Goal: Task Accomplishment & Management: Complete application form

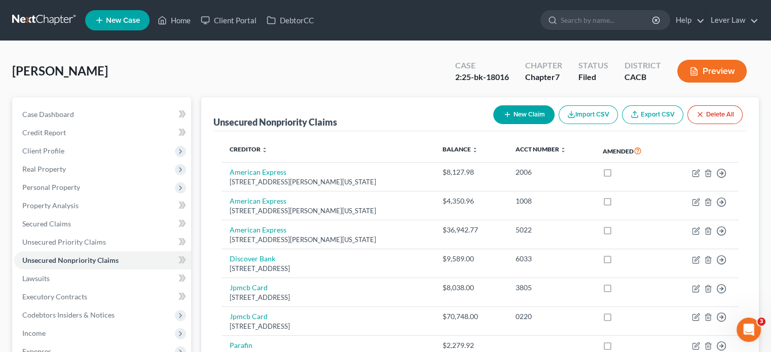
click at [36, 22] on link at bounding box center [44, 20] width 65 height 18
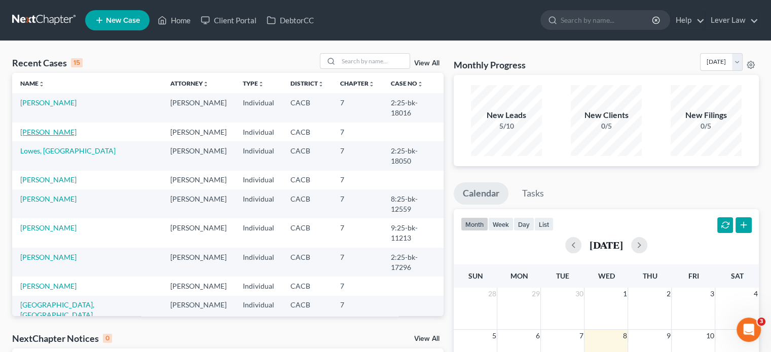
click at [47, 128] on link "Dupuno, Glenn" at bounding box center [48, 132] width 56 height 9
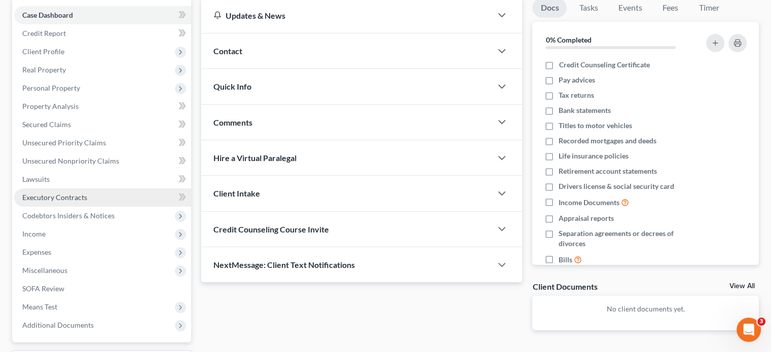
scroll to position [101, 0]
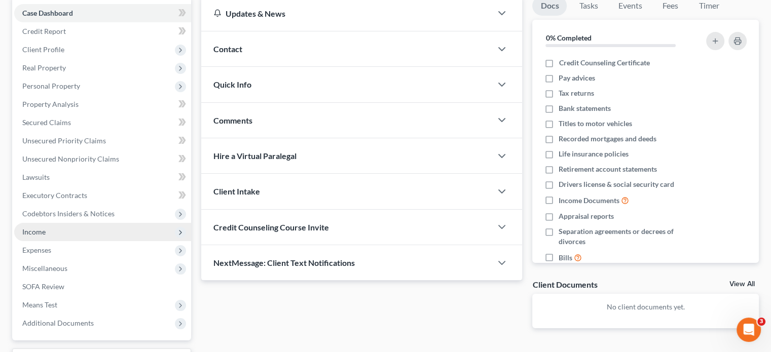
click at [48, 233] on span "Income" at bounding box center [102, 232] width 177 height 18
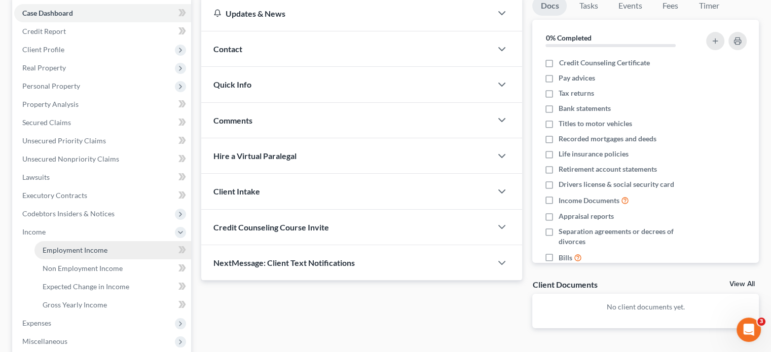
click at [49, 252] on span "Employment Income" at bounding box center [75, 250] width 65 height 9
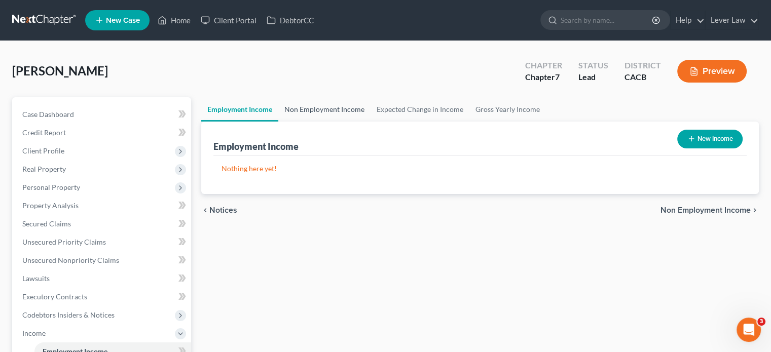
click at [333, 103] on link "Non Employment Income" at bounding box center [324, 109] width 92 height 24
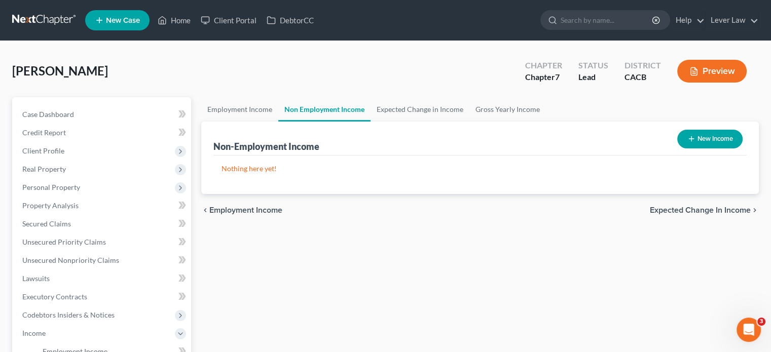
click at [708, 136] on button "New Income" at bounding box center [709, 139] width 65 height 19
select select "0"
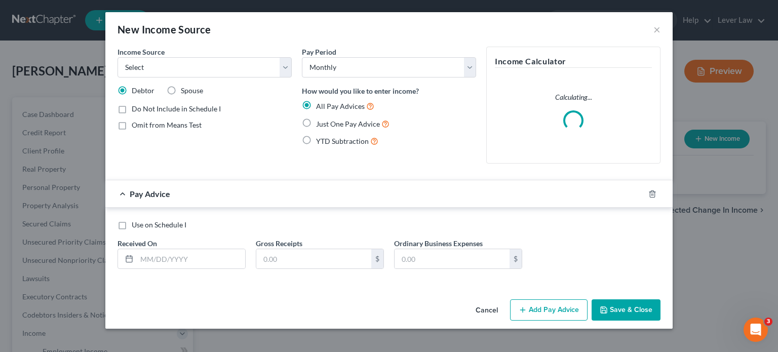
drag, startPoint x: 166, startPoint y: 89, endPoint x: 173, endPoint y: 88, distance: 6.6
click at [168, 89] on div "Income Source * Select Unemployment Disability (from employer) Pension Retireme…" at bounding box center [204, 109] width 184 height 125
drag, startPoint x: 189, startPoint y: 42, endPoint x: 189, endPoint y: 20, distance: 21.8
click at [190, 23] on div "New Income Source × Income Source * Select Unemployment Disability (from employ…" at bounding box center [388, 170] width 567 height 317
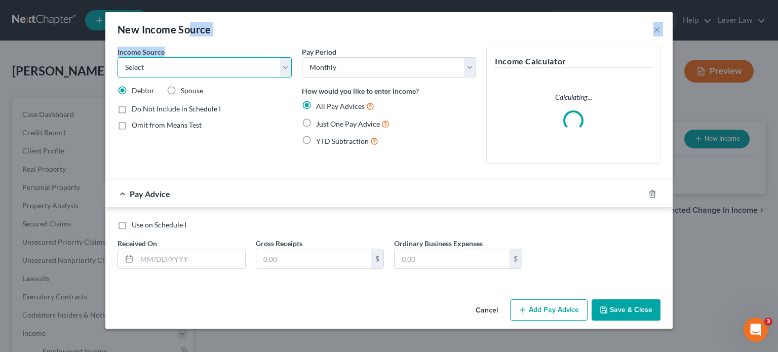
click at [178, 68] on select "Select Unemployment Disability (from employer) Pension Retirement Social Securi…" at bounding box center [205, 67] width 174 height 20
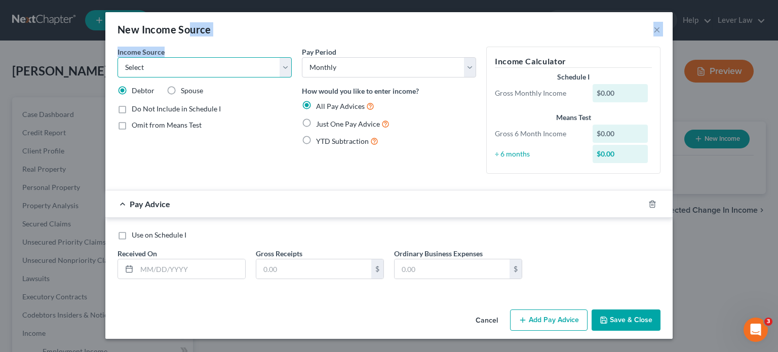
select select "0"
click at [118, 57] on select "Select Unemployment Disability (from employer) Pension Retirement Social Securi…" at bounding box center [205, 67] width 174 height 20
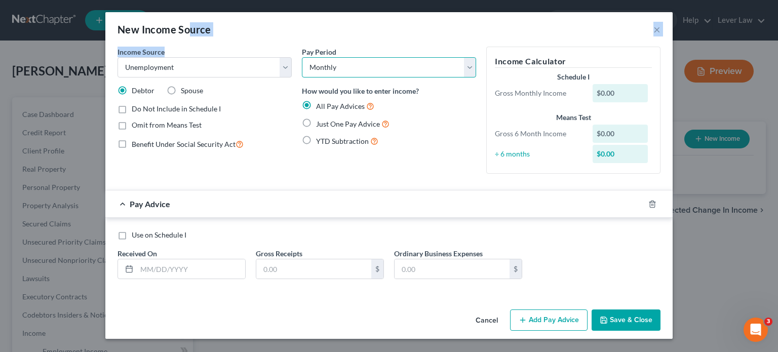
click at [423, 70] on select "Select Monthly Twice Monthly Every Other Week Weekly" at bounding box center [389, 67] width 174 height 20
select select "1"
click at [302, 57] on select "Select Monthly Twice Monthly Every Other Week Weekly" at bounding box center [389, 67] width 174 height 20
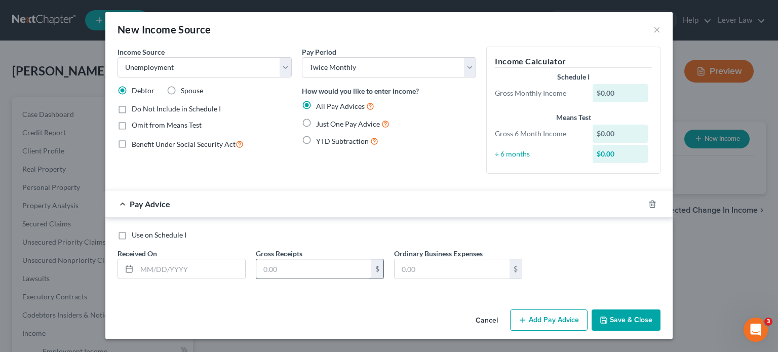
click at [292, 272] on input "text" at bounding box center [313, 268] width 115 height 19
type input "2,200"
click at [217, 278] on div at bounding box center [182, 269] width 128 height 20
drag, startPoint x: 219, startPoint y: 272, endPoint x: 211, endPoint y: 277, distance: 9.4
click at [219, 273] on input "text" at bounding box center [191, 268] width 108 height 19
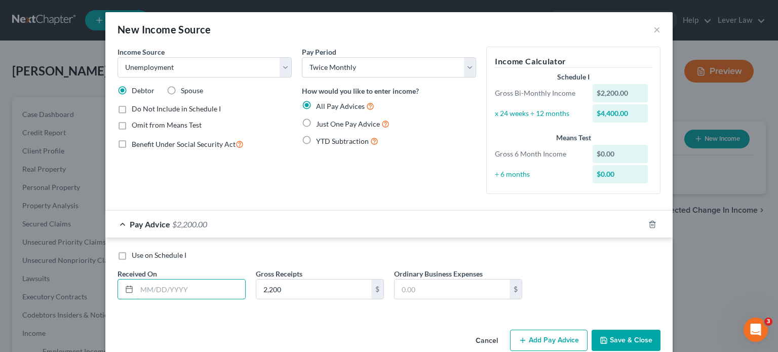
type input "0"
type input "10/01/2025"
drag, startPoint x: 367, startPoint y: 317, endPoint x: 369, endPoint y: 312, distance: 5.9
click at [366, 312] on div "Income Source * Select Unemployment Disability (from employer) Pension Retireme…" at bounding box center [388, 186] width 567 height 279
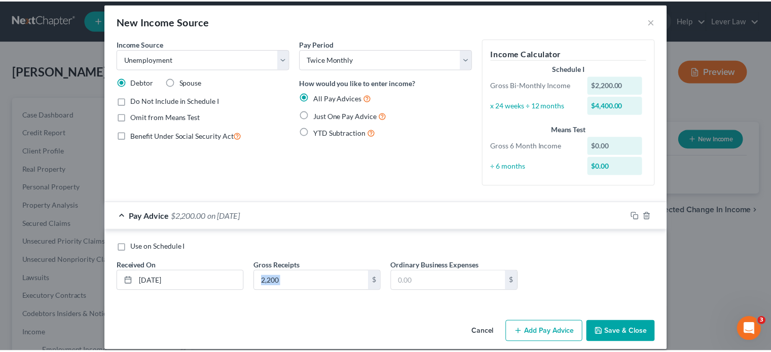
scroll to position [18, 0]
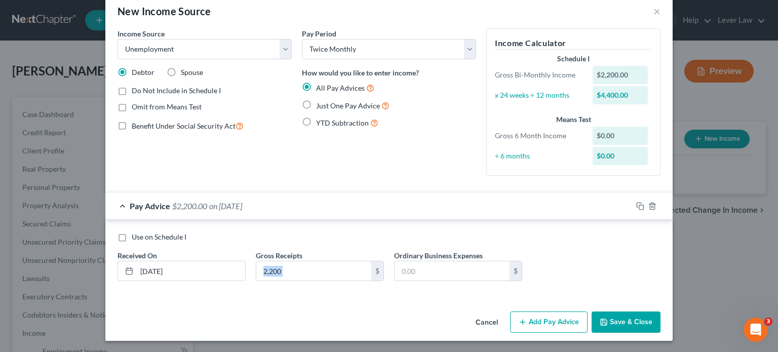
click at [612, 322] on button "Save & Close" at bounding box center [626, 322] width 69 height 21
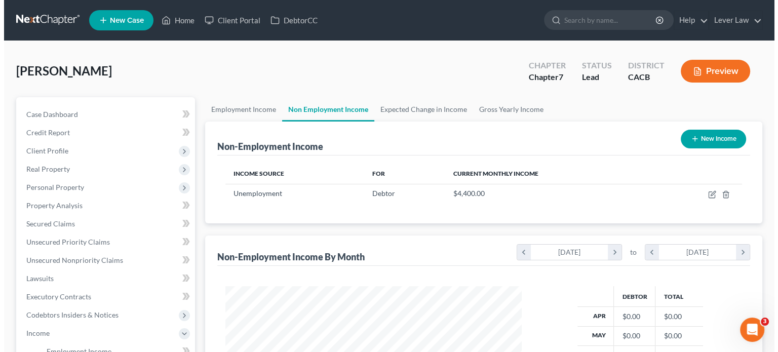
scroll to position [180, 313]
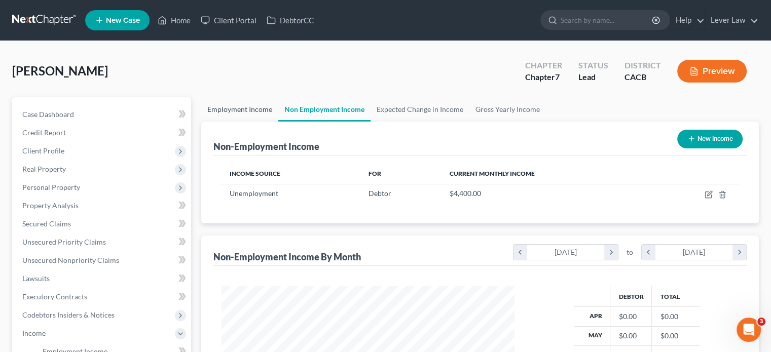
drag, startPoint x: 243, startPoint y: 106, endPoint x: 403, endPoint y: 121, distance: 160.8
click at [243, 106] on link "Employment Income" at bounding box center [239, 109] width 77 height 24
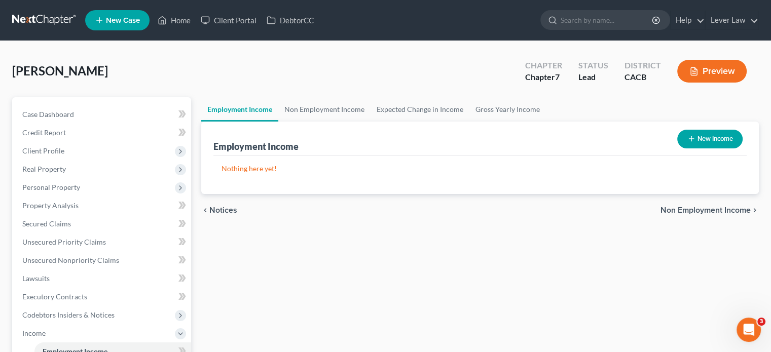
click at [690, 134] on button "New Income" at bounding box center [709, 139] width 65 height 19
select select "0"
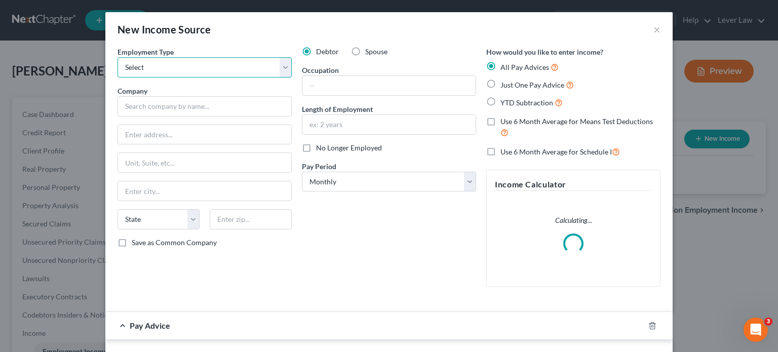
click at [213, 71] on select "Select Full or Part Time Employment Self Employment" at bounding box center [205, 67] width 174 height 20
select select "1"
click at [118, 57] on select "Select Full or Part Time Employment Self Employment" at bounding box center [205, 67] width 174 height 20
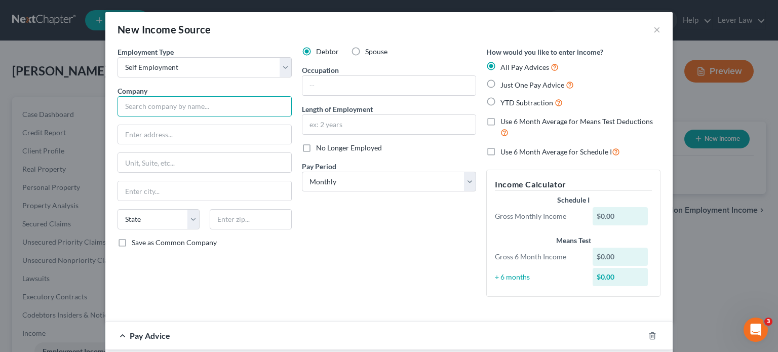
click at [176, 103] on input "text" at bounding box center [205, 106] width 174 height 20
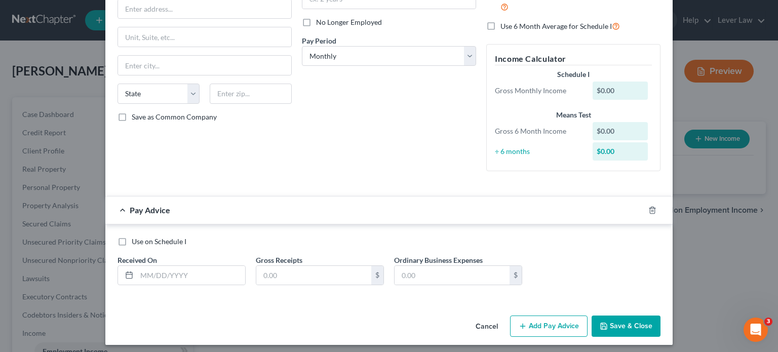
scroll to position [130, 0]
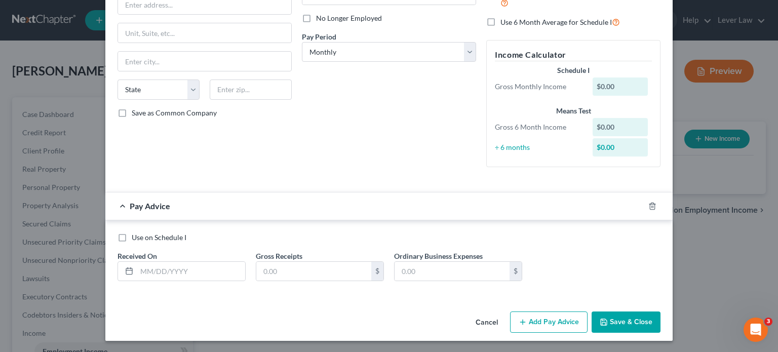
type input "Advent Digital Design"
click at [613, 326] on button "Save & Close" at bounding box center [626, 322] width 69 height 21
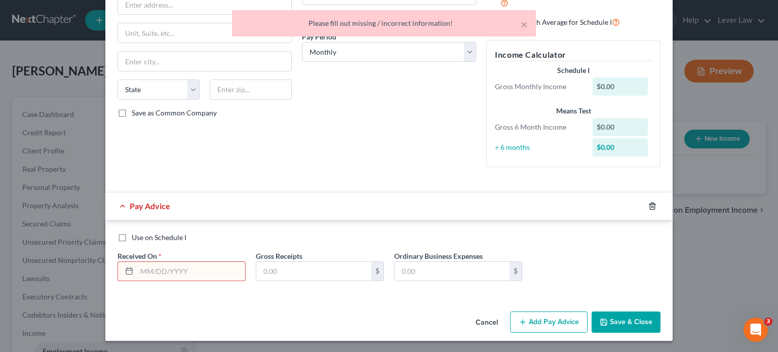
click at [651, 204] on icon "button" at bounding box center [652, 206] width 5 height 7
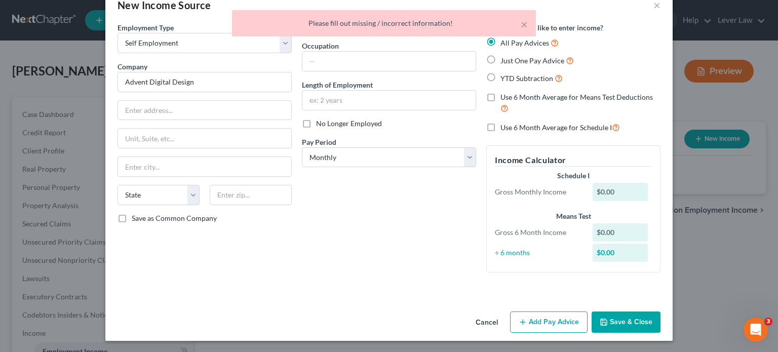
click at [635, 318] on button "Save & Close" at bounding box center [626, 322] width 69 height 21
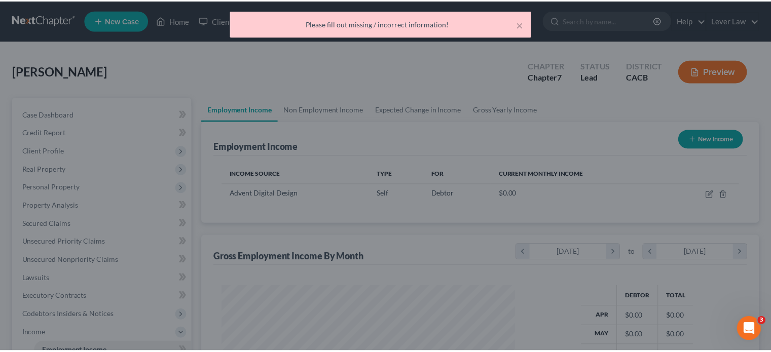
scroll to position [180, 313]
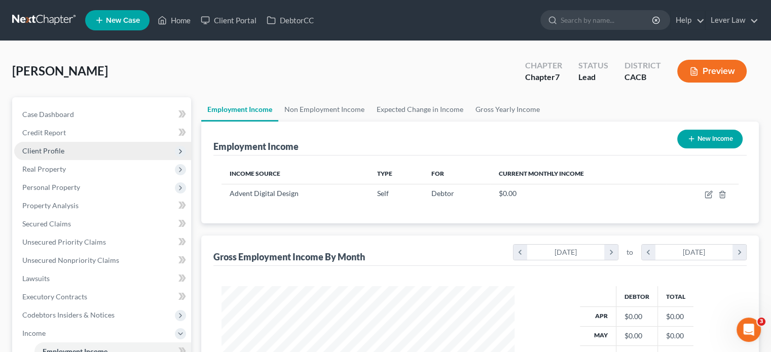
click at [56, 151] on span "Client Profile" at bounding box center [43, 150] width 42 height 9
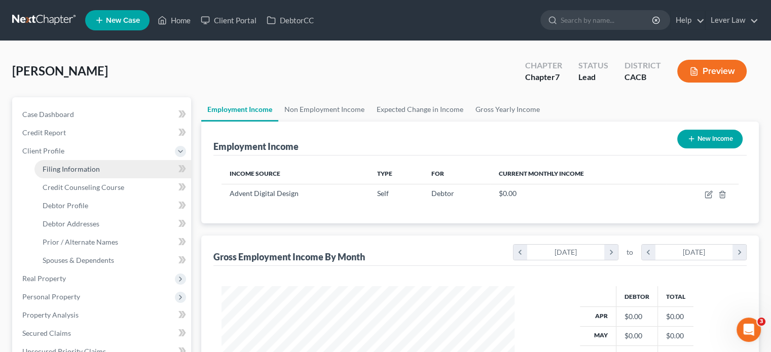
click at [73, 172] on span "Filing Information" at bounding box center [71, 169] width 57 height 9
select select "1"
select select "0"
select select "4"
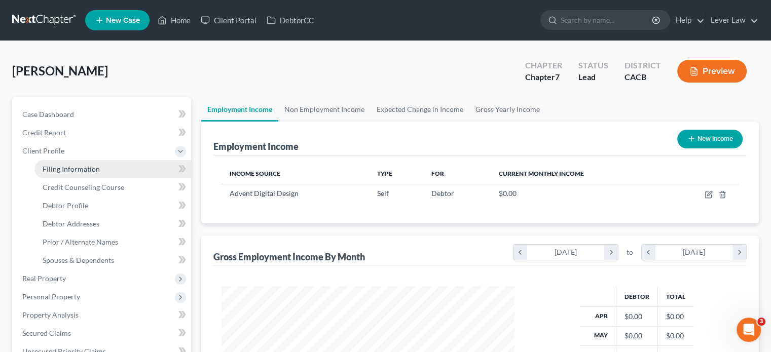
select select "0"
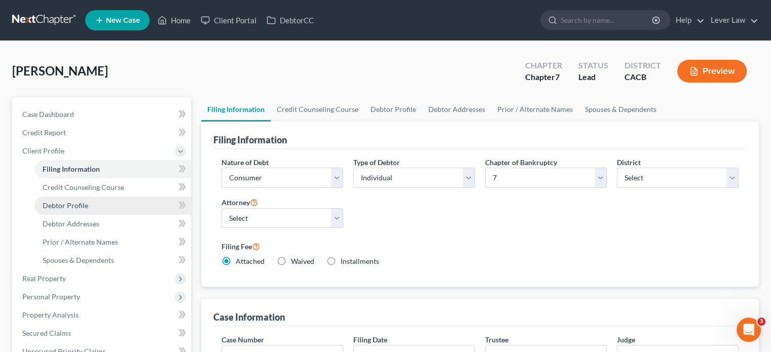
click at [59, 209] on span "Debtor Profile" at bounding box center [66, 205] width 46 height 9
select select "3"
select select "1"
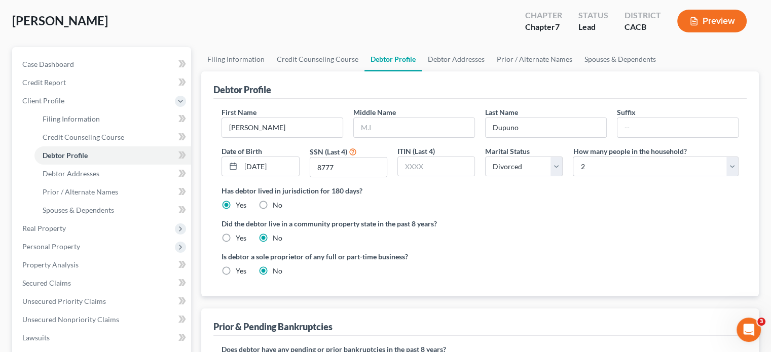
scroll to position [51, 0]
click at [392, 123] on input "text" at bounding box center [414, 127] width 121 height 19
type input "B"
type input "Prado"
drag, startPoint x: 502, startPoint y: 126, endPoint x: 524, endPoint y: 130, distance: 23.2
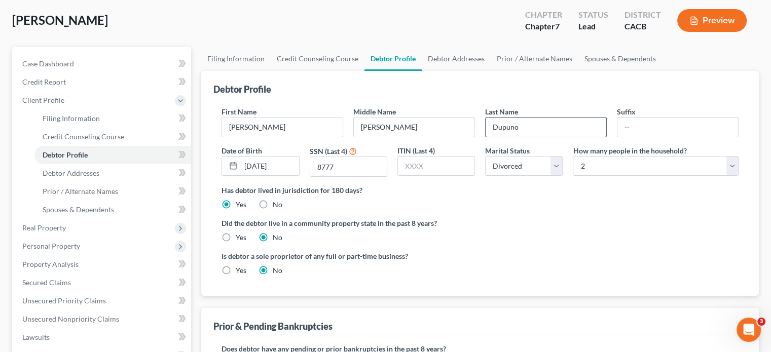
click at [502, 127] on input "Dupuno" at bounding box center [545, 127] width 121 height 19
click at [580, 129] on input "Depuno" at bounding box center [545, 127] width 121 height 19
type input "Depuno"
click at [290, 172] on input "10/22/1977" at bounding box center [270, 166] width 58 height 19
drag, startPoint x: 730, startPoint y: 169, endPoint x: 716, endPoint y: 169, distance: 14.2
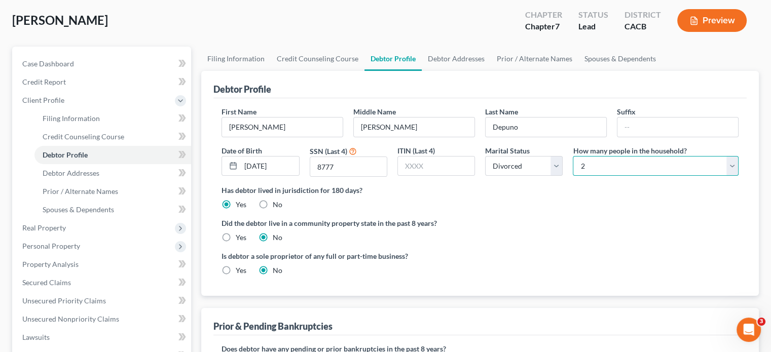
click at [730, 169] on select "Select 1 2 3 4 5 6 7 8 9 10 11 12 13 14 15 16 17 18 19 20" at bounding box center [656, 166] width 166 height 20
select select "0"
click at [573, 156] on select "Select 1 2 3 4 5 6 7 8 9 10 11 12 13 14 15 16 17 18 19 20" at bounding box center [656, 166] width 166 height 20
click at [236, 237] on label "Yes" at bounding box center [241, 238] width 11 height 10
click at [240, 237] on input "Yes" at bounding box center [243, 236] width 7 height 7
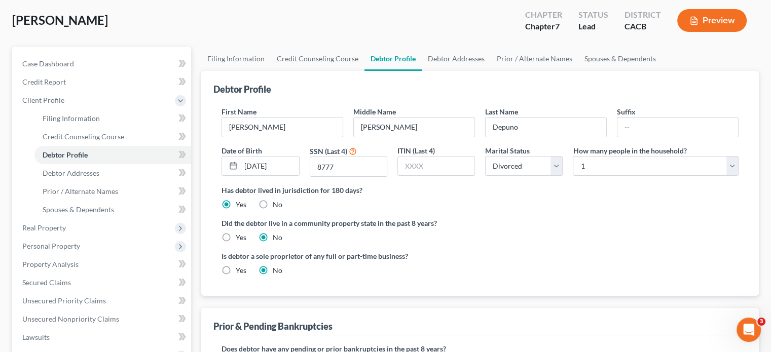
radio input "true"
radio input "false"
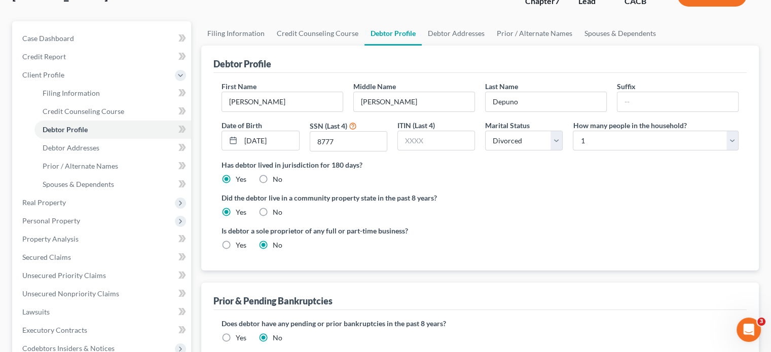
scroll to position [101, 0]
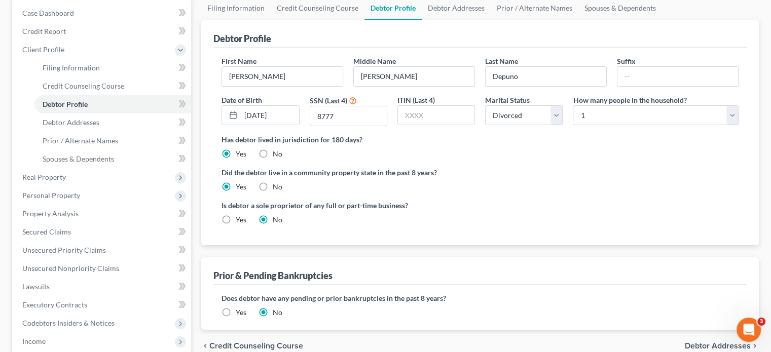
click at [239, 219] on label "Yes" at bounding box center [241, 220] width 11 height 10
click at [240, 219] on input "Yes" at bounding box center [243, 218] width 7 height 7
radio input "true"
radio input "false"
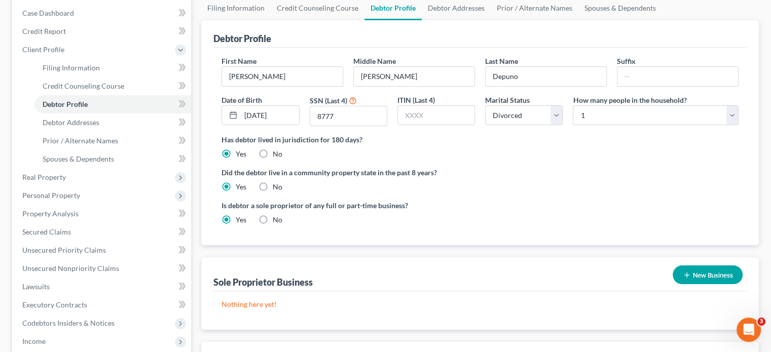
click at [715, 272] on button "New Business" at bounding box center [707, 275] width 70 height 19
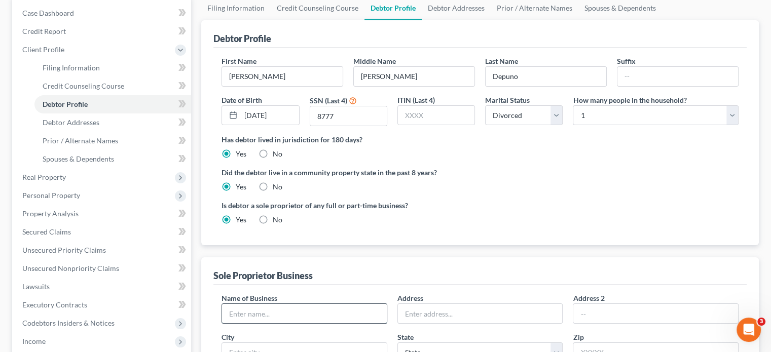
drag, startPoint x: 296, startPoint y: 312, endPoint x: 297, endPoint y: 307, distance: 5.3
click at [296, 312] on input "text" at bounding box center [304, 313] width 165 height 19
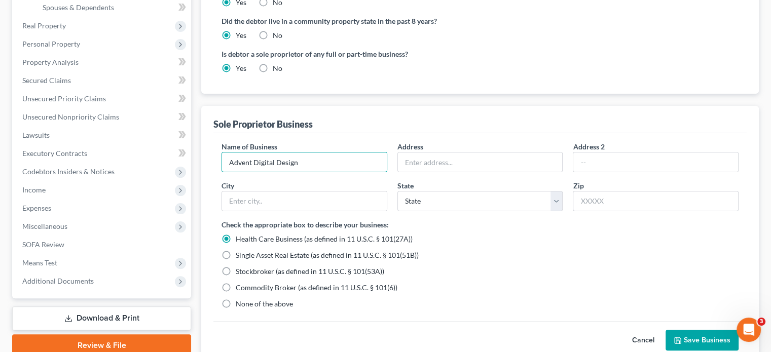
scroll to position [253, 0]
type input "Advent Digital Design"
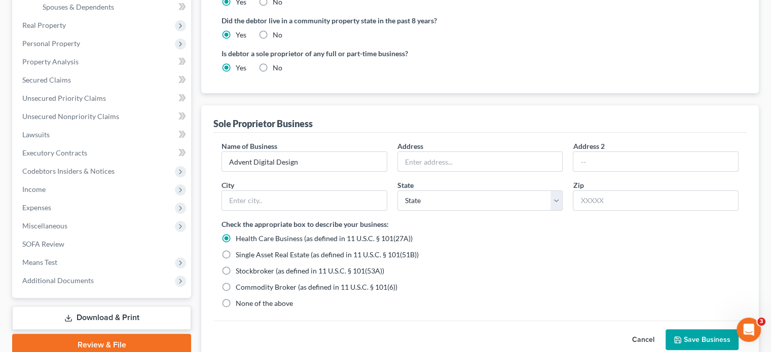
click at [244, 299] on span "None of the above" at bounding box center [264, 303] width 57 height 9
click at [244, 299] on input "None of the above" at bounding box center [243, 301] width 7 height 7
radio input "true"
radio input "false"
click at [713, 339] on button "Save Business" at bounding box center [701, 339] width 73 height 21
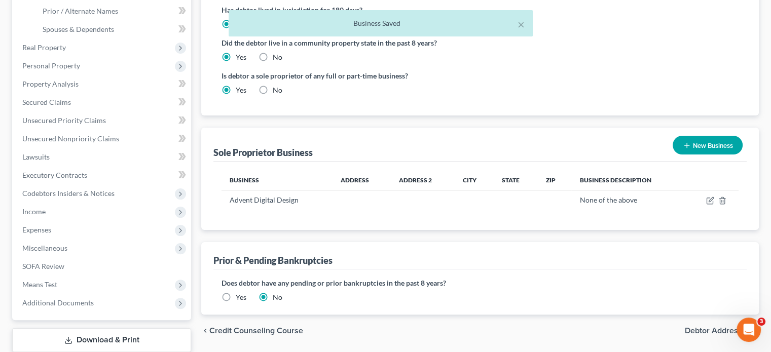
scroll to position [203, 0]
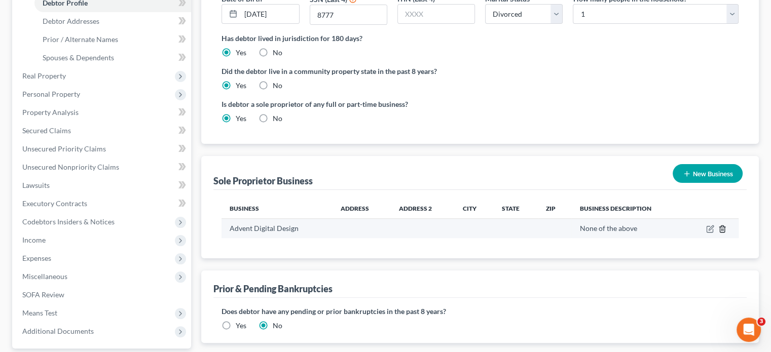
click at [724, 230] on icon "button" at bounding box center [721, 229] width 5 height 7
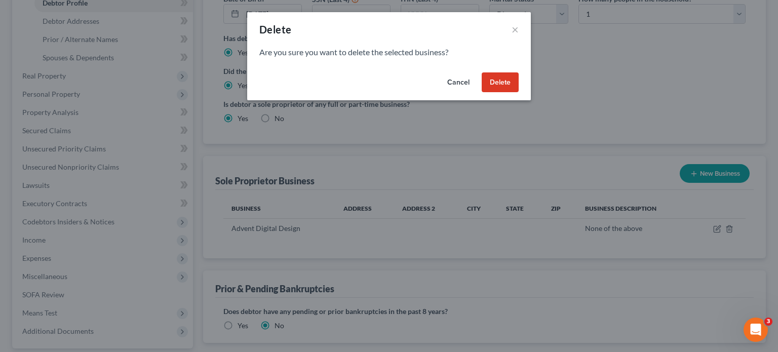
click at [502, 85] on button "Delete" at bounding box center [500, 82] width 37 height 20
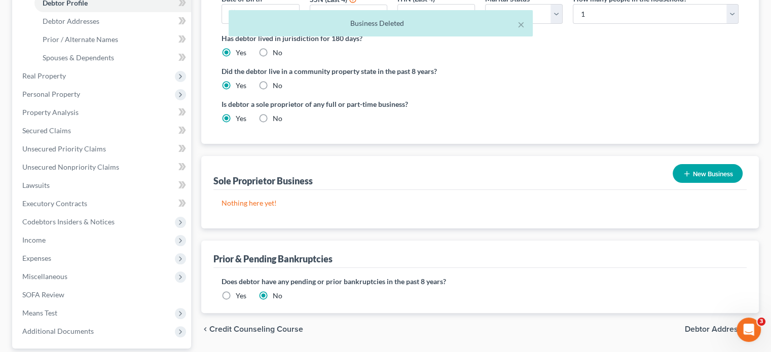
click at [273, 121] on label "No" at bounding box center [278, 118] width 10 height 10
click at [277, 120] on input "No" at bounding box center [280, 116] width 7 height 7
radio input "true"
radio input "false"
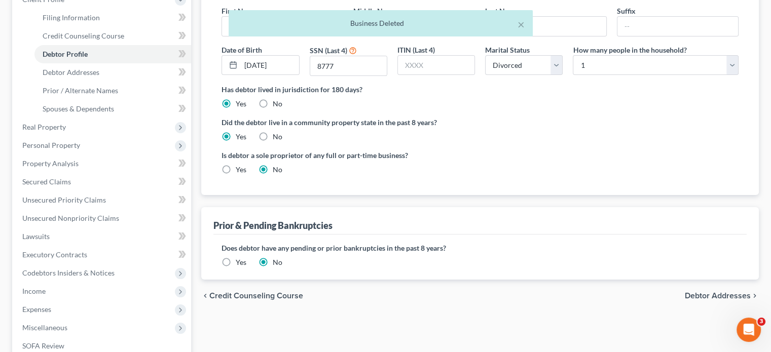
scroll to position [152, 0]
click at [78, 75] on span "Debtor Addresses" at bounding box center [71, 71] width 57 height 9
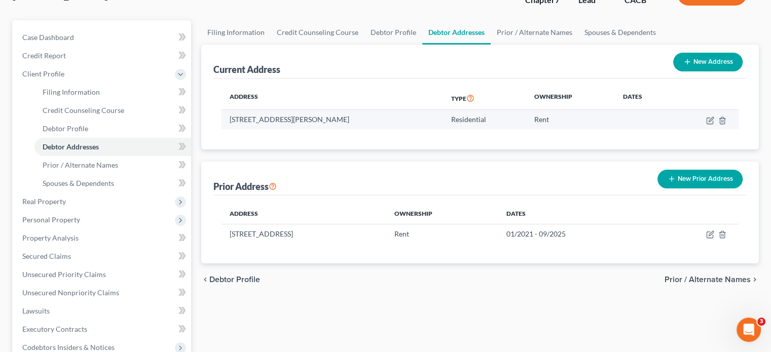
scroll to position [101, 0]
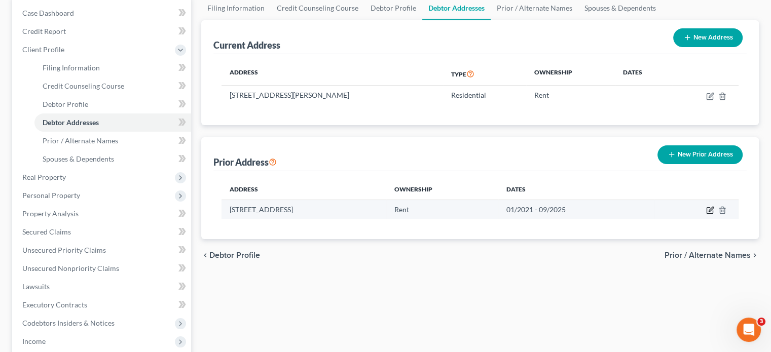
click at [710, 209] on icon "button" at bounding box center [710, 210] width 8 height 8
select select "4"
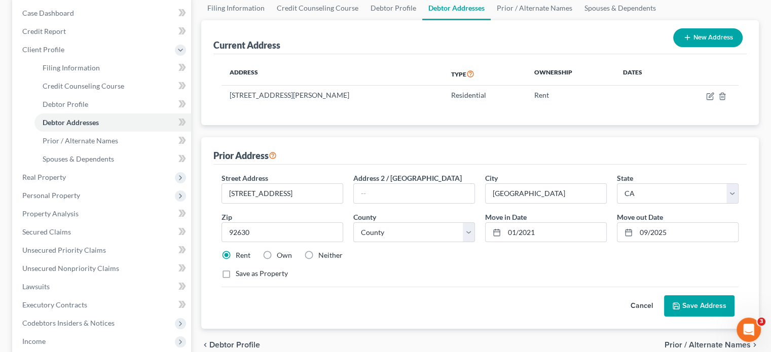
click at [723, 300] on button "Save Address" at bounding box center [699, 305] width 70 height 21
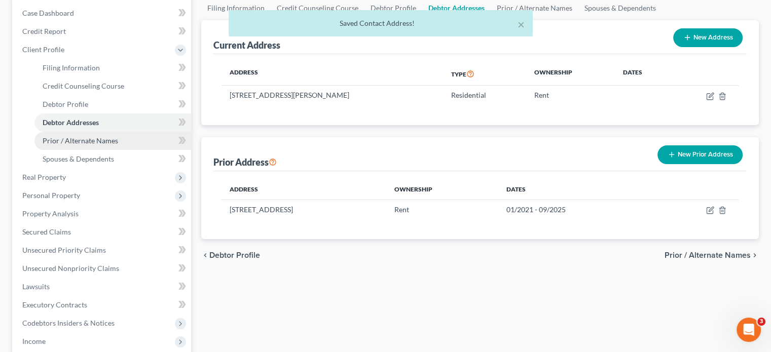
click at [92, 140] on span "Prior / Alternate Names" at bounding box center [80, 140] width 75 height 9
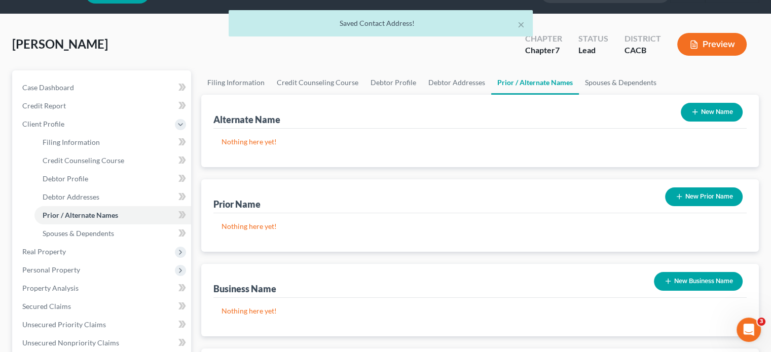
scroll to position [101, 0]
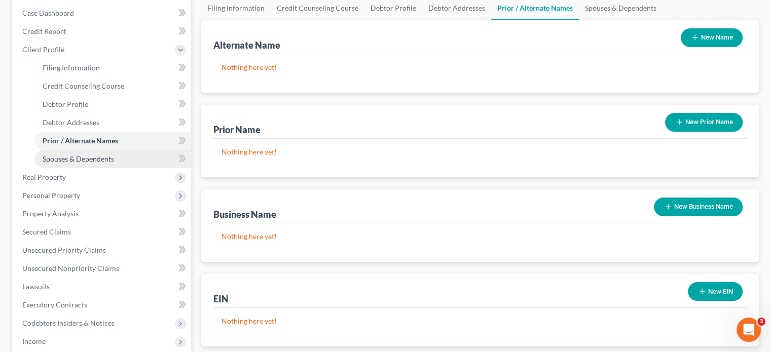
click at [93, 163] on span "Spouses & Dependents" at bounding box center [78, 159] width 71 height 9
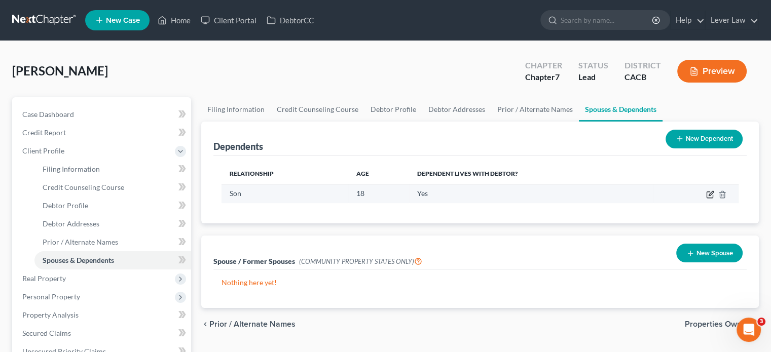
click at [710, 196] on icon "button" at bounding box center [710, 195] width 8 height 8
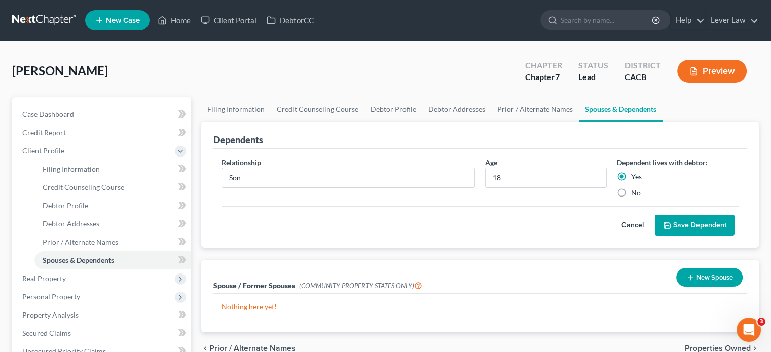
click at [631, 192] on label "No" at bounding box center [636, 193] width 10 height 10
click at [635, 192] on input "No" at bounding box center [638, 191] width 7 height 7
radio input "true"
click at [692, 230] on button "Save Dependent" at bounding box center [695, 225] width 80 height 21
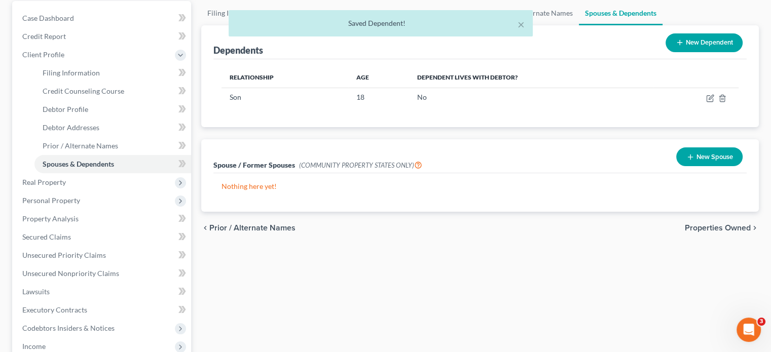
scroll to position [101, 0]
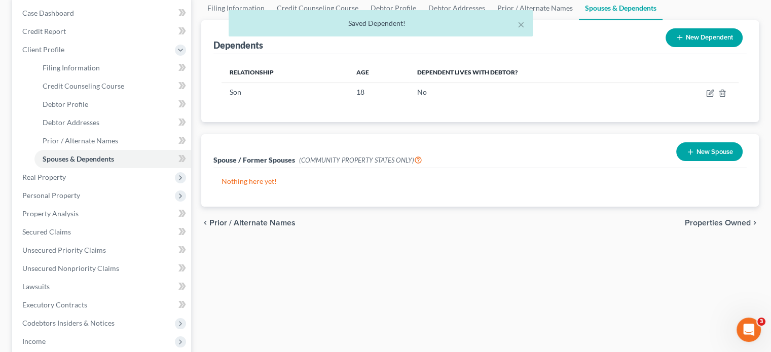
click at [711, 151] on button "New Spouse" at bounding box center [709, 151] width 66 height 19
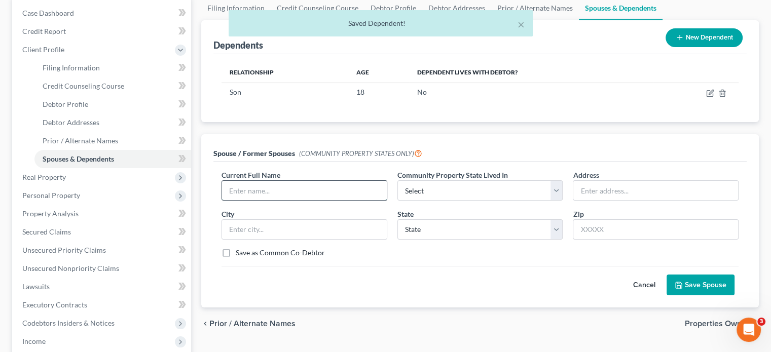
click at [332, 190] on input "text" at bounding box center [304, 190] width 165 height 19
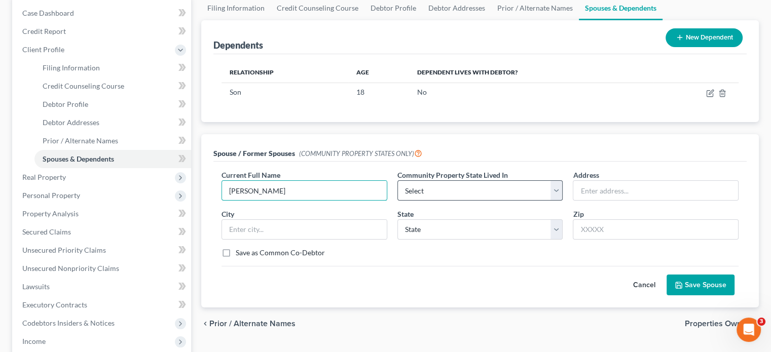
type input "Monette Depuno"
click at [408, 195] on select "Select AZ CA GU ID LA NV NM PR TX WA WI" at bounding box center [480, 190] width 166 height 20
select select "1"
click at [397, 180] on select "Select AZ CA GU ID LA NV NM PR TX WA WI" at bounding box center [480, 190] width 166 height 20
click at [726, 289] on button "Save Spouse" at bounding box center [700, 285] width 68 height 21
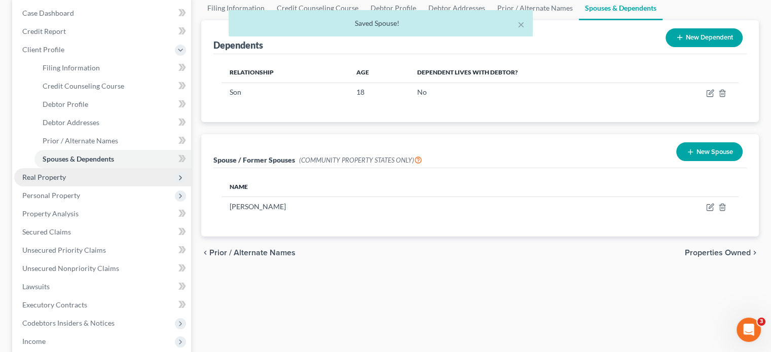
click at [67, 178] on span "Real Property" at bounding box center [102, 177] width 177 height 18
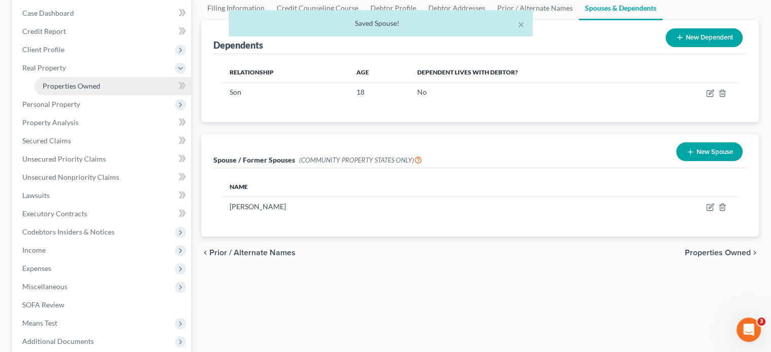
click at [67, 93] on link "Properties Owned" at bounding box center [112, 86] width 157 height 18
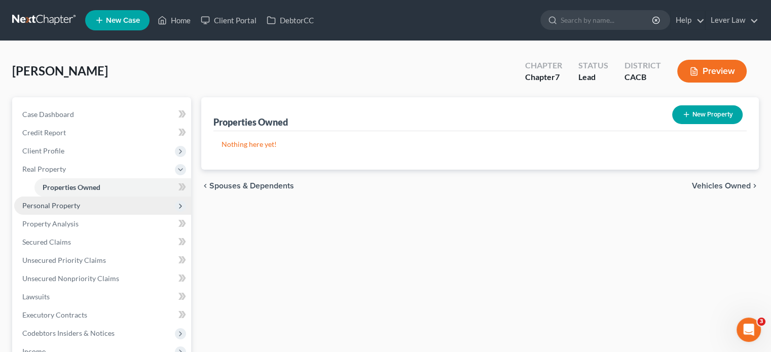
click at [71, 199] on span "Personal Property" at bounding box center [102, 206] width 177 height 18
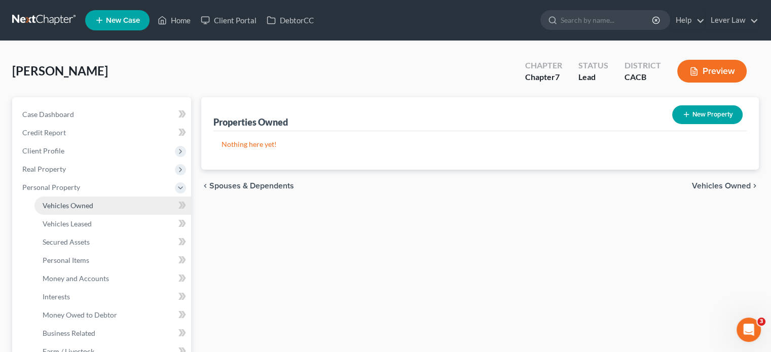
click at [75, 211] on link "Vehicles Owned" at bounding box center [112, 206] width 157 height 18
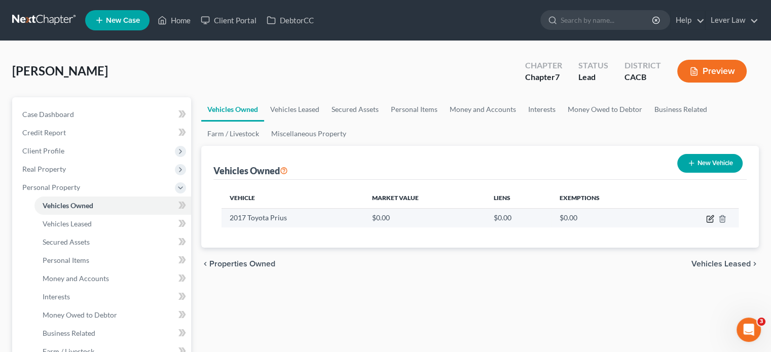
click at [707, 219] on icon "button" at bounding box center [710, 219] width 8 height 8
select select "0"
select select "9"
select select "0"
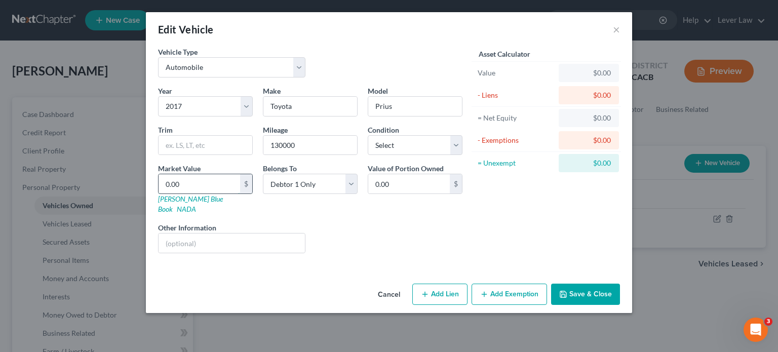
type input "6"
type input "6.00"
type input "60"
type input "60.00"
type input "600"
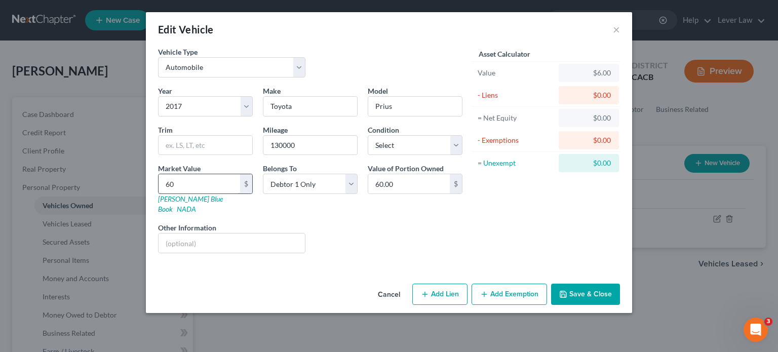
type input "600.00"
type input "6000"
type input "6,000.00"
type input "6,000"
click at [437, 284] on button "Add Lien" at bounding box center [439, 294] width 55 height 21
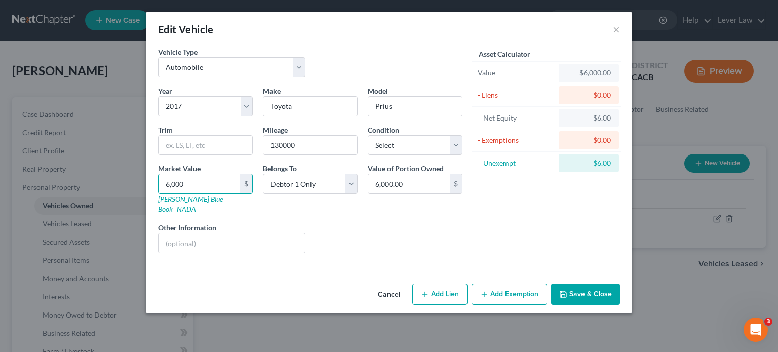
select select "0"
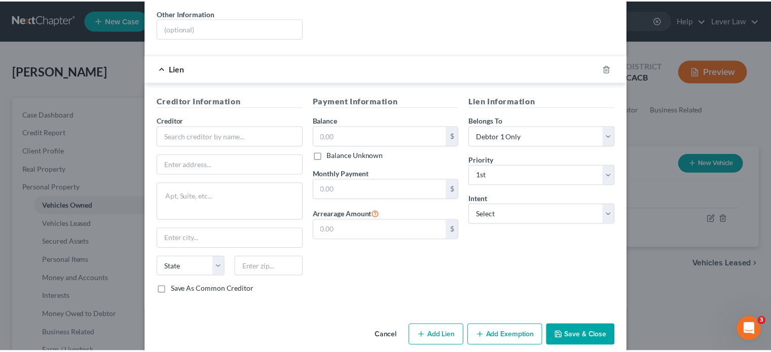
scroll to position [217, 0]
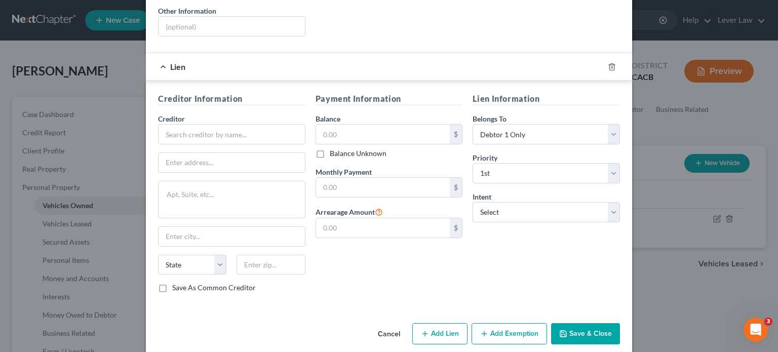
click at [389, 324] on button "Cancel" at bounding box center [389, 334] width 39 height 20
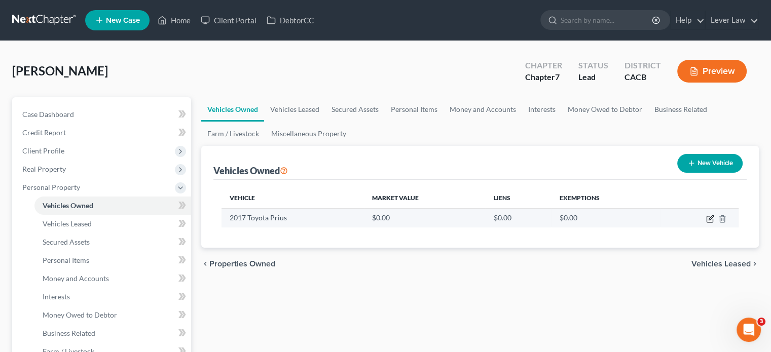
click at [709, 217] on icon "button" at bounding box center [710, 217] width 5 height 5
select select "0"
select select "9"
select select "0"
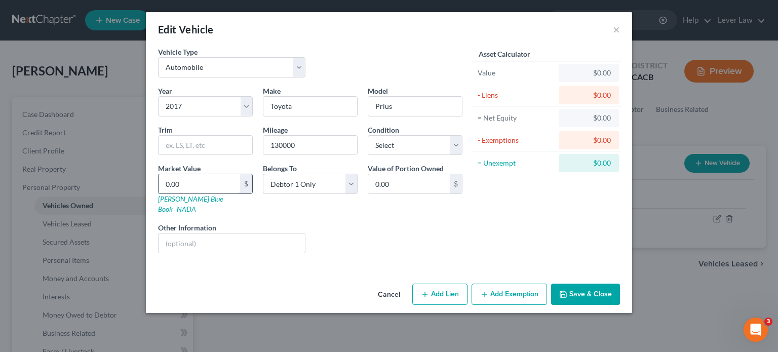
click at [204, 182] on input "0.00" at bounding box center [200, 183] width 82 height 19
click at [201, 183] on input "0.00" at bounding box center [200, 183] width 82 height 19
drag, startPoint x: 180, startPoint y: 184, endPoint x: 150, endPoint y: 185, distance: 30.4
click at [150, 185] on div "Vehicle Type Select Automobile Truck Trailer Watercraft Aircraft Motor Home Atv…" at bounding box center [389, 163] width 486 height 233
type input "6"
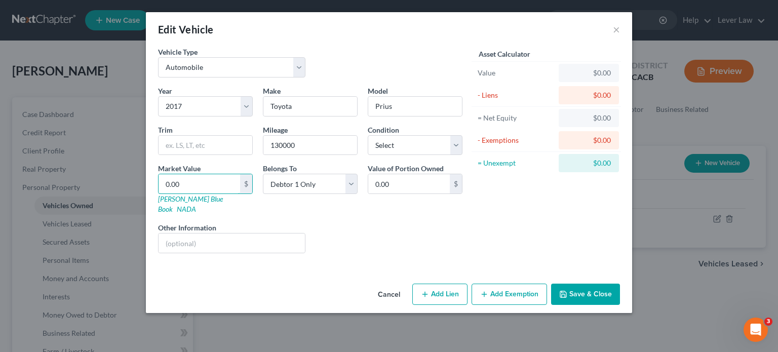
type input "6.00"
type input "60"
type input "60.00"
type input "600"
type input "600.00"
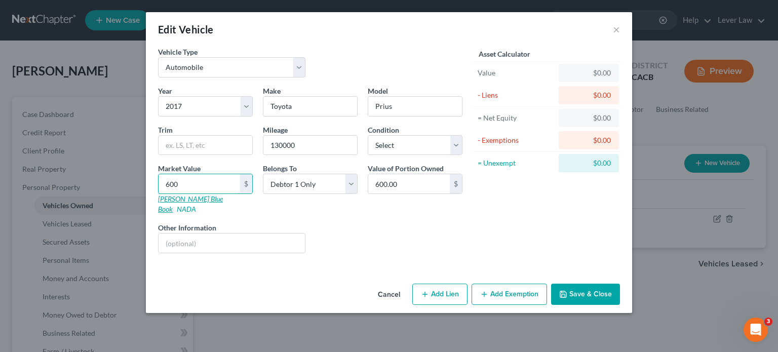
type input "6000"
type input "6,000.00"
type input "6,000"
click at [562, 289] on button "Save & Close" at bounding box center [585, 294] width 69 height 21
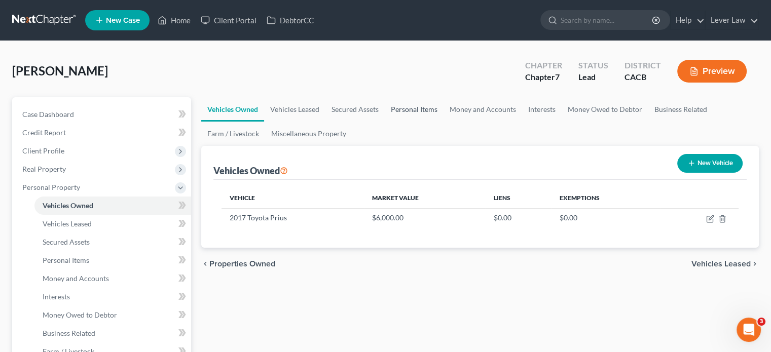
click at [426, 110] on link "Personal Items" at bounding box center [414, 109] width 59 height 24
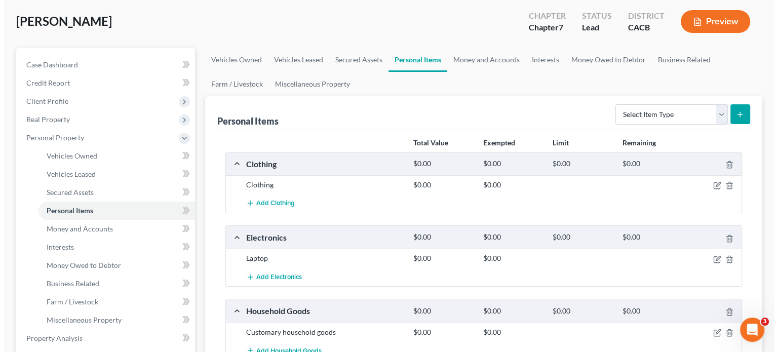
scroll to position [51, 0]
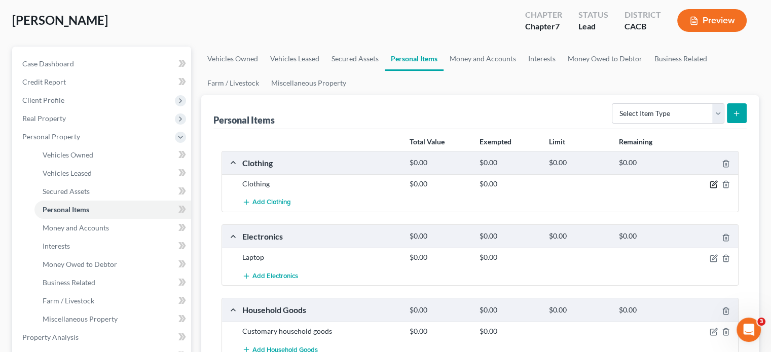
click at [712, 183] on icon "button" at bounding box center [713, 184] width 8 height 8
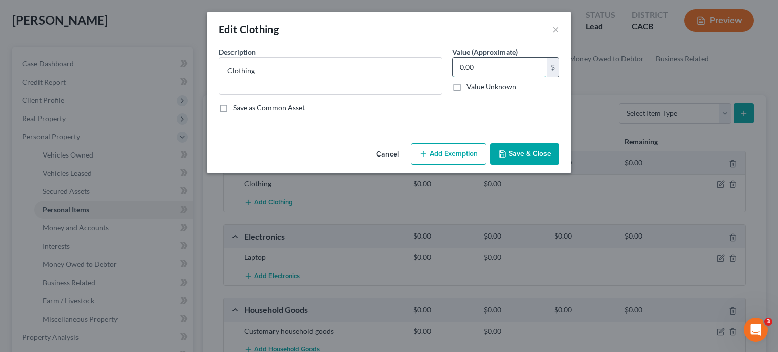
type input "1"
type input "200"
click at [472, 151] on button "Add Exemption" at bounding box center [448, 153] width 75 height 21
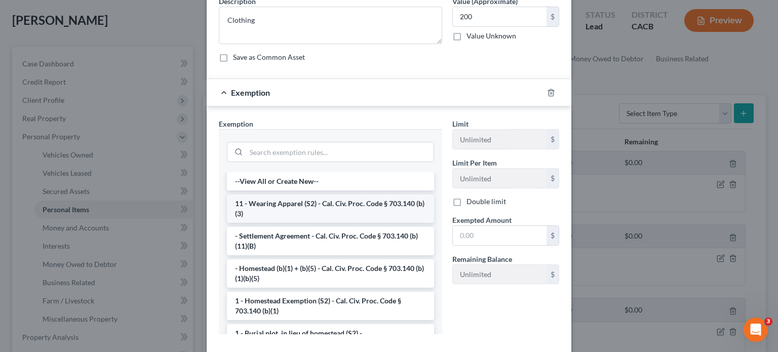
click at [338, 210] on li "11 - Wearing Apparel (S2) - Cal. Civ. Proc. Code § 703.140 (b)(3)" at bounding box center [330, 209] width 207 height 28
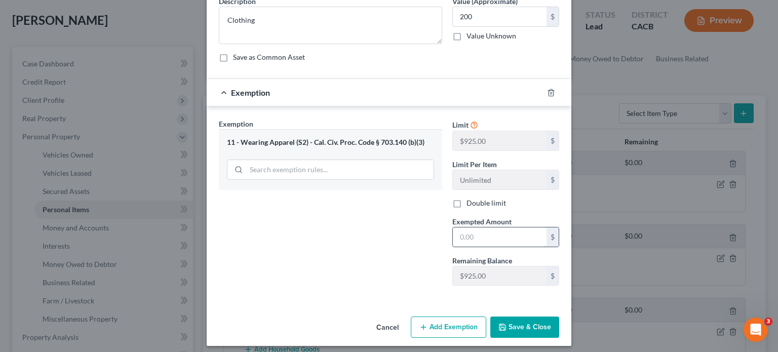
click at [509, 234] on input "text" at bounding box center [500, 237] width 94 height 19
type input "200"
click at [511, 330] on button "Save & Close" at bounding box center [524, 327] width 69 height 21
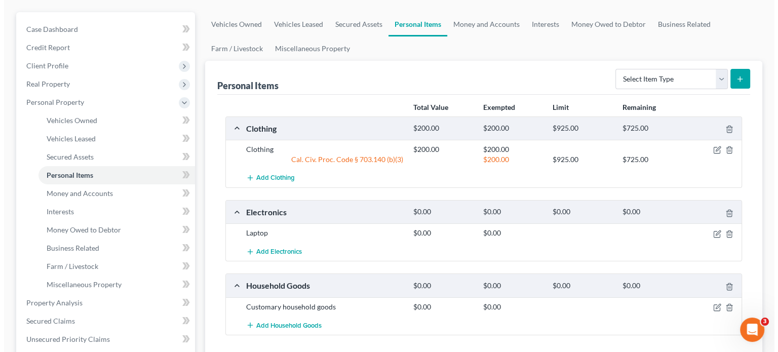
scroll to position [101, 0]
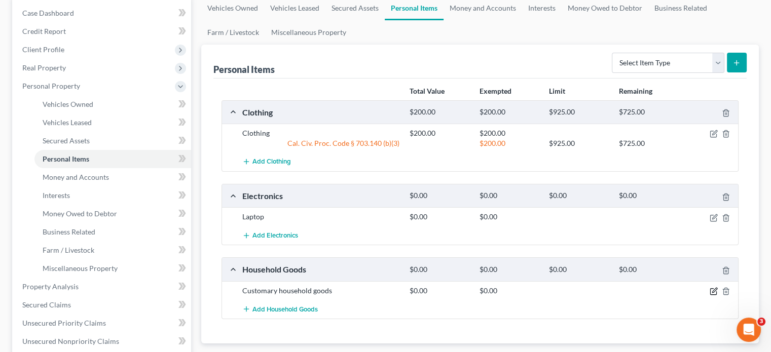
click at [712, 292] on icon "button" at bounding box center [713, 291] width 8 height 8
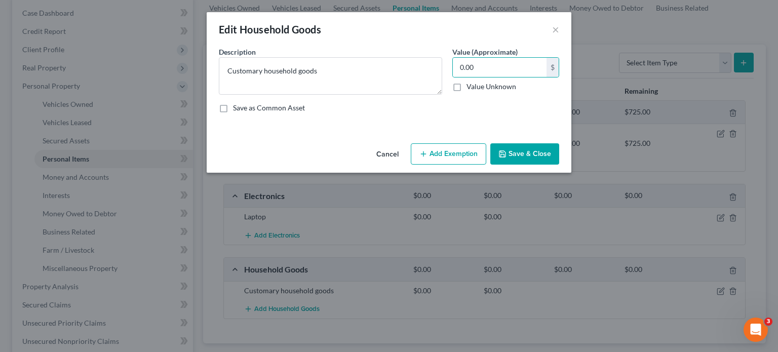
click at [400, 151] on button "Cancel" at bounding box center [387, 154] width 39 height 20
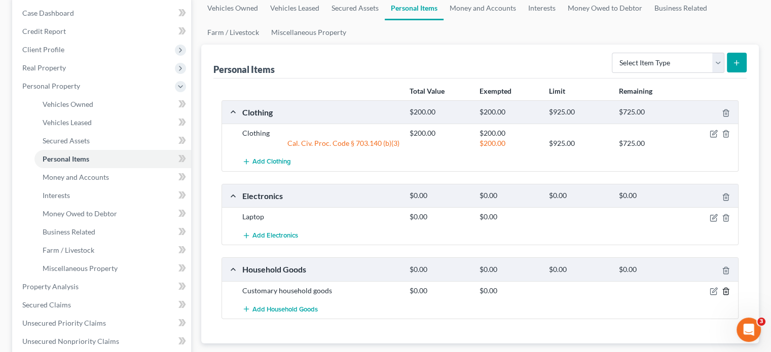
click at [728, 291] on icon "button" at bounding box center [726, 291] width 8 height 8
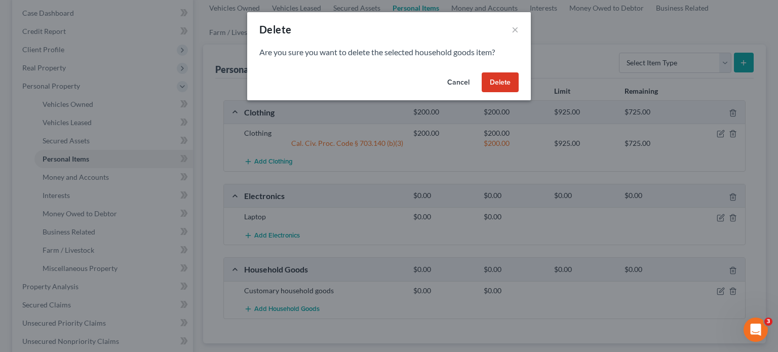
click at [502, 88] on button "Delete" at bounding box center [500, 82] width 37 height 20
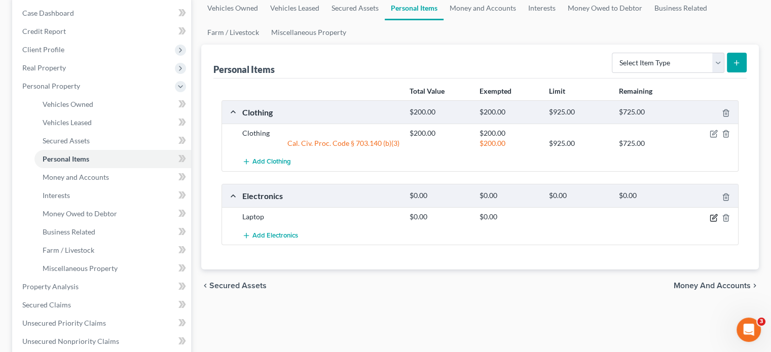
click at [711, 216] on icon "button" at bounding box center [713, 218] width 8 height 8
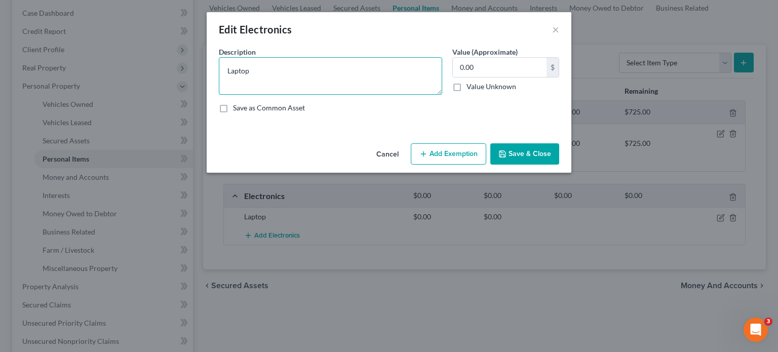
click at [306, 87] on textarea "Laptop" at bounding box center [330, 75] width 223 height 37
click at [249, 73] on textarea "Laptop, tablet," at bounding box center [330, 75] width 223 height 37
click at [289, 69] on textarea "Laptop and tablet," at bounding box center [330, 75] width 223 height 37
type textarea "Laptop and tablet"
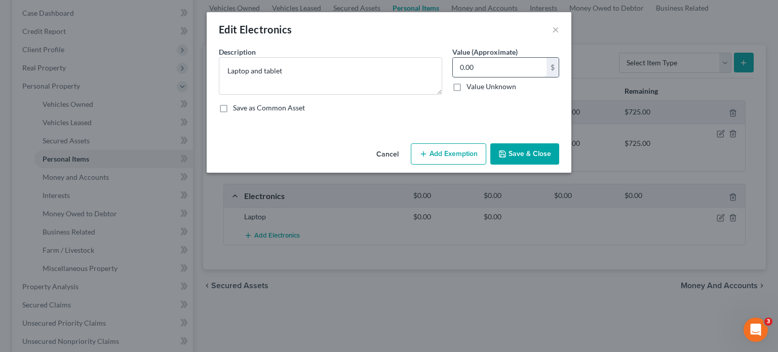
click at [486, 69] on input "0.00" at bounding box center [500, 67] width 94 height 19
type input "200"
click at [434, 158] on button "Add Exemption" at bounding box center [448, 153] width 75 height 21
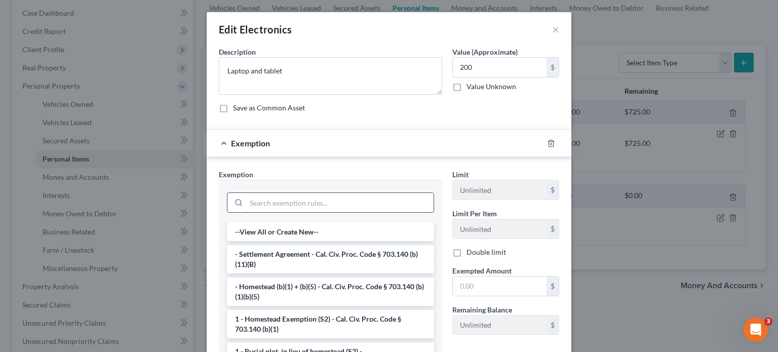
click at [324, 209] on input "search" at bounding box center [339, 202] width 187 height 19
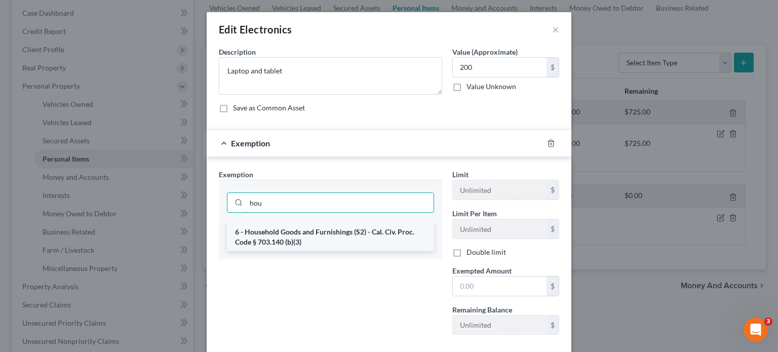
type input "hou"
click at [325, 229] on li "6 - Household Goods and Furnishings (S2) - Cal. Civ. Proc. Code § 703.140 (b)(3)" at bounding box center [330, 237] width 207 height 28
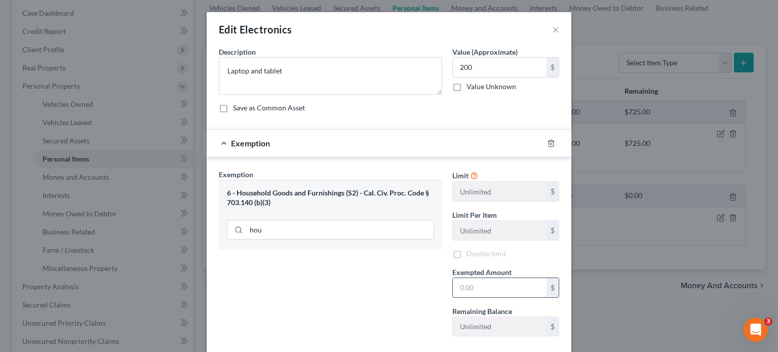
click at [497, 284] on input "text" at bounding box center [500, 287] width 94 height 19
type input "1"
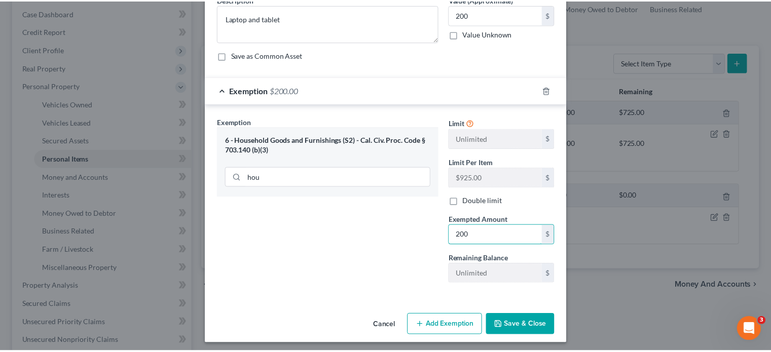
scroll to position [55, 0]
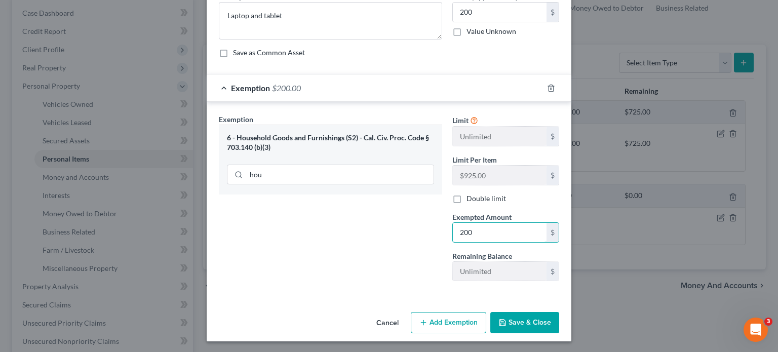
type input "200"
drag, startPoint x: 423, startPoint y: 295, endPoint x: 476, endPoint y: 310, distance: 55.7
click at [424, 295] on div "Exemption Set must be selected for CA. Exemption * 6 - Household Goods and Furn…" at bounding box center [389, 200] width 365 height 196
click at [527, 324] on button "Save & Close" at bounding box center [524, 322] width 69 height 21
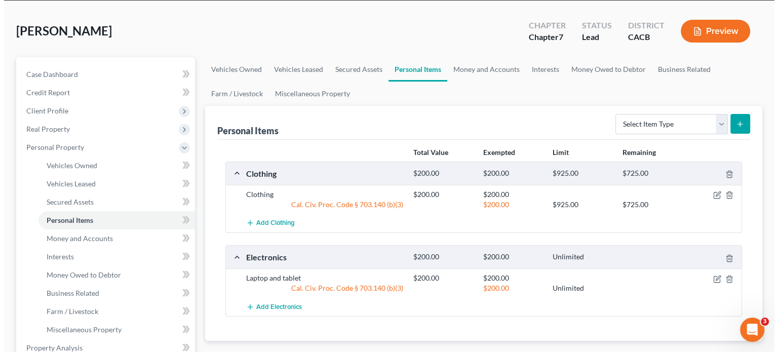
scroll to position [0, 0]
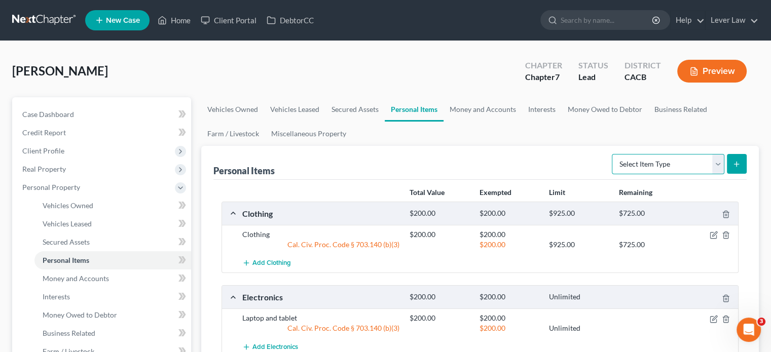
click at [657, 166] on select "Select Item Type Clothing Collectibles Of Value Electronics Firearms Household …" at bounding box center [668, 164] width 112 height 20
select select "collectibles_of_value"
click at [613, 154] on select "Select Item Type Clothing Collectibles Of Value Electronics Firearms Household …" at bounding box center [668, 164] width 112 height 20
click at [731, 170] on button "submit" at bounding box center [737, 164] width 20 height 20
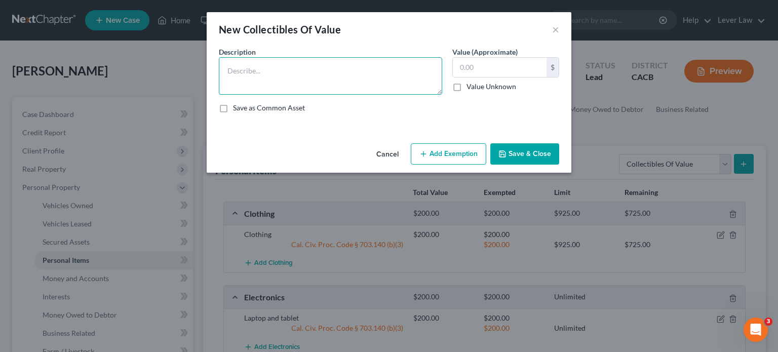
click at [371, 78] on textarea at bounding box center [330, 75] width 223 height 37
type textarea "Custom toys"
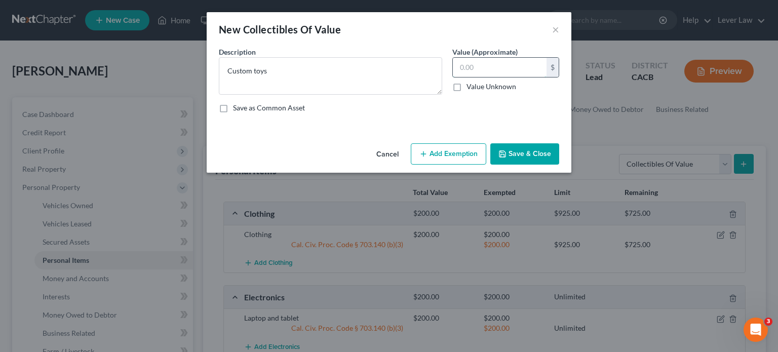
click at [511, 72] on input "text" at bounding box center [500, 67] width 94 height 19
type input "1,000"
click at [473, 148] on button "Add Exemption" at bounding box center [448, 153] width 75 height 21
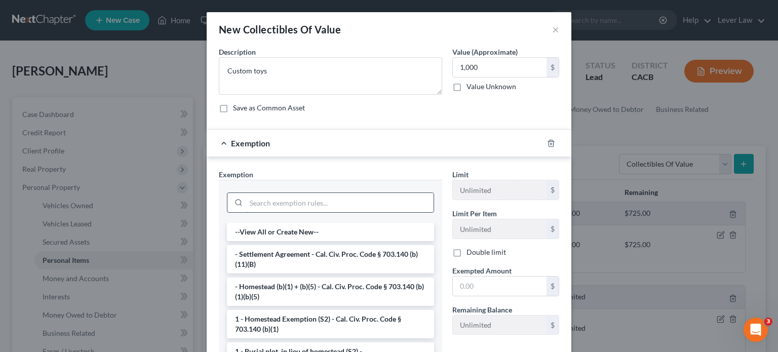
drag, startPoint x: 280, startPoint y: 202, endPoint x: 297, endPoint y: 186, distance: 23.7
click at [280, 202] on input "search" at bounding box center [339, 202] width 187 height 19
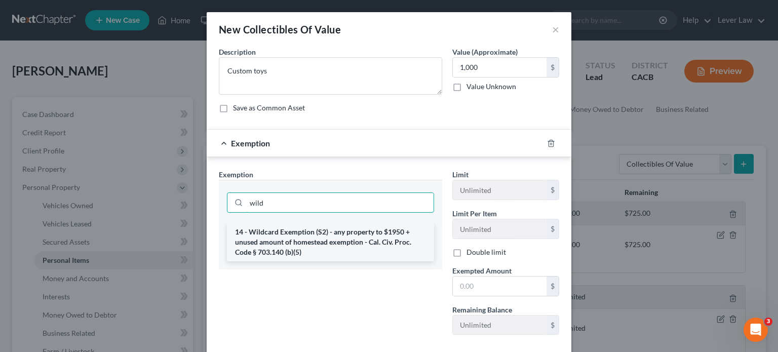
type input "wild"
click at [401, 240] on li "14 - Wildcard Exemption (S2) - any property to $1950 + unused amount of homeste…" at bounding box center [330, 242] width 207 height 39
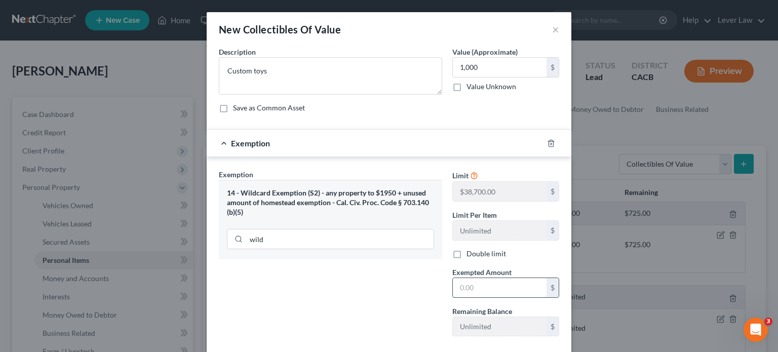
click at [506, 293] on input "text" at bounding box center [500, 287] width 94 height 19
type input "1,000"
click at [387, 279] on div "Exemption Set must be selected for CA. Exemption * 14 - Wildcard Exemption (S2)…" at bounding box center [331, 256] width 234 height 175
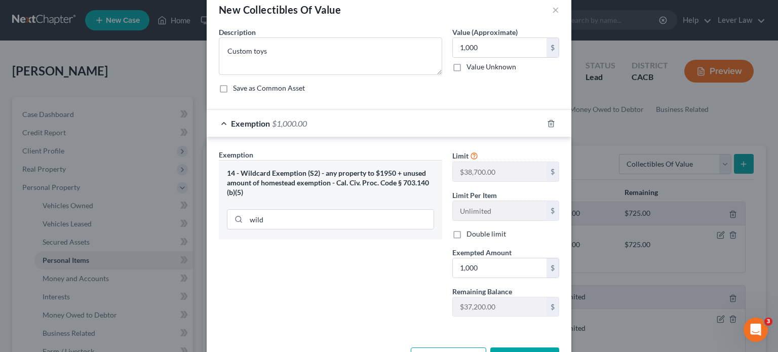
scroll to position [55, 0]
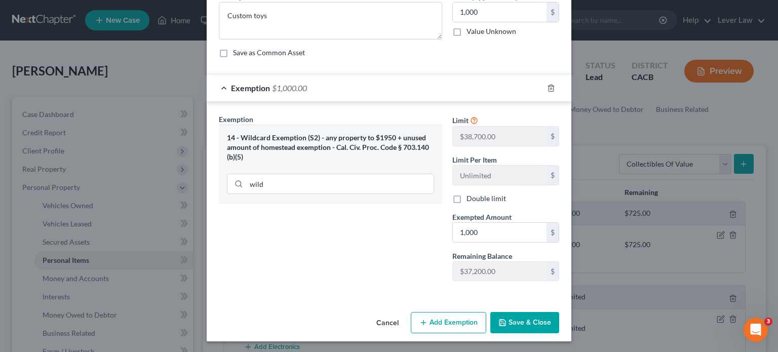
drag, startPoint x: 525, startPoint y: 317, endPoint x: 422, endPoint y: 255, distance: 120.4
click at [422, 255] on div "New Collectibles Of Value × An exemption set must first be selected from the Fi…" at bounding box center [389, 149] width 365 height 385
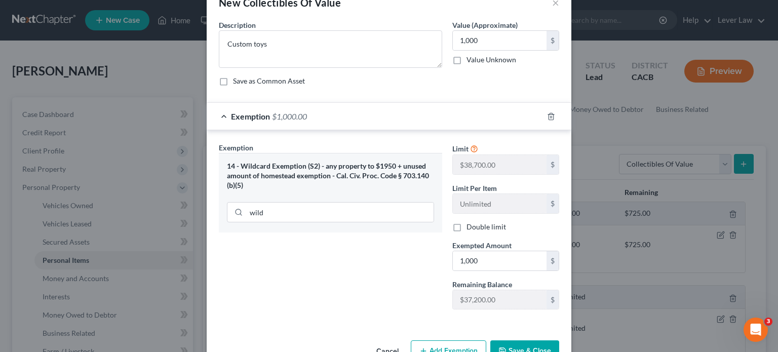
scroll to position [0, 0]
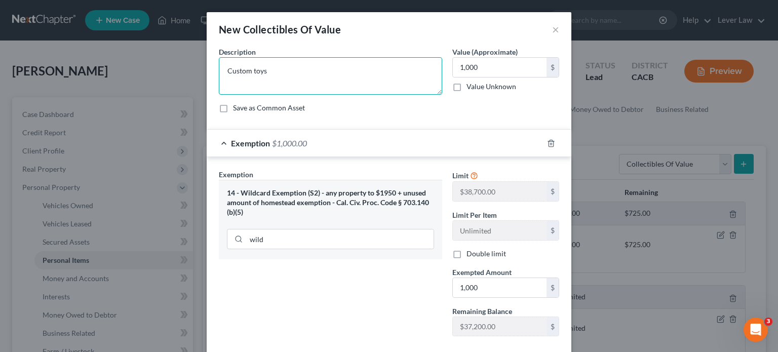
click at [286, 71] on textarea "Custom toys" at bounding box center [330, 75] width 223 height 37
type textarea "Custom toys and action figures, signed jersey"
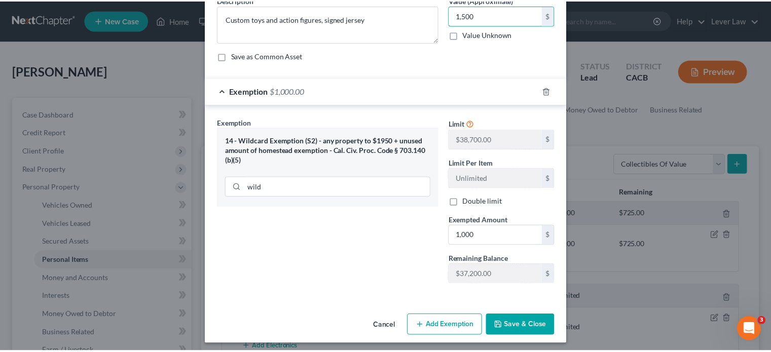
scroll to position [55, 0]
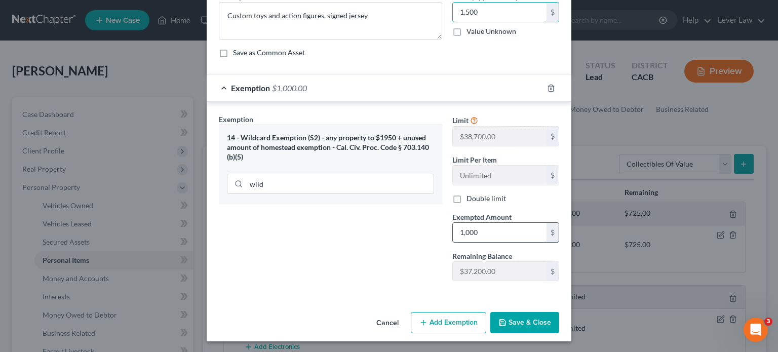
type input "1,500"
click at [497, 229] on input "1,000" at bounding box center [500, 232] width 94 height 19
type input "1,500"
drag, startPoint x: 382, startPoint y: 239, endPoint x: 488, endPoint y: 301, distance: 124.0
click at [382, 239] on div "Exemption Set must be selected for CA. Exemption * 14 - Wildcard Exemption (S2)…" at bounding box center [331, 201] width 234 height 175
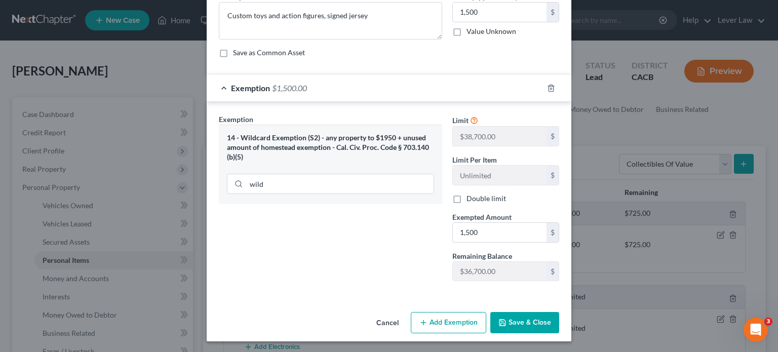
drag, startPoint x: 511, startPoint y: 316, endPoint x: 513, endPoint y: 308, distance: 8.4
click at [510, 316] on button "Save & Close" at bounding box center [524, 322] width 69 height 21
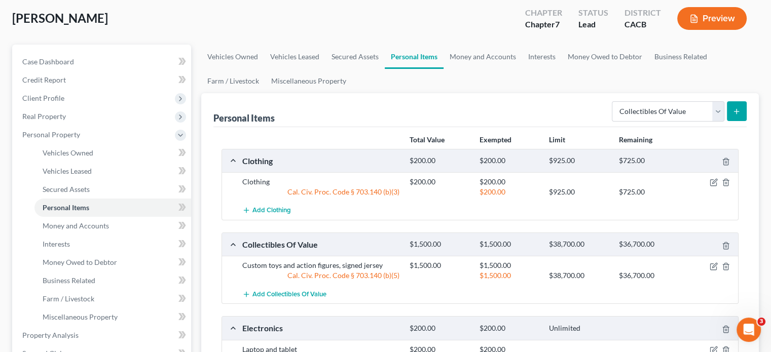
scroll to position [51, 0]
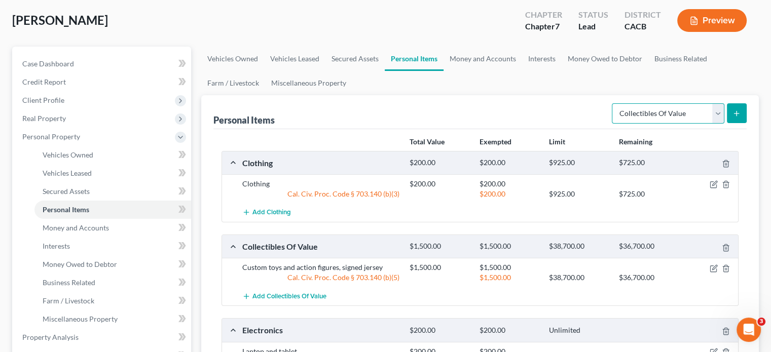
click at [645, 118] on select "Select Item Type Clothing Collectibles Of Value Electronics Firearms Household …" at bounding box center [668, 113] width 112 height 20
click at [613, 103] on select "Select Item Type Clothing Collectibles Of Value Electronics Firearms Household …" at bounding box center [668, 113] width 112 height 20
click at [655, 124] on div "Select Item Type Clothing Collectibles Of Value Electronics Firearms Household …" at bounding box center [677, 112] width 139 height 27
click at [657, 121] on select "Select Item Type Clothing Collectibles Of Value Electronics Firearms Household …" at bounding box center [668, 113] width 112 height 20
select select "sports_and_hobby_equipment"
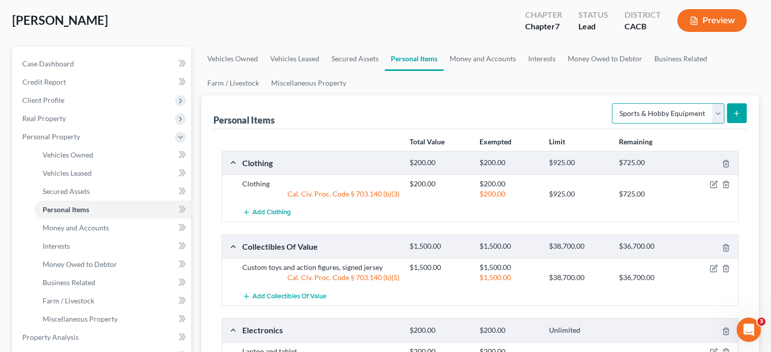
click at [613, 103] on select "Select Item Type Clothing Collectibles Of Value Electronics Firearms Household …" at bounding box center [668, 113] width 112 height 20
click at [732, 116] on icon "submit" at bounding box center [736, 113] width 8 height 8
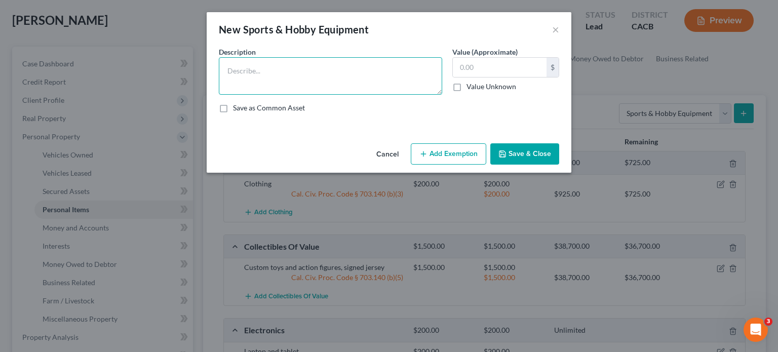
click at [338, 86] on textarea at bounding box center [330, 75] width 223 height 37
type textarea "Hockey and goalie gear"
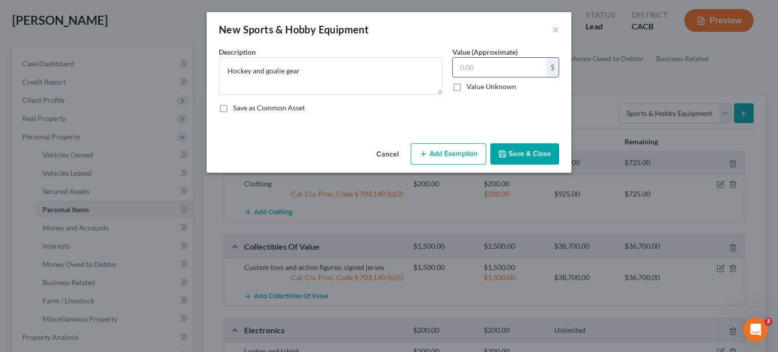
click at [498, 67] on input "text" at bounding box center [500, 67] width 94 height 19
type input "500"
click at [457, 160] on button "Add Exemption" at bounding box center [448, 153] width 75 height 21
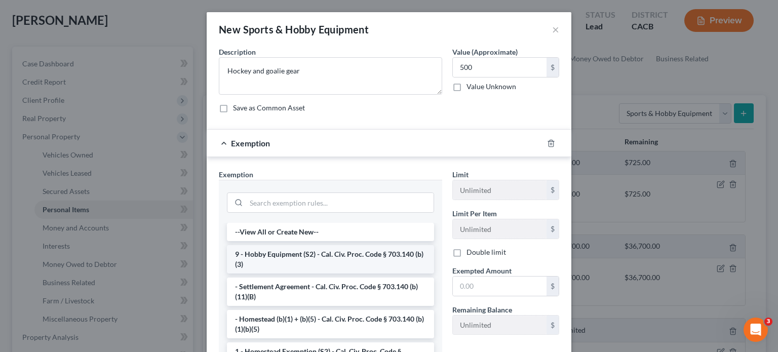
click at [298, 252] on li "9 - Hobby Equipment (S2) - Cal. Civ. Proc. Code § 703.140 (b)(3)" at bounding box center [330, 259] width 207 height 28
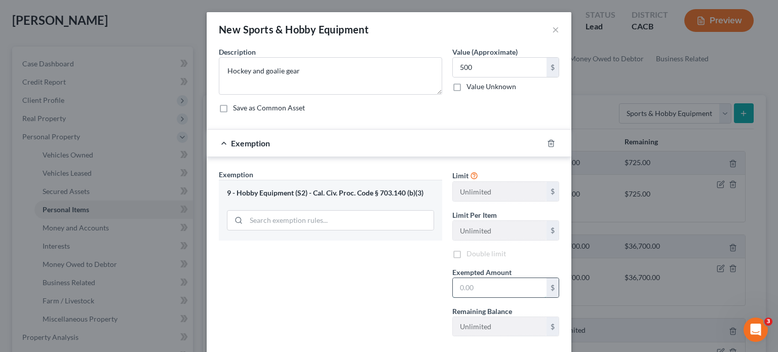
click at [505, 293] on input "text" at bounding box center [500, 287] width 94 height 19
type input "500"
click at [369, 291] on div "Exemption Set must be selected for CA. Exemption * 9 - Hobby Equipment (S2) - C…" at bounding box center [331, 256] width 234 height 175
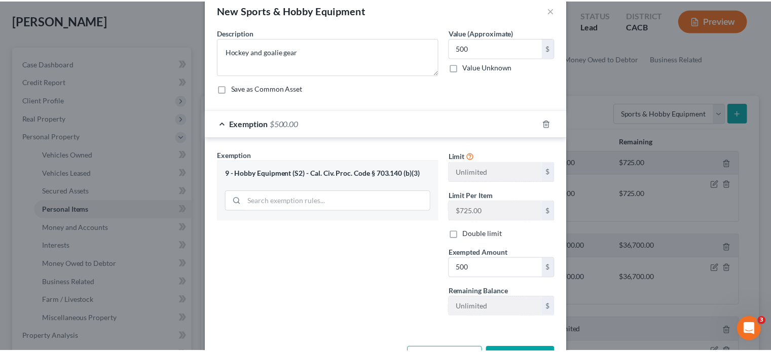
scroll to position [55, 0]
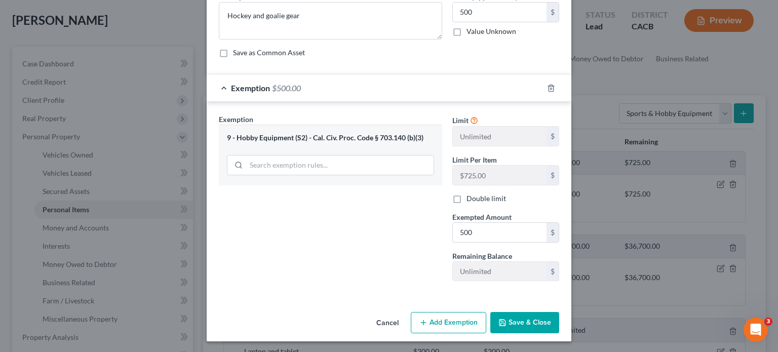
click at [510, 324] on button "Save & Close" at bounding box center [524, 322] width 69 height 21
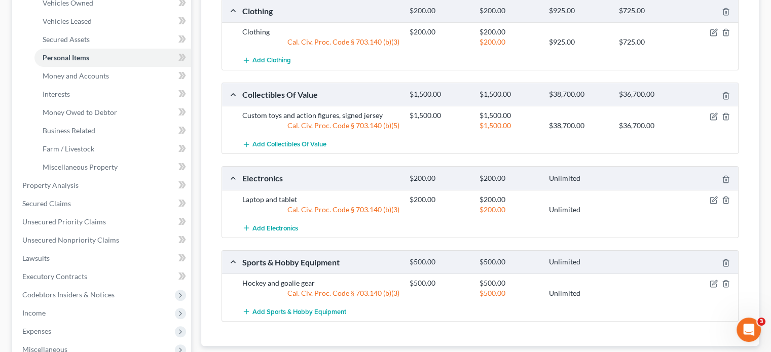
scroll to position [0, 0]
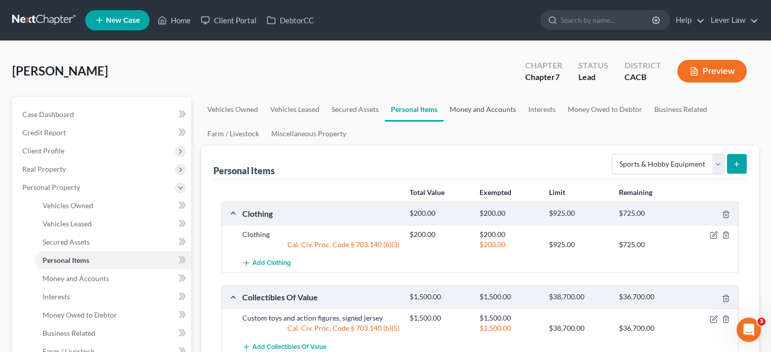
click at [468, 113] on link "Money and Accounts" at bounding box center [482, 109] width 79 height 24
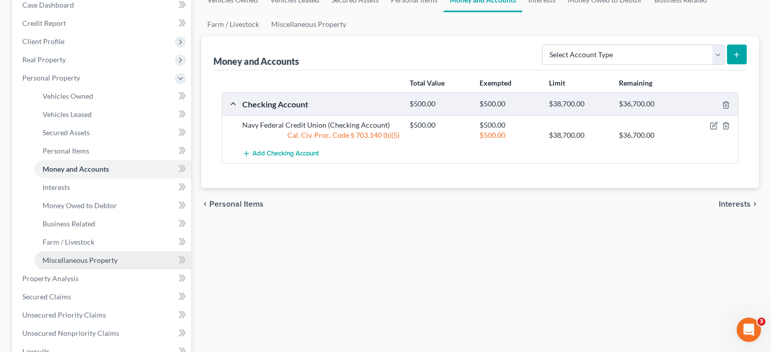
scroll to position [203, 0]
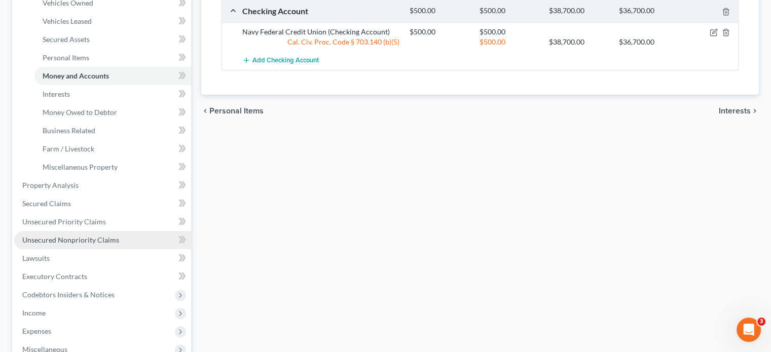
click at [90, 240] on span "Unsecured Nonpriority Claims" at bounding box center [70, 240] width 97 height 9
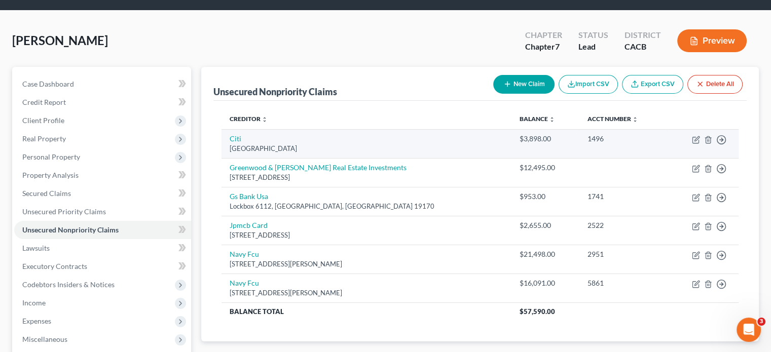
scroll to position [51, 0]
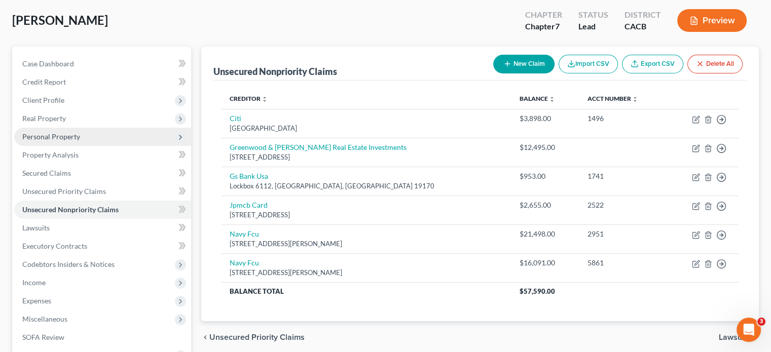
click at [58, 135] on span "Personal Property" at bounding box center [51, 136] width 58 height 9
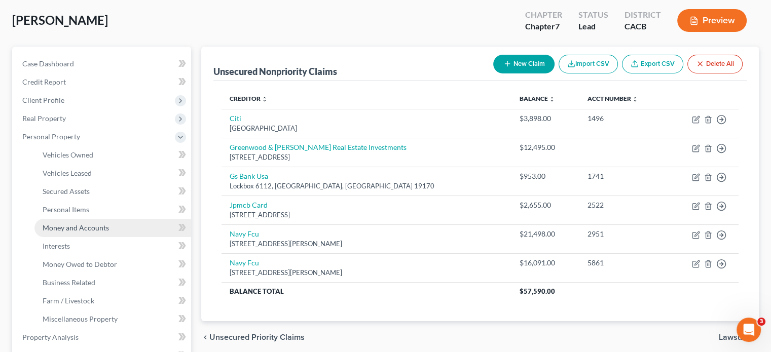
click at [99, 224] on span "Money and Accounts" at bounding box center [76, 227] width 66 height 9
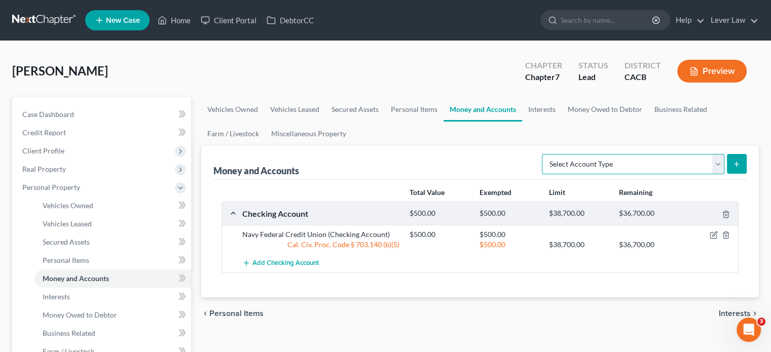
click at [610, 171] on select "Select Account Type Brokerage Cash on Hand Certificates of Deposit Checking Acc…" at bounding box center [633, 164] width 182 height 20
drag, startPoint x: 546, startPoint y: 103, endPoint x: 551, endPoint y: 109, distance: 8.3
click at [546, 103] on link "Interests" at bounding box center [542, 109] width 40 height 24
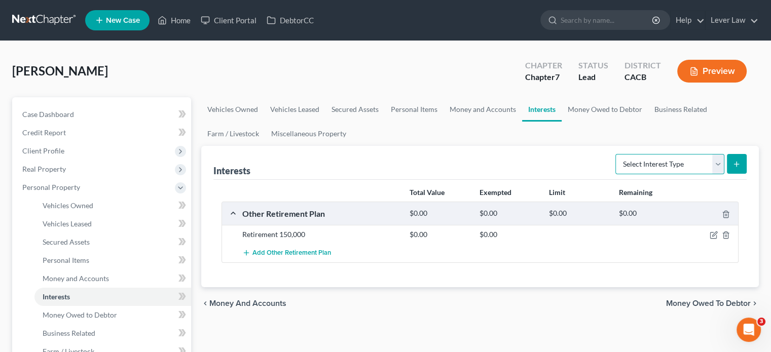
click at [649, 164] on select "Select Interest Type 401K Annuity Bond Education IRA Government Bond Government…" at bounding box center [669, 164] width 109 height 20
click at [715, 237] on icon "button" at bounding box center [713, 235] width 8 height 8
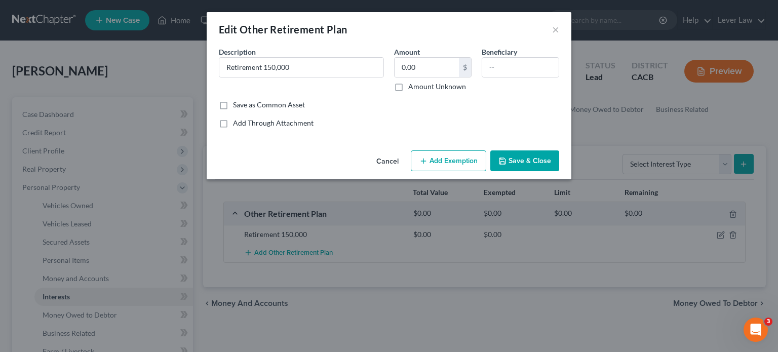
click at [348, 78] on div "Description * Retirement 150,000" at bounding box center [301, 69] width 175 height 45
click at [347, 71] on input "Retirement 150,000" at bounding box center [301, 67] width 164 height 19
drag, startPoint x: 347, startPoint y: 71, endPoint x: 246, endPoint y: 67, distance: 100.4
click at [246, 67] on input "Retirement 150,000" at bounding box center [301, 67] width 164 height 19
click at [389, 159] on button "Cancel" at bounding box center [387, 161] width 39 height 20
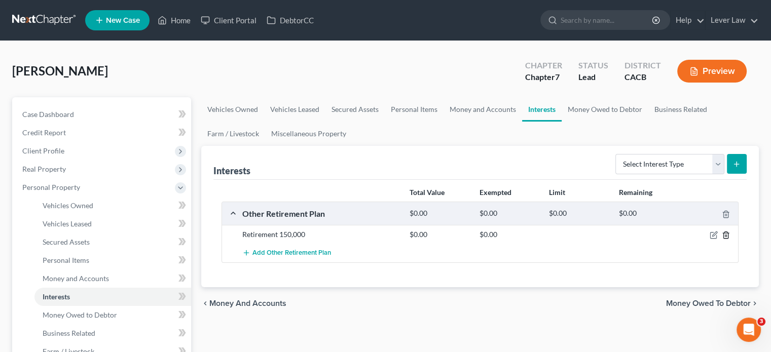
click at [728, 234] on icon "button" at bounding box center [725, 235] width 5 height 7
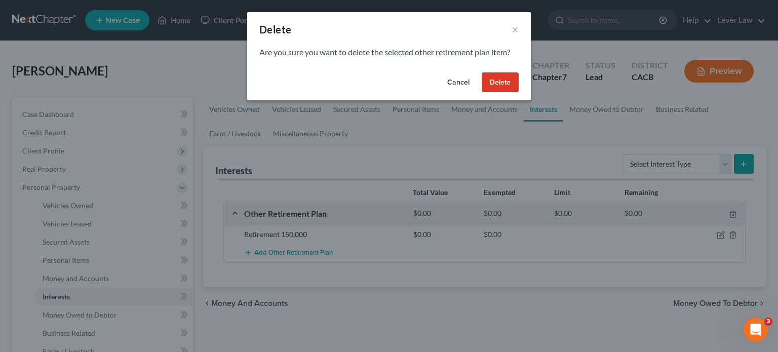
drag, startPoint x: 494, startPoint y: 84, endPoint x: 502, endPoint y: 89, distance: 9.3
click at [494, 84] on button "Delete" at bounding box center [500, 82] width 37 height 20
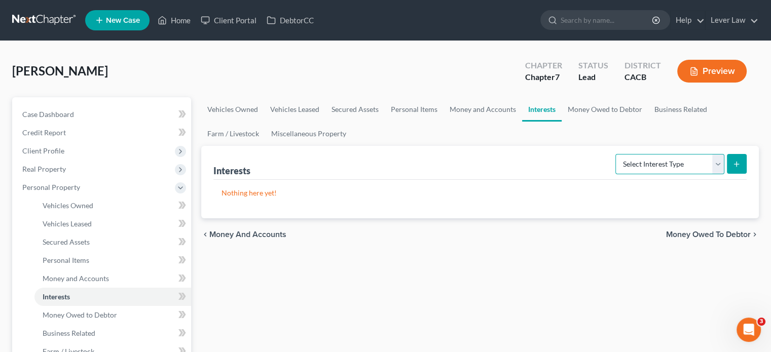
click at [659, 164] on select "Select Interest Type 401K Annuity Bond Education IRA Government Bond Government…" at bounding box center [669, 164] width 109 height 20
select select "401k"
click at [616, 154] on select "Select Interest Type 401K Annuity Bond Education IRA Government Bond Government…" at bounding box center [669, 164] width 109 height 20
click at [733, 173] on button "submit" at bounding box center [737, 164] width 20 height 20
click at [695, 170] on select "Select Interest Type 401K Annuity Bond Education IRA Government Bond Government…" at bounding box center [669, 164] width 109 height 20
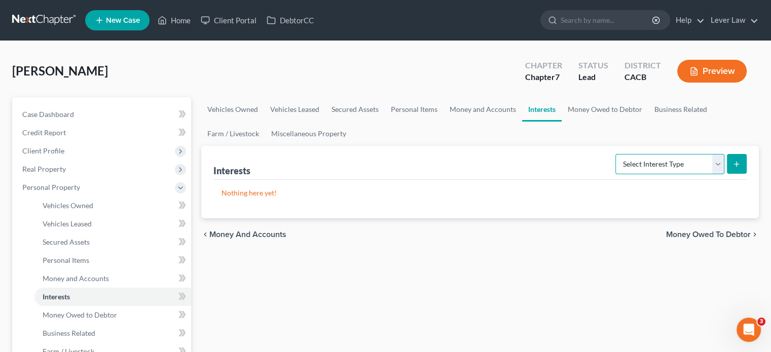
select select "401k"
click at [616, 154] on select "Select Interest Type 401K Annuity Bond Education IRA Government Bond Government…" at bounding box center [669, 164] width 109 height 20
click at [737, 163] on icon "submit" at bounding box center [736, 164] width 8 height 8
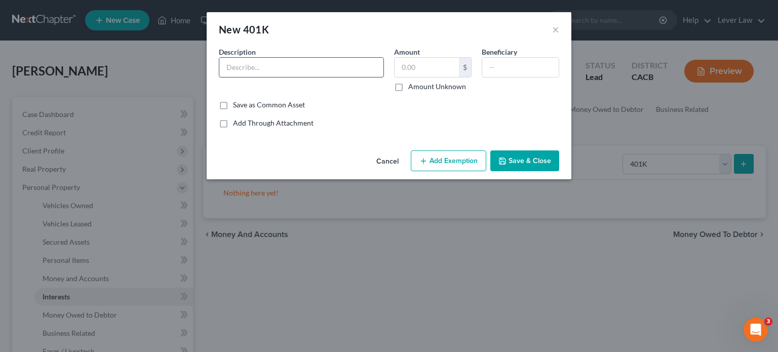
click at [279, 70] on input "text" at bounding box center [301, 67] width 164 height 19
type input "401k"
click at [444, 65] on input "text" at bounding box center [427, 67] width 64 height 19
type input "150,000"
click at [442, 160] on button "Add Exemption" at bounding box center [448, 160] width 75 height 21
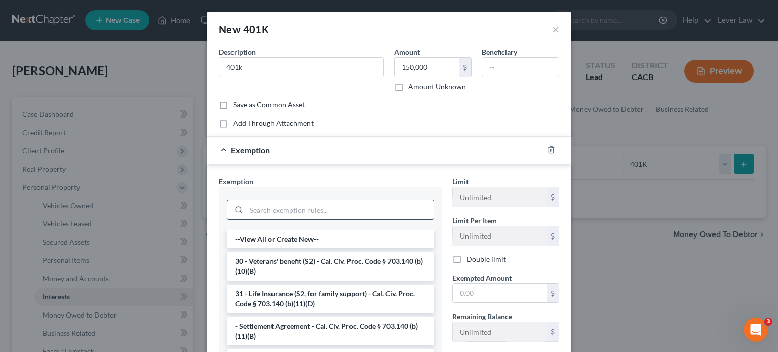
click at [306, 210] on input "search" at bounding box center [339, 209] width 187 height 19
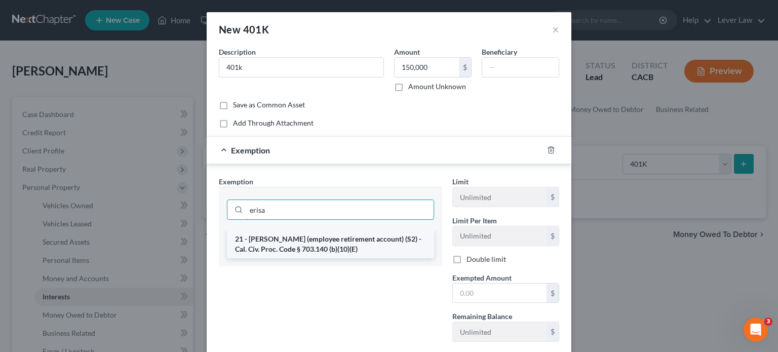
type input "erisa"
click at [312, 242] on li "21 - ERISA (employee retirement account) (S2) - Cal. Civ. Proc. Code § 703.140 …" at bounding box center [330, 244] width 207 height 28
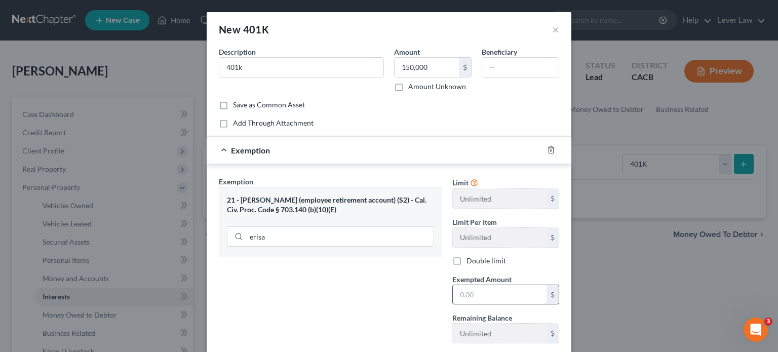
click at [481, 294] on input "text" at bounding box center [500, 294] width 94 height 19
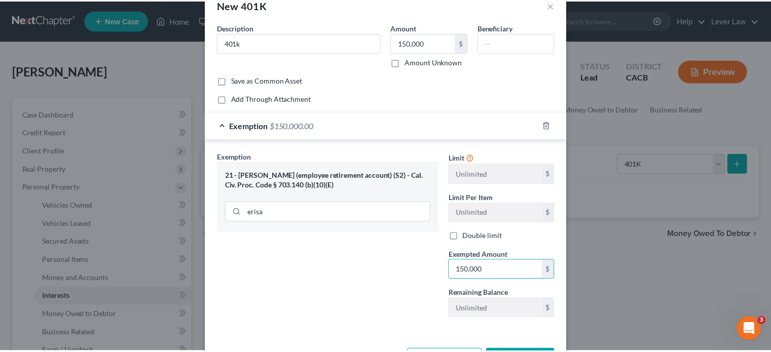
scroll to position [62, 0]
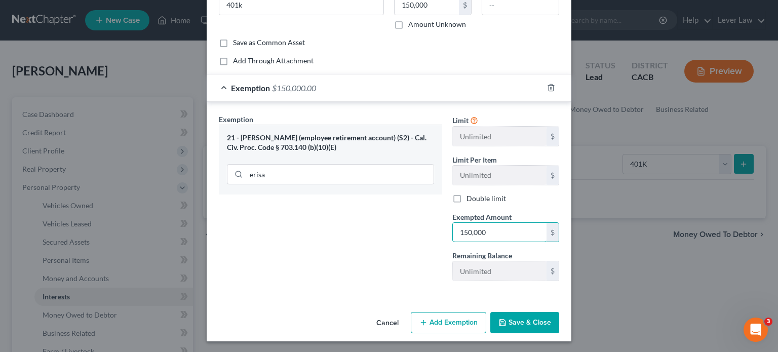
type input "150,000"
click at [542, 323] on button "Save & Close" at bounding box center [524, 322] width 69 height 21
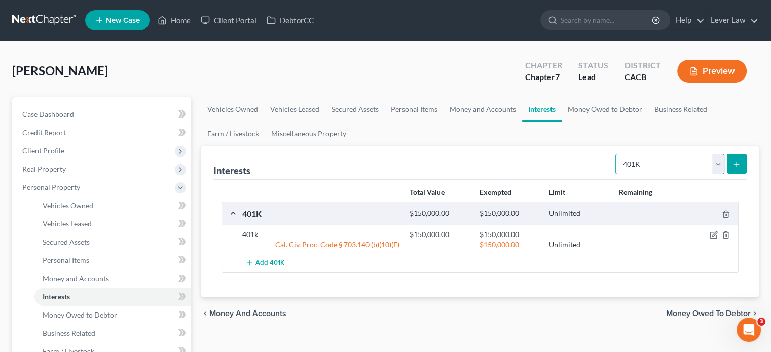
click at [676, 166] on select "Select Interest Type 401K Annuity Bond Education IRA Government Bond Government…" at bounding box center [669, 164] width 109 height 20
click at [530, 137] on ul "Vehicles Owned Vehicles Leased Secured Assets Personal Items Money and Accounts…" at bounding box center [479, 121] width 557 height 49
click at [585, 110] on link "Money Owed to Debtor" at bounding box center [604, 109] width 87 height 24
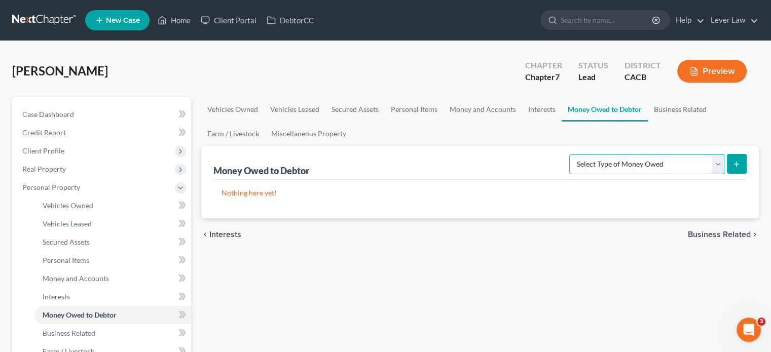
click at [647, 163] on select "Select Type of Money Owed Accounts Receivable Alimony Child Support Claims Agai…" at bounding box center [646, 164] width 155 height 20
select select "expected_tax_refund"
click at [571, 154] on select "Select Type of Money Owed Accounts Receivable Alimony Child Support Claims Agai…" at bounding box center [646, 164] width 155 height 20
drag, startPoint x: 742, startPoint y: 166, endPoint x: 611, endPoint y: 214, distance: 139.3
click at [611, 214] on div "Money Owed to Debtor (Net Operating Losses) Select Type of Money Owed Accounts …" at bounding box center [479, 182] width 557 height 72
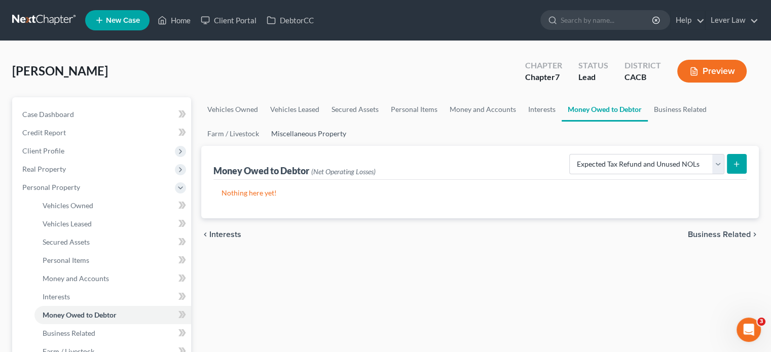
click at [329, 135] on link "Miscellaneous Property" at bounding box center [308, 134] width 87 height 24
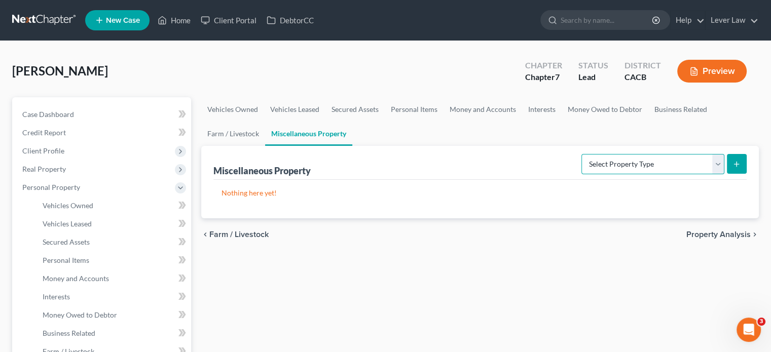
drag, startPoint x: 626, startPoint y: 166, endPoint x: 629, endPoint y: 170, distance: 5.5
click at [626, 166] on select "Select Property Type Assigned for Creditor Benefit Within 1 Year Holding for An…" at bounding box center [652, 164] width 143 height 20
select select "stored_within_1_year"
click at [581, 154] on select "Select Property Type Assigned for Creditor Benefit Within 1 Year Holding for An…" at bounding box center [652, 164] width 143 height 20
click at [733, 160] on icon "submit" at bounding box center [736, 164] width 8 height 8
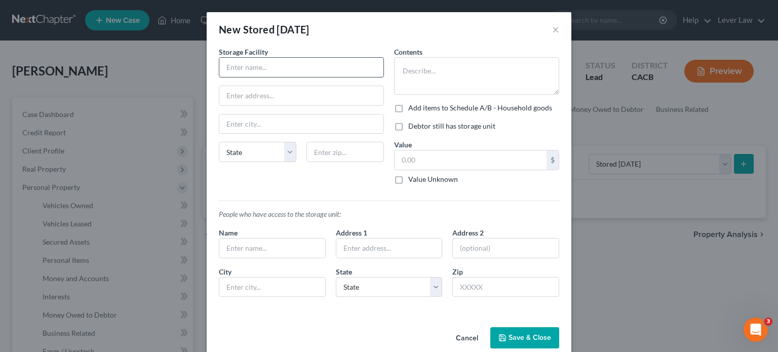
click at [243, 71] on input "text" at bounding box center [301, 67] width 164 height 19
type input "T"
type input "AAA Quality Self-Storage"
click at [240, 97] on input "text" at bounding box center [301, 95] width 164 height 19
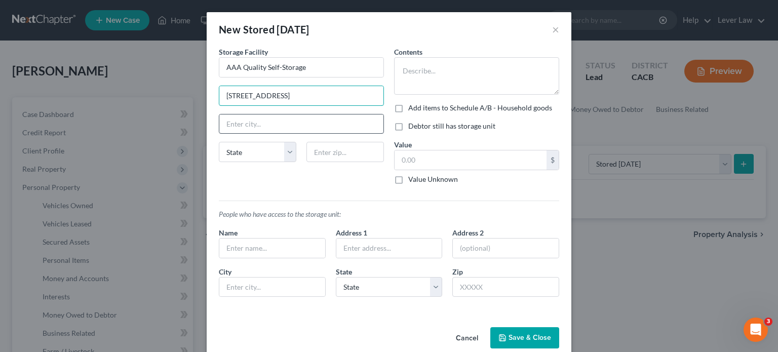
type input "23122 El Toro Road"
click at [245, 128] on input "text" at bounding box center [301, 124] width 164 height 19
type input "Lake Forest"
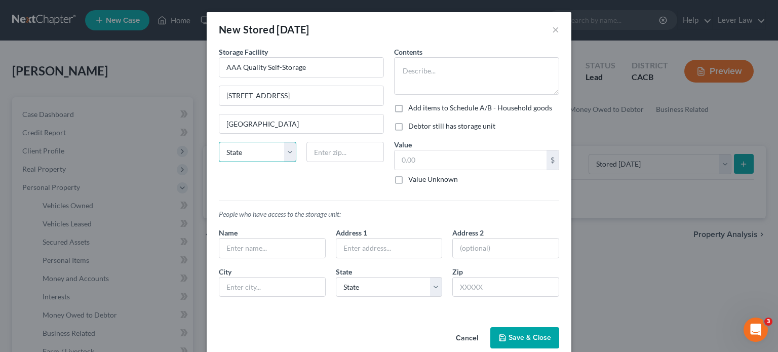
click at [249, 159] on select "State AL AK AR AZ CA CO CT DE DC FL GA GU HI ID IL IN IA KS KY LA ME MD MA MI M…" at bounding box center [258, 152] width 78 height 20
select select "4"
click at [219, 142] on select "State AL AK AR AZ CA CO CT DE DC FL GA GU HI ID IL IN IA KS KY LA ME MD MA MI M…" at bounding box center [258, 152] width 78 height 20
click at [318, 151] on input "text" at bounding box center [346, 152] width 78 height 20
type input "92630"
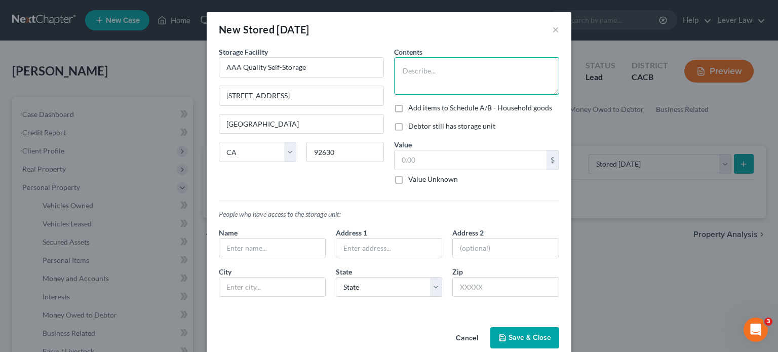
click at [421, 72] on textarea at bounding box center [476, 75] width 165 height 37
type textarea "Hockey gear, Custom toys/action figures"
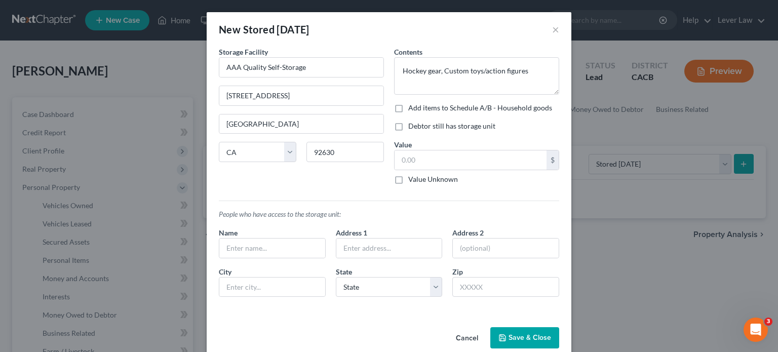
click at [471, 129] on label "Debtor still has storage unit" at bounding box center [451, 126] width 87 height 10
click at [419, 128] on input "Debtor still has storage unit" at bounding box center [415, 124] width 7 height 7
checkbox input "true"
click at [532, 68] on textarea "Hockey gear, Custom toys/action figures" at bounding box center [476, 75] width 165 height 37
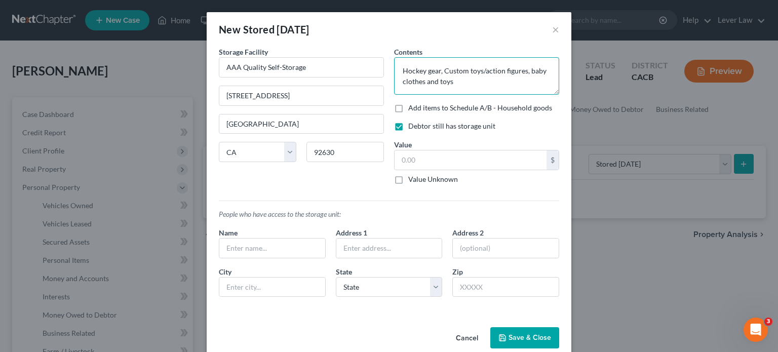
type textarea "Hockey gear, Custom toys/action figures, baby clothes and toys"
click at [527, 336] on button "Save & Close" at bounding box center [524, 337] width 69 height 21
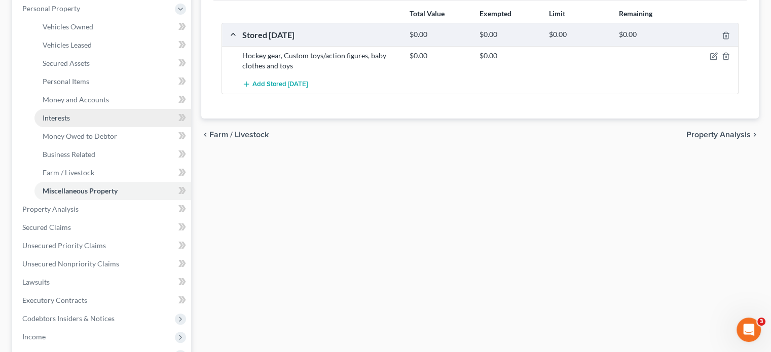
scroll to position [203, 0]
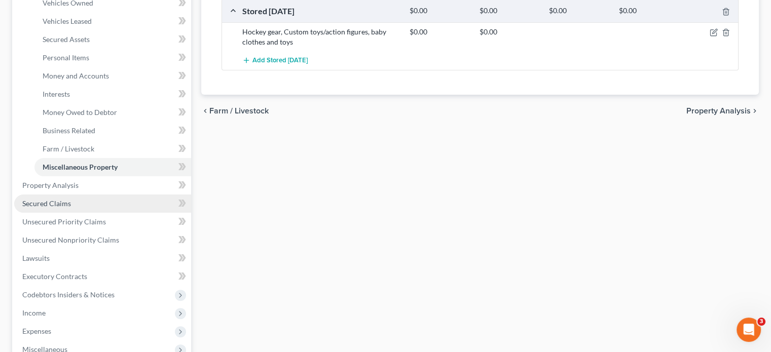
click at [55, 205] on span "Secured Claims" at bounding box center [46, 203] width 49 height 9
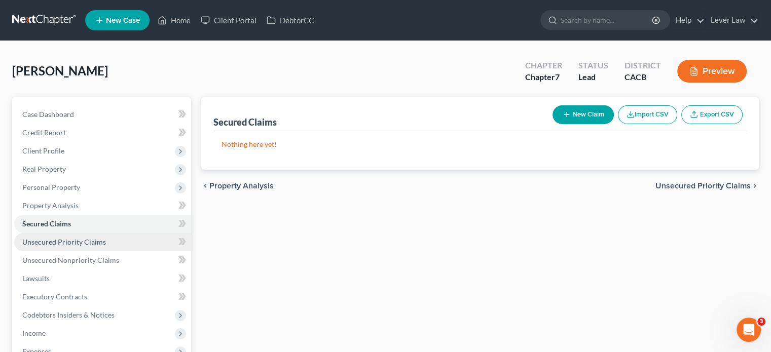
click at [91, 244] on span "Unsecured Priority Claims" at bounding box center [64, 242] width 84 height 9
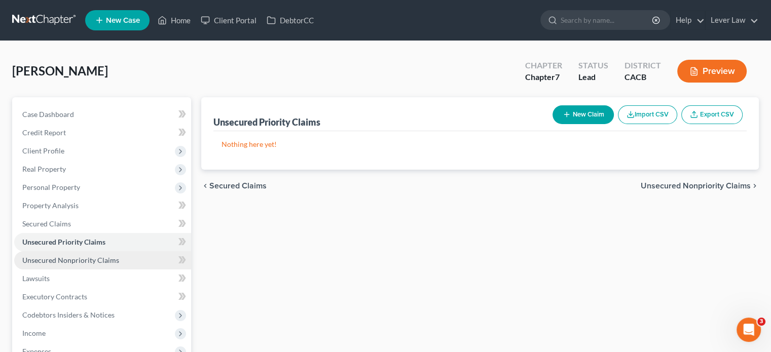
click at [89, 260] on span "Unsecured Nonpriority Claims" at bounding box center [70, 260] width 97 height 9
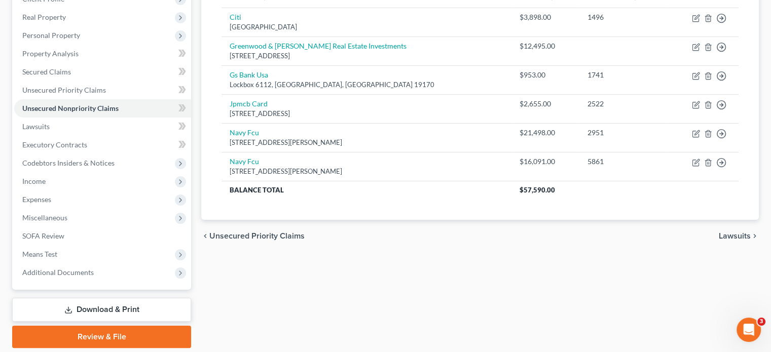
scroll to position [135, 0]
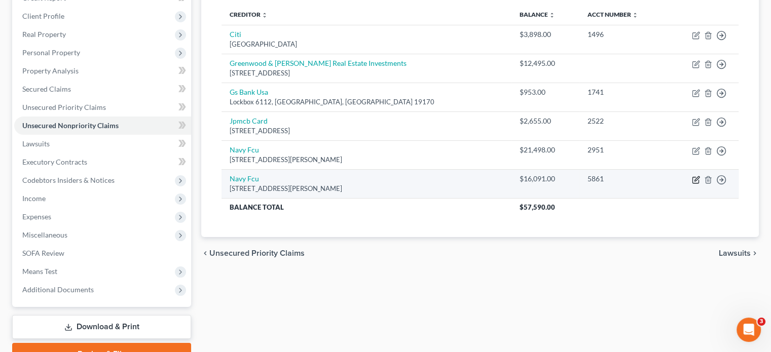
click at [695, 180] on icon "button" at bounding box center [696, 178] width 5 height 5
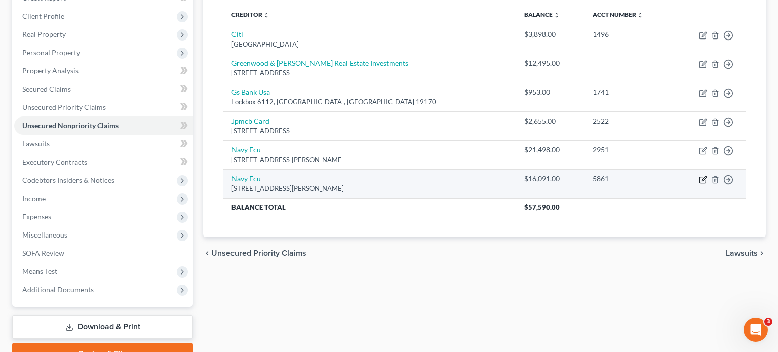
select select "48"
select select "0"
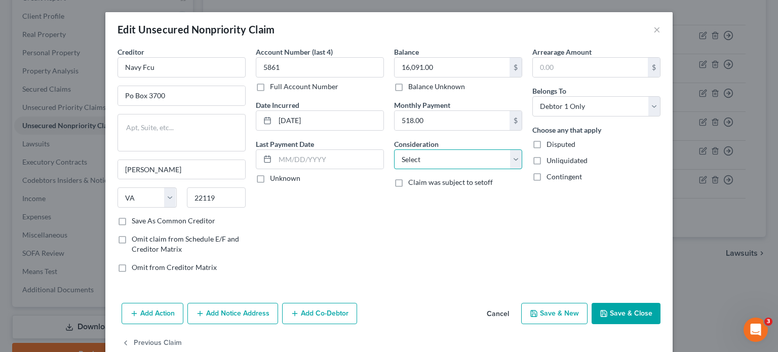
click at [460, 164] on select "Select Cable / Satellite Services Collection Agency Credit Card Debt Debt Couns…" at bounding box center [458, 159] width 128 height 20
drag, startPoint x: 473, startPoint y: 238, endPoint x: 482, endPoint y: 237, distance: 9.2
click at [473, 238] on div "Balance 16,091.00 $ Balance Unknown Balance Undetermined 16,091.00 $ Balance Un…" at bounding box center [458, 164] width 138 height 234
click at [498, 316] on button "Cancel" at bounding box center [498, 314] width 39 height 20
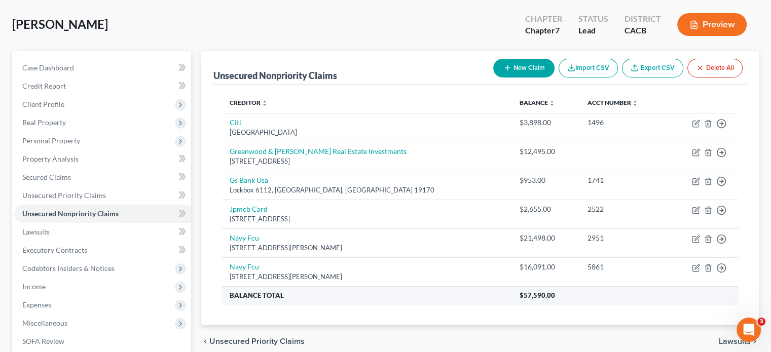
scroll to position [33, 0]
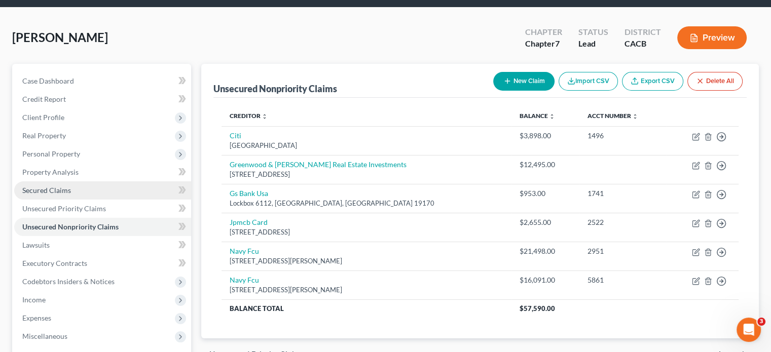
click at [76, 192] on link "Secured Claims" at bounding box center [102, 190] width 177 height 18
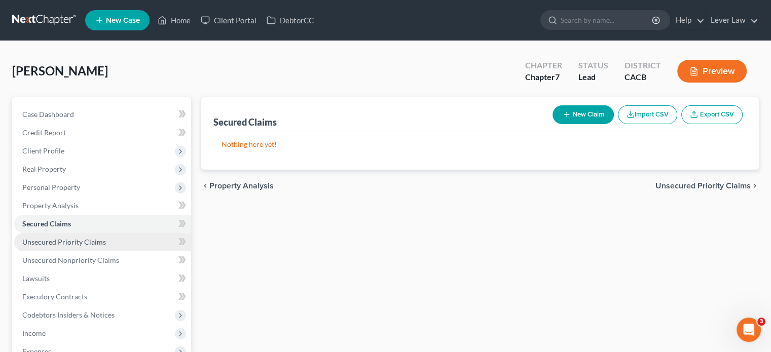
click at [53, 245] on span "Unsecured Priority Claims" at bounding box center [64, 242] width 84 height 9
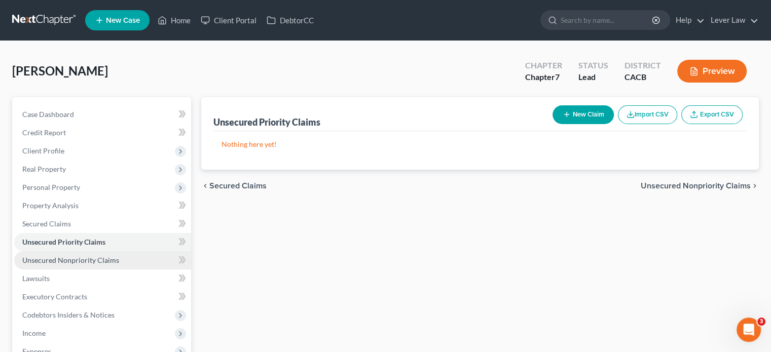
click at [73, 261] on span "Unsecured Nonpriority Claims" at bounding box center [70, 260] width 97 height 9
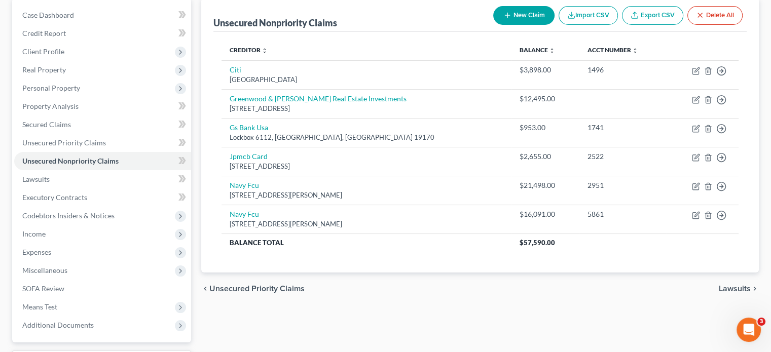
scroll to position [101, 0]
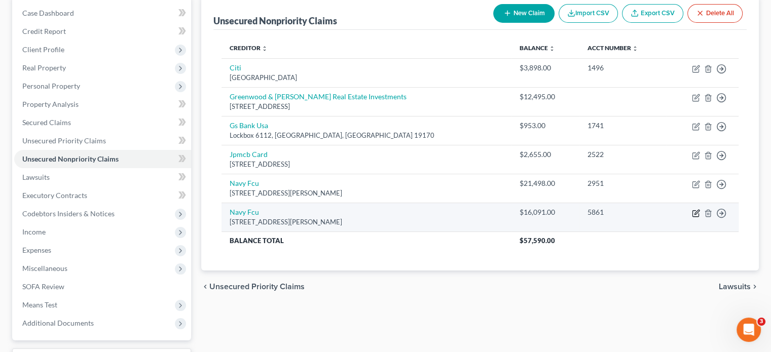
click at [695, 215] on icon "button" at bounding box center [696, 213] width 8 height 8
select select "48"
select select "0"
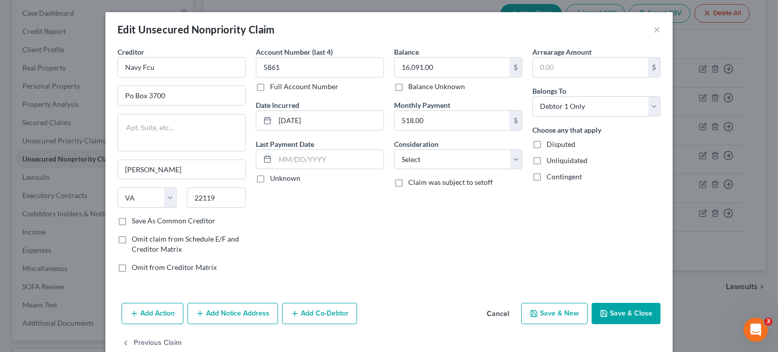
click at [649, 314] on button "Save & Close" at bounding box center [626, 313] width 69 height 21
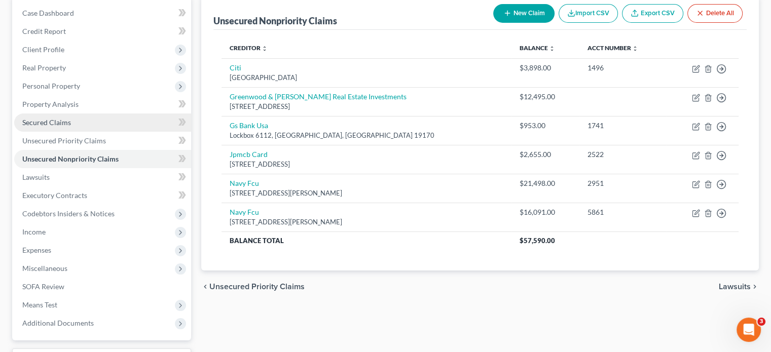
click at [59, 128] on link "Secured Claims" at bounding box center [102, 122] width 177 height 18
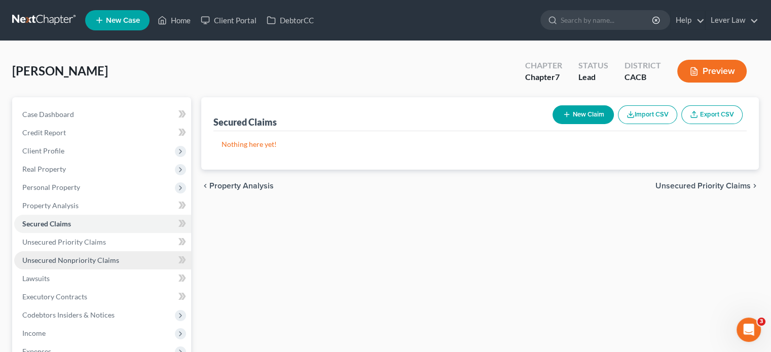
click at [53, 263] on span "Unsecured Nonpriority Claims" at bounding box center [70, 260] width 97 height 9
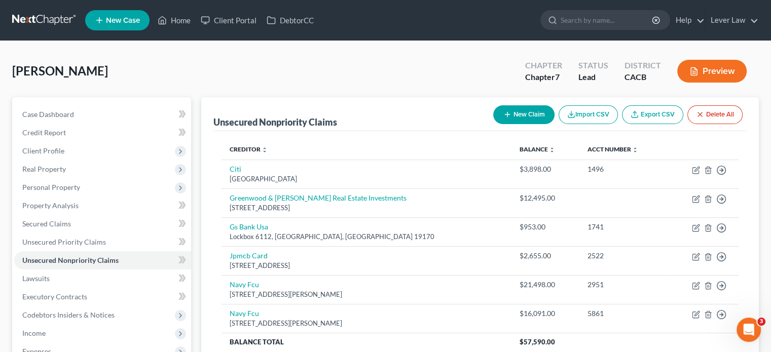
scroll to position [101, 0]
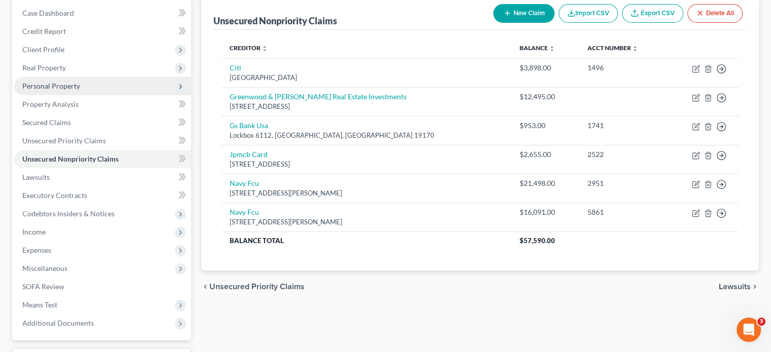
click at [50, 84] on span "Personal Property" at bounding box center [51, 86] width 58 height 9
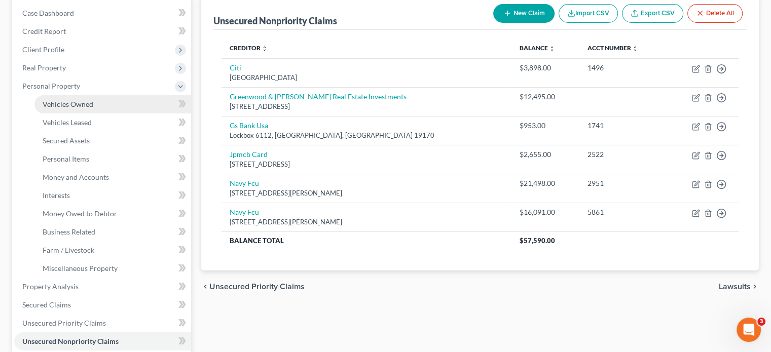
click at [88, 110] on link "Vehicles Owned" at bounding box center [112, 104] width 157 height 18
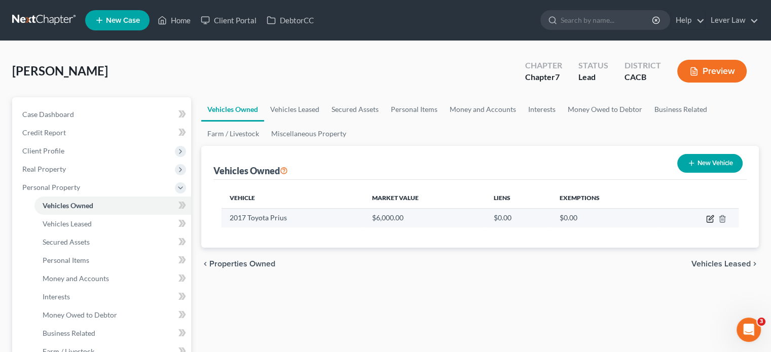
click at [709, 218] on icon "button" at bounding box center [710, 217] width 5 height 5
select select "0"
select select "9"
select select "0"
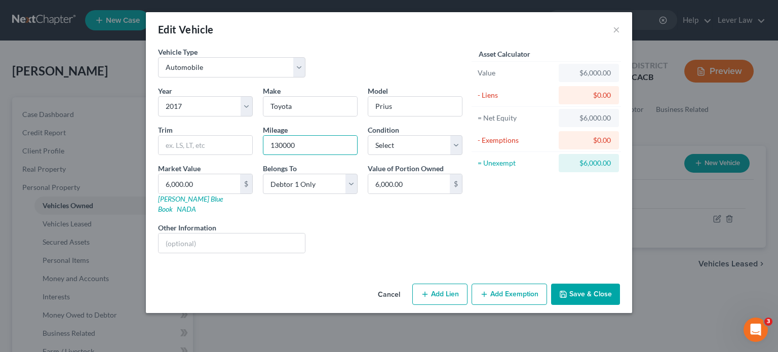
drag, startPoint x: 307, startPoint y: 147, endPoint x: 252, endPoint y: 142, distance: 55.5
click at [253, 149] on div "Year Select 2026 2025 2024 2023 2022 2021 2020 2019 2018 2017 2016 2015 2014 20…" at bounding box center [310, 174] width 315 height 176
type input "170000"
click at [611, 291] on button "Save & Close" at bounding box center [585, 294] width 69 height 21
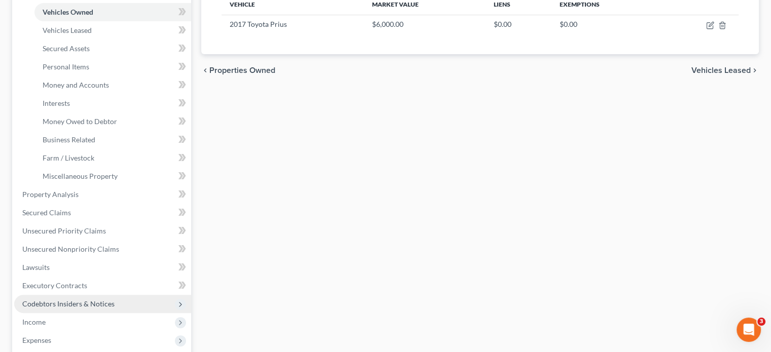
scroll to position [253, 0]
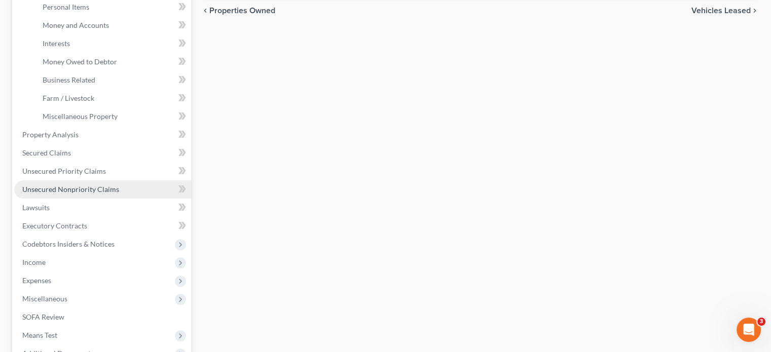
click at [86, 192] on span "Unsecured Nonpriority Claims" at bounding box center [70, 189] width 97 height 9
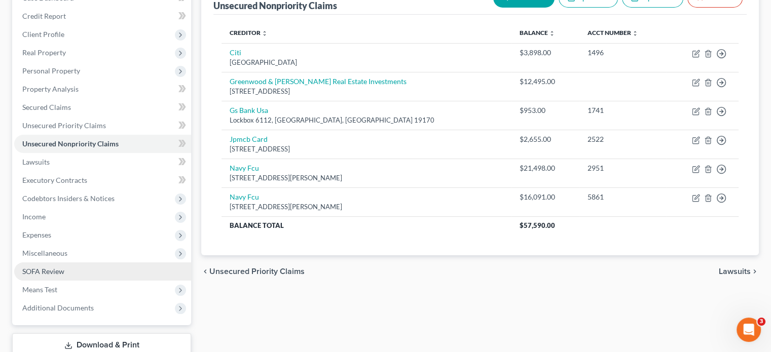
scroll to position [185, 0]
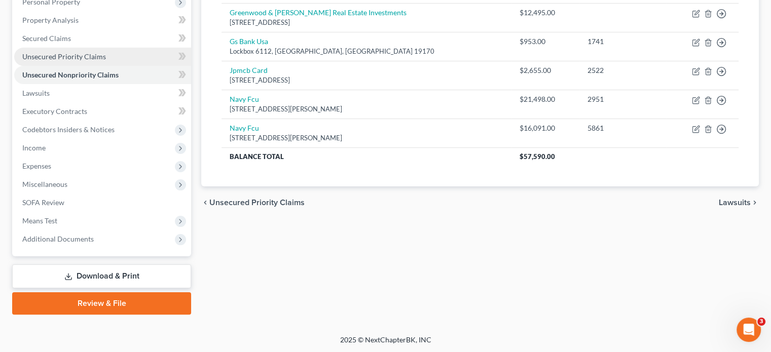
click at [103, 52] on link "Unsecured Priority Claims" at bounding box center [102, 57] width 177 height 18
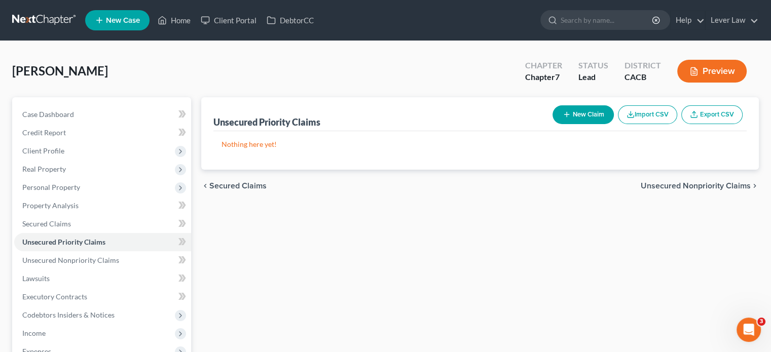
click at [569, 118] on icon "button" at bounding box center [566, 114] width 8 height 8
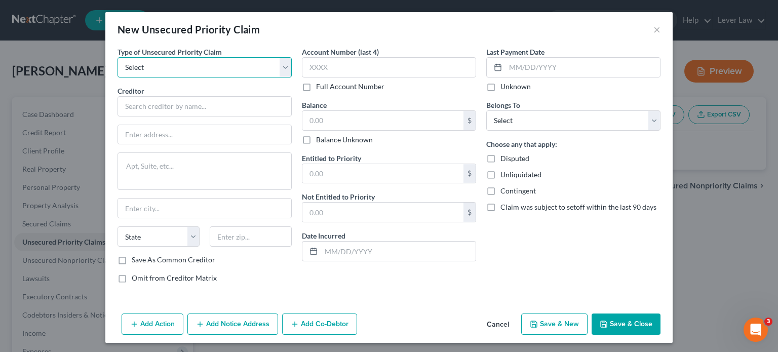
click at [284, 73] on select "Select Taxes & Other Government Units Domestic Support Obligations Extensions o…" at bounding box center [205, 67] width 174 height 20
click at [494, 326] on button "Cancel" at bounding box center [498, 325] width 39 height 20
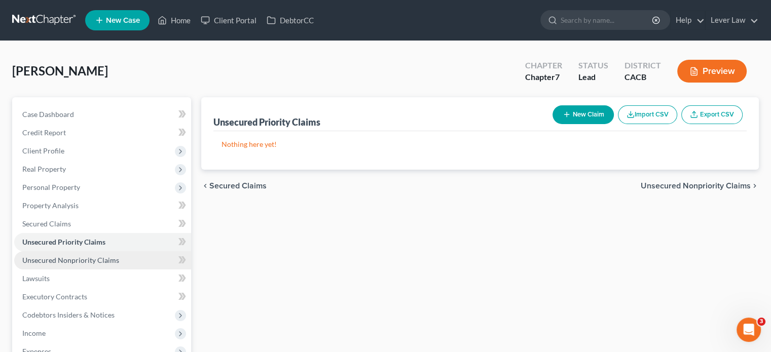
click at [51, 257] on span "Unsecured Nonpriority Claims" at bounding box center [70, 260] width 97 height 9
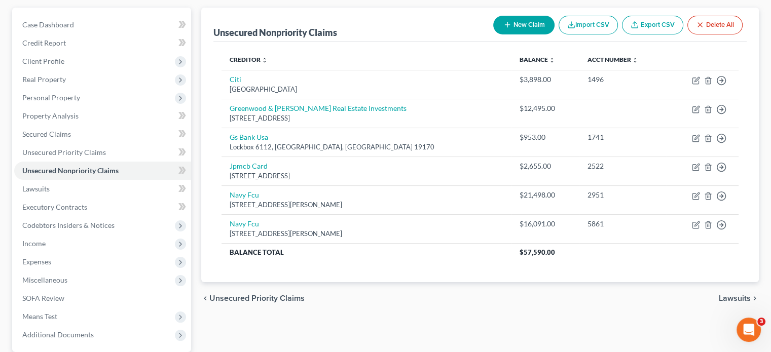
scroll to position [101, 0]
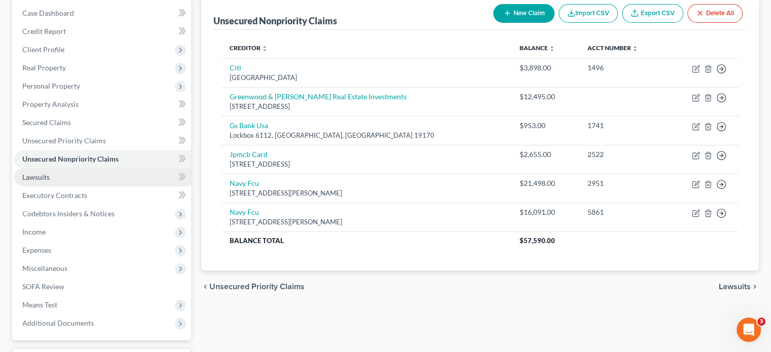
click at [34, 183] on link "Lawsuits" at bounding box center [102, 177] width 177 height 18
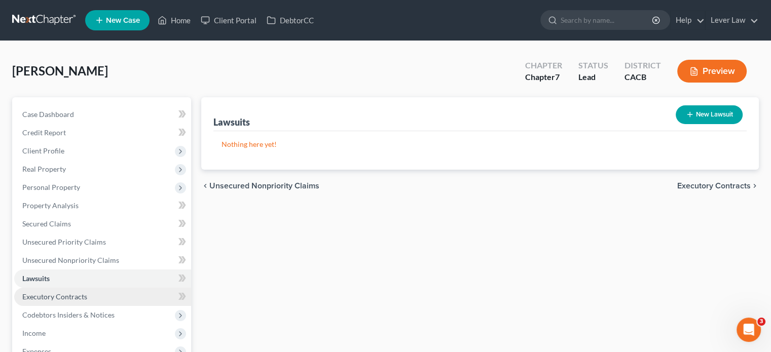
click at [67, 293] on span "Executory Contracts" at bounding box center [54, 296] width 65 height 9
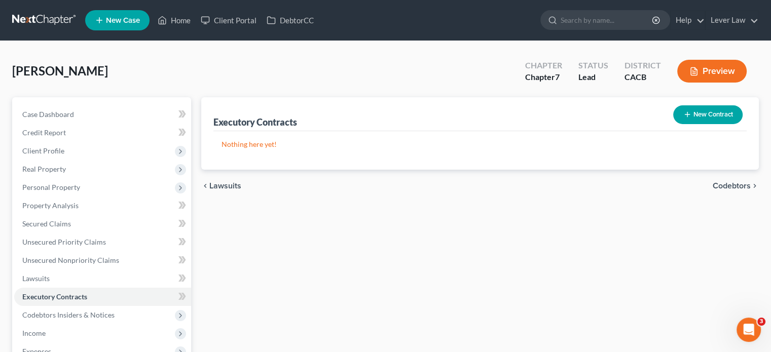
click at [721, 260] on div "Executory Contracts New Contract Nothing here yet! chevron_left Lawsuits Codebt…" at bounding box center [479, 298] width 567 height 403
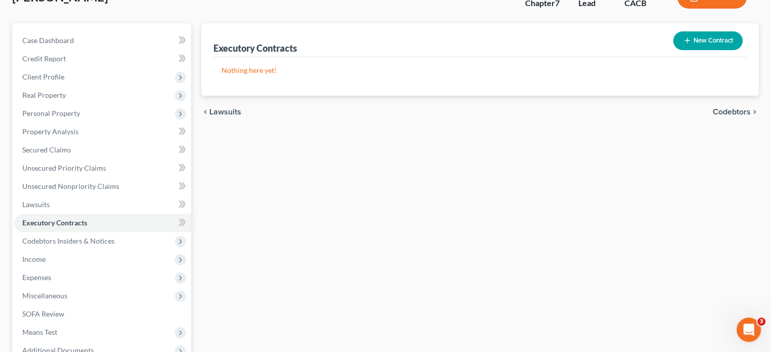
scroll to position [101, 0]
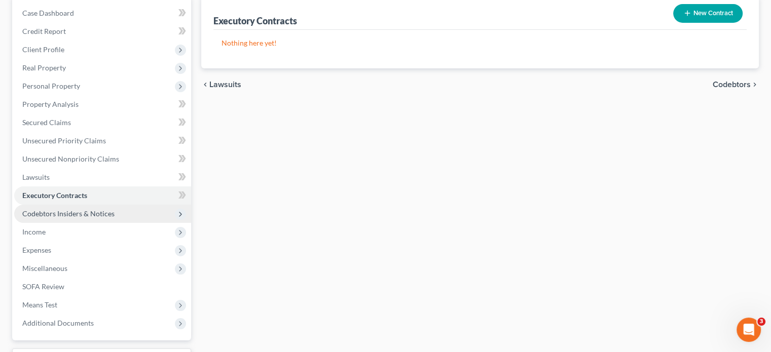
click at [89, 210] on span "Codebtors Insiders & Notices" at bounding box center [68, 213] width 92 height 9
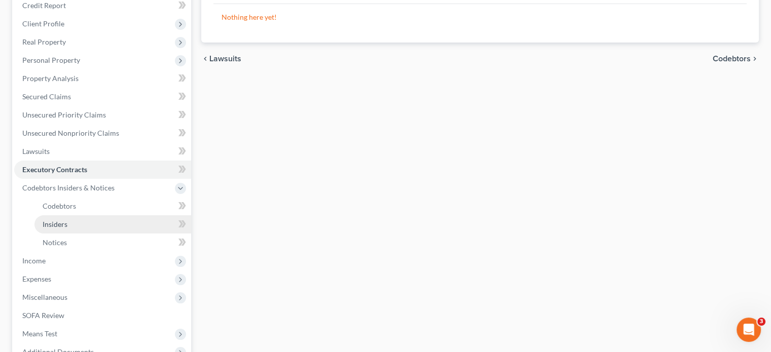
scroll to position [152, 0]
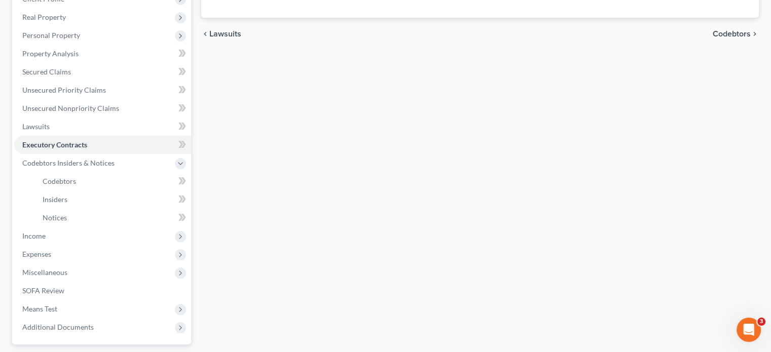
drag, startPoint x: 45, startPoint y: 239, endPoint x: 192, endPoint y: 210, distance: 150.2
click at [45, 238] on span "Income" at bounding box center [33, 236] width 23 height 9
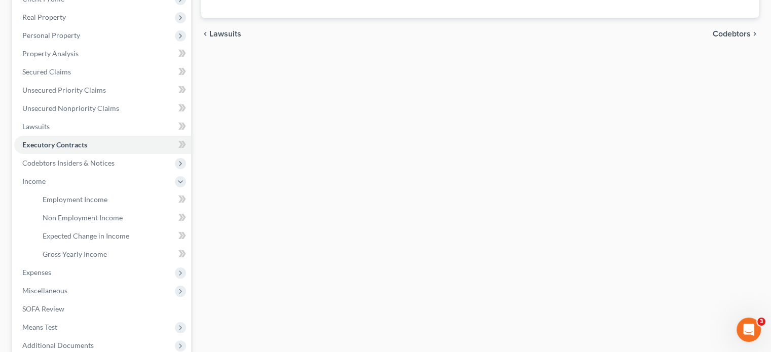
scroll to position [203, 0]
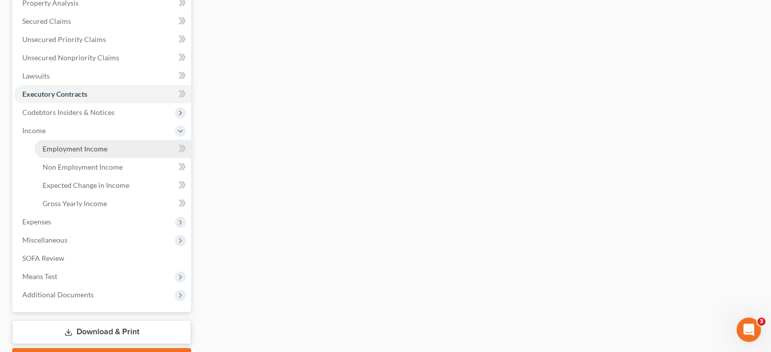
click at [75, 156] on link "Employment Income" at bounding box center [112, 149] width 157 height 18
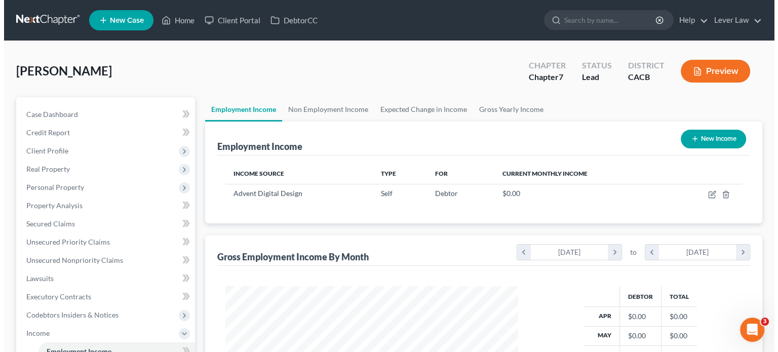
scroll to position [180, 313]
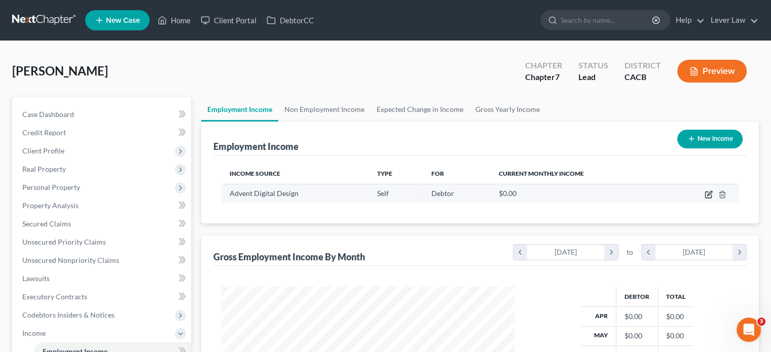
click at [710, 195] on icon "button" at bounding box center [708, 195] width 8 height 8
select select "1"
select select "0"
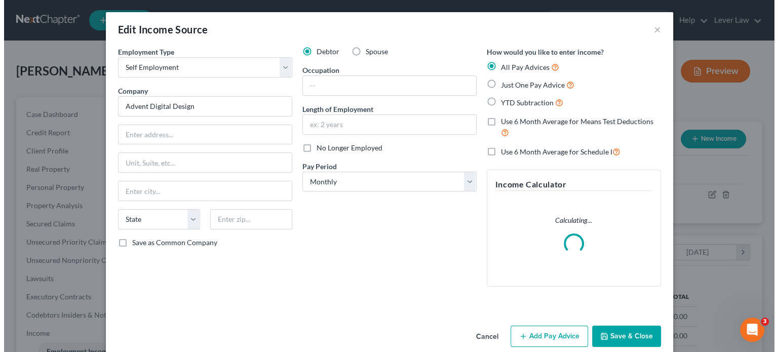
scroll to position [180, 316]
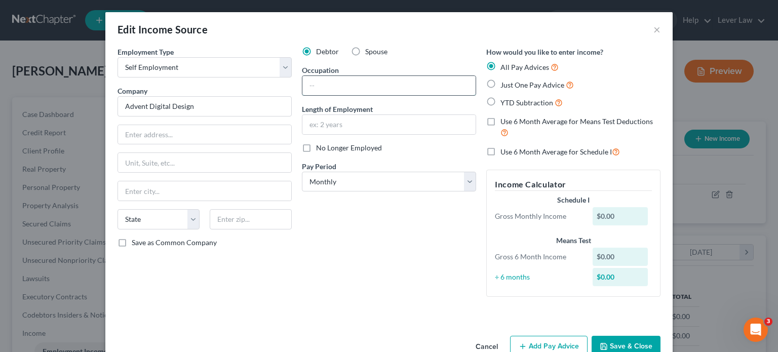
click at [335, 92] on input "text" at bounding box center [388, 85] width 173 height 19
type input "Graphic Design"
click at [194, 105] on input "Advent Digital Design" at bounding box center [205, 106] width 174 height 20
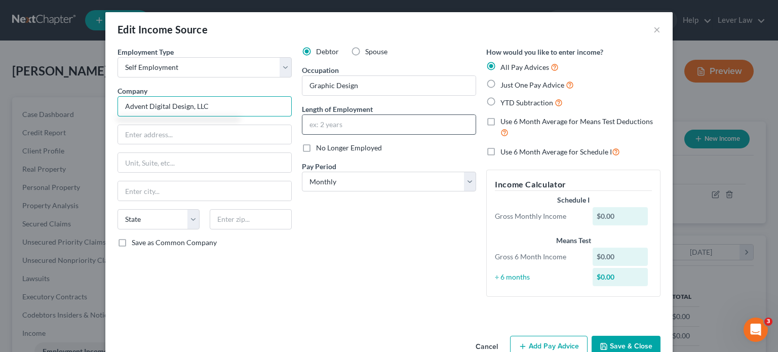
type input "Advent Digital Design, LLC"
click at [364, 121] on input "text" at bounding box center [388, 124] width 173 height 19
type input "1 year"
drag, startPoint x: 334, startPoint y: 220, endPoint x: 334, endPoint y: 229, distance: 8.1
click at [334, 220] on div "Debtor Spouse Occupation Graphic Design Length of Employment 1 year No Longer E…" at bounding box center [389, 176] width 184 height 258
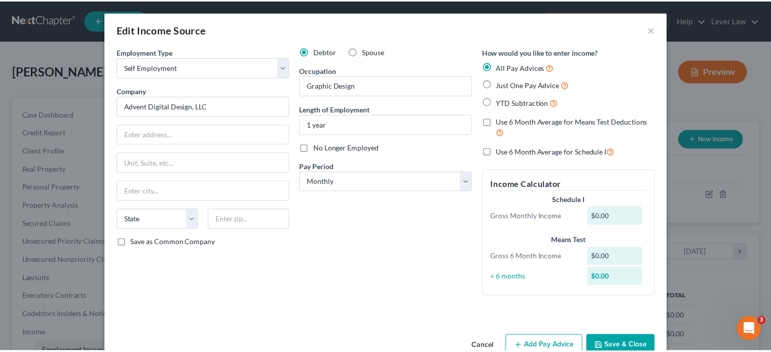
scroll to position [24, 0]
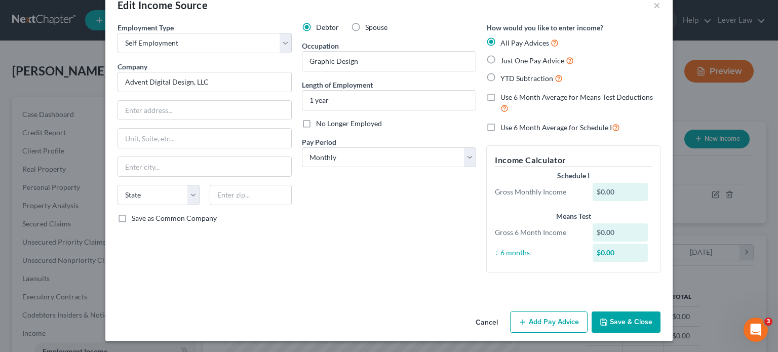
drag, startPoint x: 633, startPoint y: 326, endPoint x: 604, endPoint y: 324, distance: 29.5
click at [634, 325] on button "Save & Close" at bounding box center [626, 322] width 69 height 21
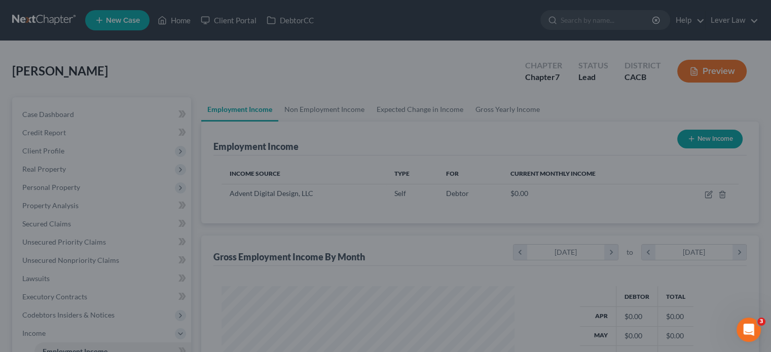
scroll to position [506506, 506373]
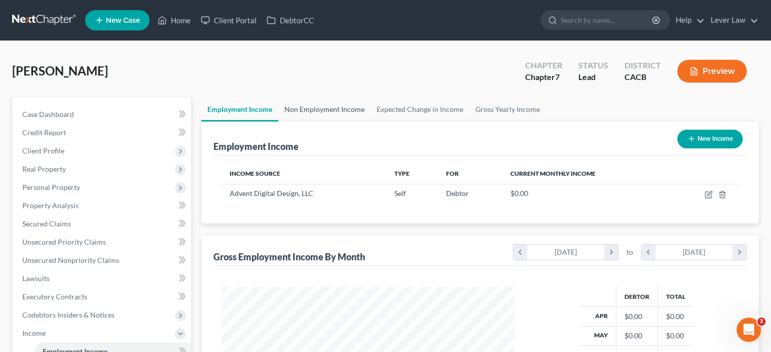
click at [330, 109] on link "Non Employment Income" at bounding box center [324, 109] width 92 height 24
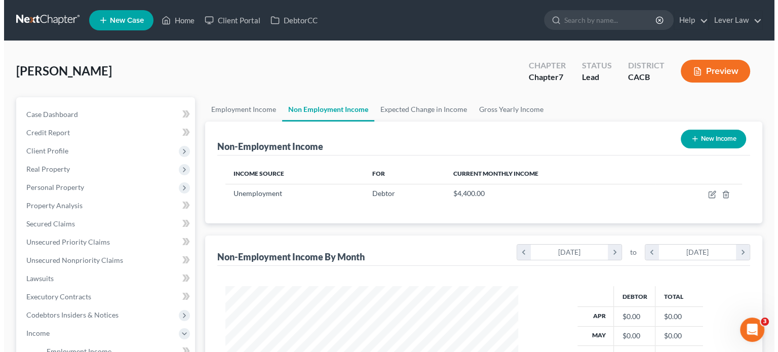
scroll to position [180, 313]
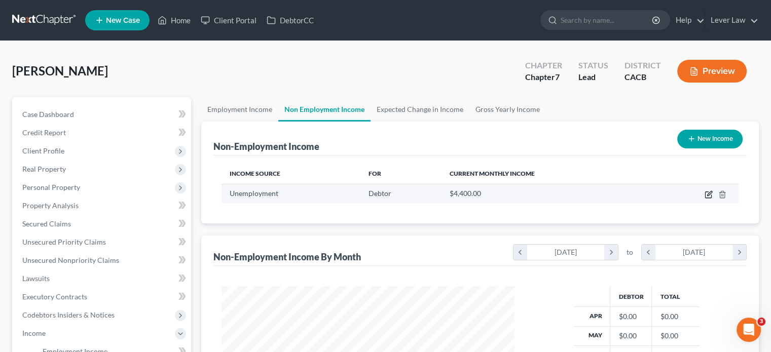
click at [707, 195] on icon "button" at bounding box center [709, 193] width 5 height 5
select select "0"
select select "1"
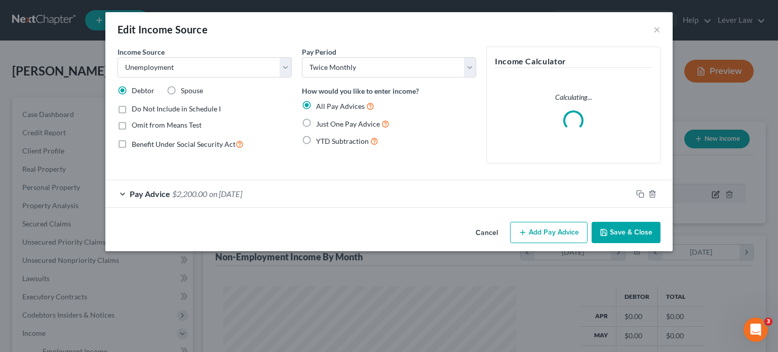
scroll to position [180, 316]
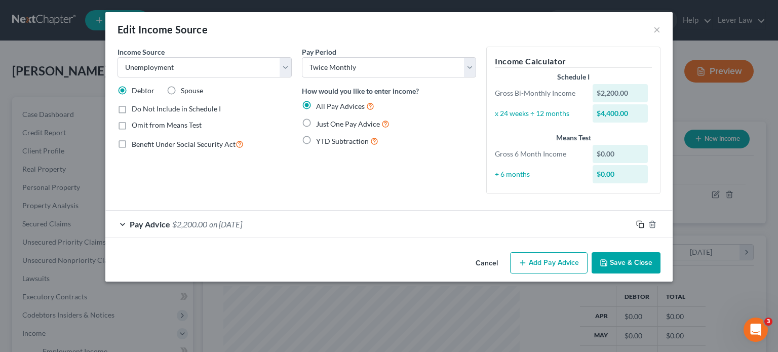
click at [642, 220] on icon "button" at bounding box center [640, 224] width 8 height 8
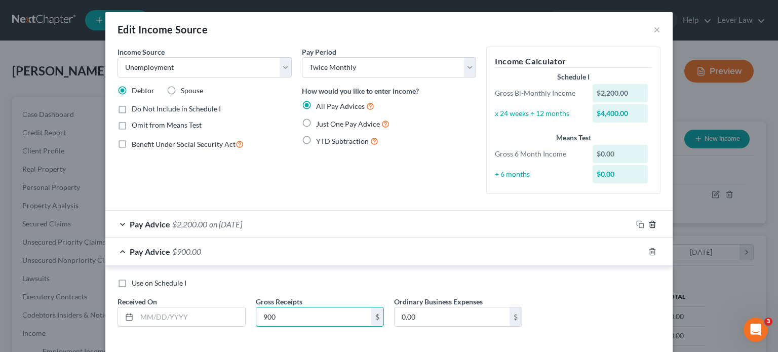
type input "900"
click at [653, 224] on line "button" at bounding box center [653, 225] width 0 height 2
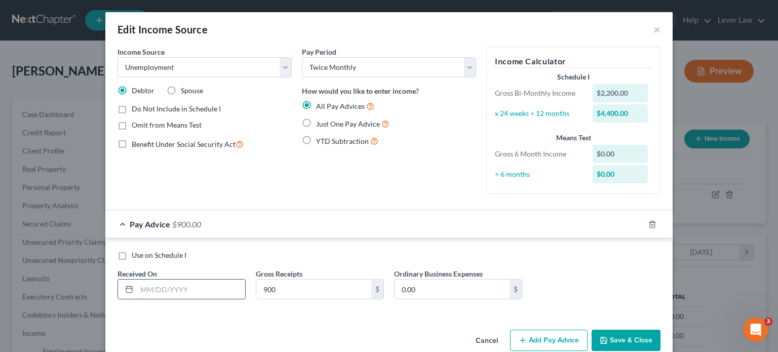
click at [223, 297] on input "text" at bounding box center [191, 289] width 108 height 19
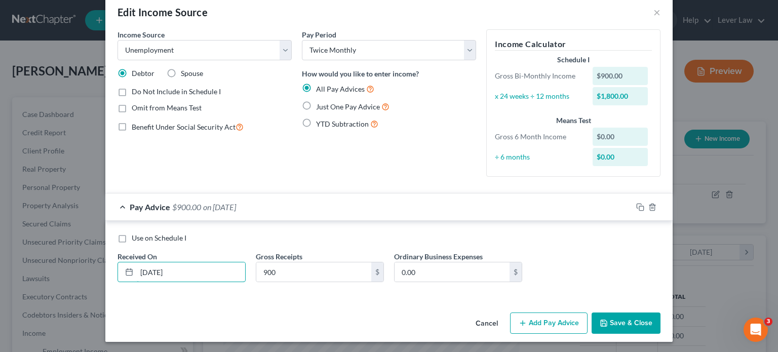
scroll to position [18, 0]
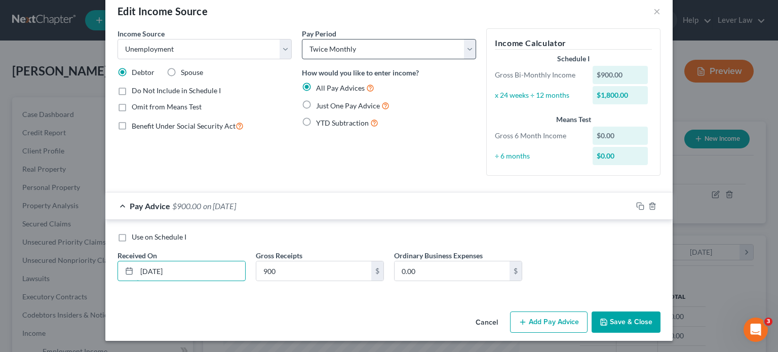
type input "10/06/2025"
click at [368, 57] on select "Select Monthly Twice Monthly Every Other Week Weekly" at bounding box center [389, 49] width 174 height 20
select select "2"
click at [302, 39] on select "Select Monthly Twice Monthly Every Other Week Weekly" at bounding box center [389, 49] width 174 height 20
drag, startPoint x: 634, startPoint y: 326, endPoint x: 397, endPoint y: 143, distance: 299.9
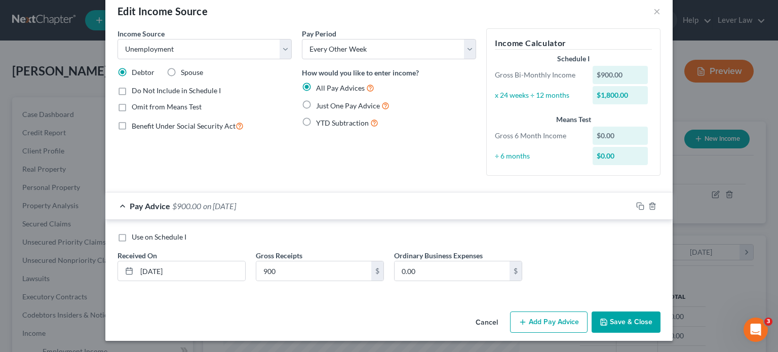
click at [426, 171] on div "Edit Income Source × Income Source * Select Unemployment Disability (from emplo…" at bounding box center [388, 167] width 567 height 347
click at [358, 106] on span "Just One Pay Advice" at bounding box center [348, 105] width 64 height 9
click at [327, 106] on input "Just One Pay Advice" at bounding box center [323, 103] width 7 height 7
radio input "true"
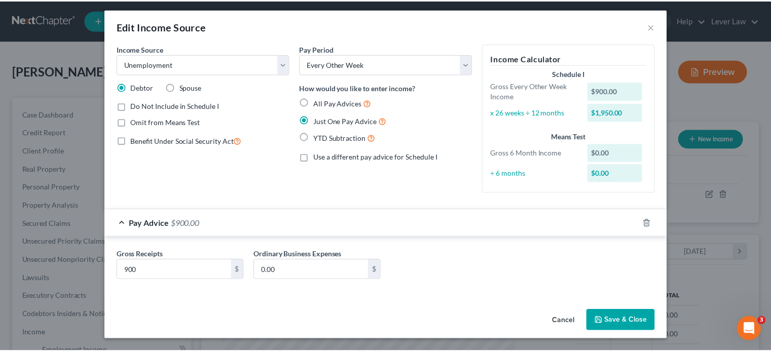
scroll to position [0, 0]
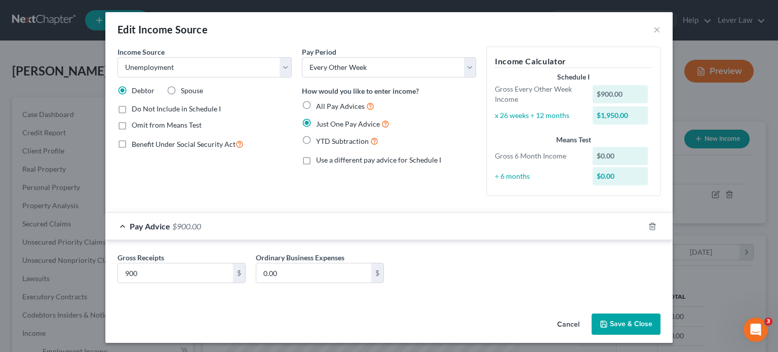
click at [623, 324] on button "Save & Close" at bounding box center [626, 324] width 69 height 21
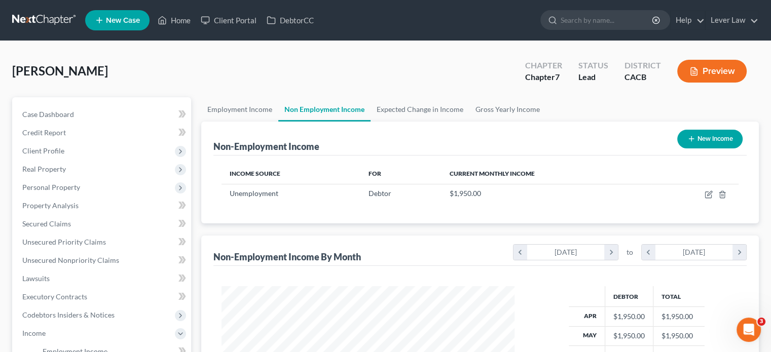
scroll to position [506506, 506373]
click at [528, 105] on link "Gross Yearly Income" at bounding box center [507, 109] width 77 height 24
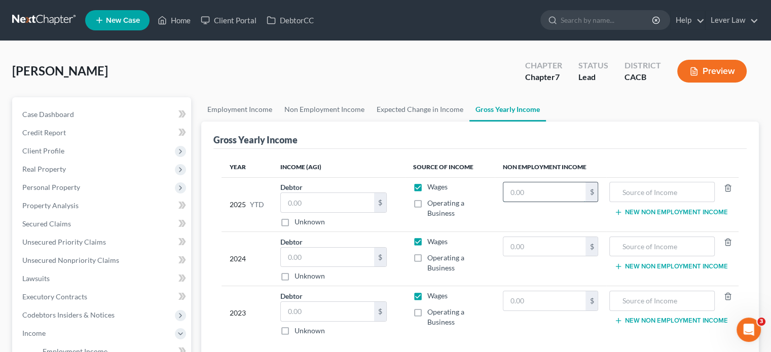
click at [541, 198] on input "text" at bounding box center [544, 191] width 83 height 19
type input "7,800"
click at [620, 192] on input "text" at bounding box center [662, 191] width 94 height 19
type input "unemployment"
drag, startPoint x: 345, startPoint y: 159, endPoint x: 343, endPoint y: 154, distance: 5.7
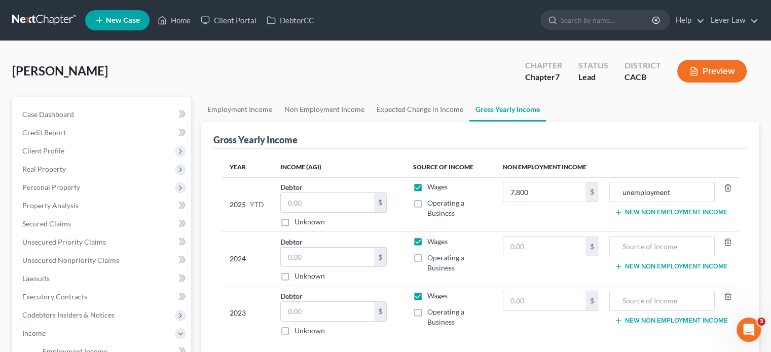
click at [344, 158] on th "Income (AGI)" at bounding box center [338, 167] width 133 height 20
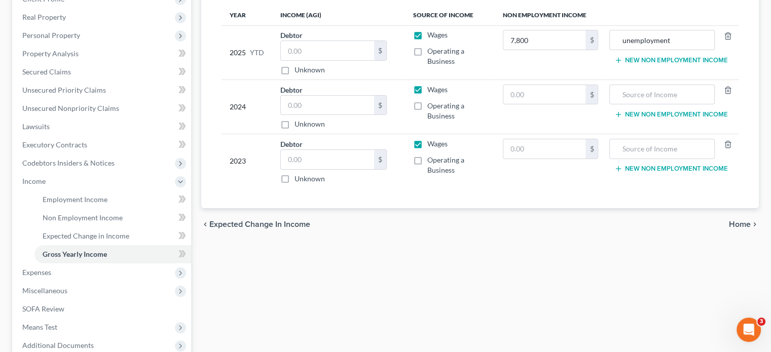
scroll to position [203, 0]
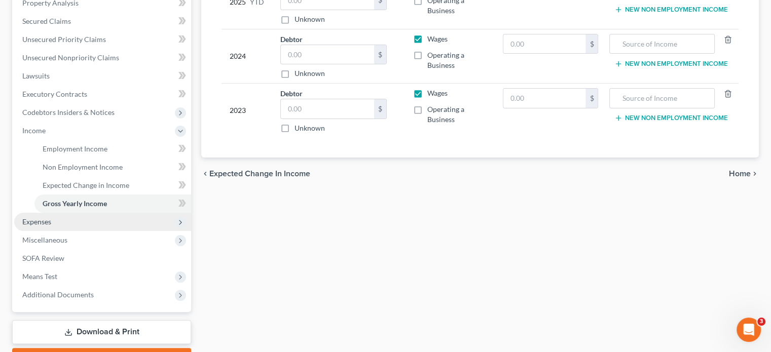
drag, startPoint x: 23, startPoint y: 222, endPoint x: 32, endPoint y: 217, distance: 10.7
click at [23, 222] on span "Expenses" at bounding box center [36, 221] width 29 height 9
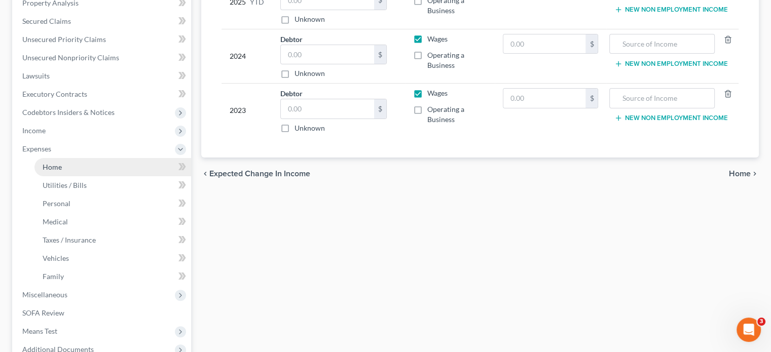
click at [55, 170] on span "Home" at bounding box center [52, 167] width 19 height 9
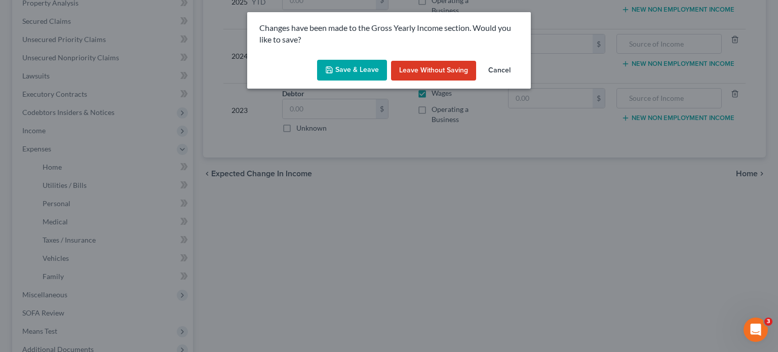
click at [375, 66] on button "Save & Leave" at bounding box center [352, 70] width 70 height 21
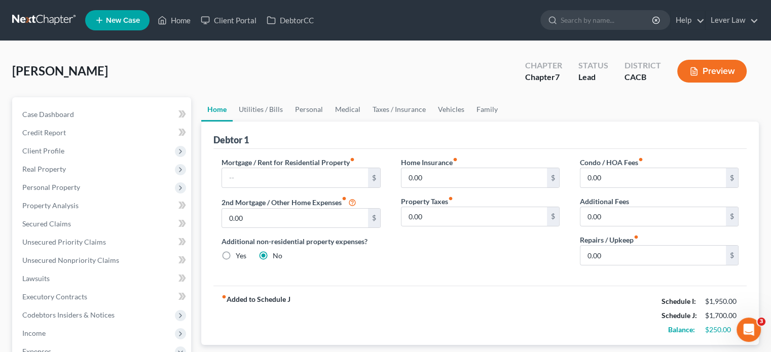
click at [559, 278] on div "Mortgage / Rent for Residential Property fiber_manual_record $ 2nd Mortgage / O…" at bounding box center [479, 217] width 533 height 137
click at [270, 114] on link "Utilities / Bills" at bounding box center [261, 109] width 56 height 24
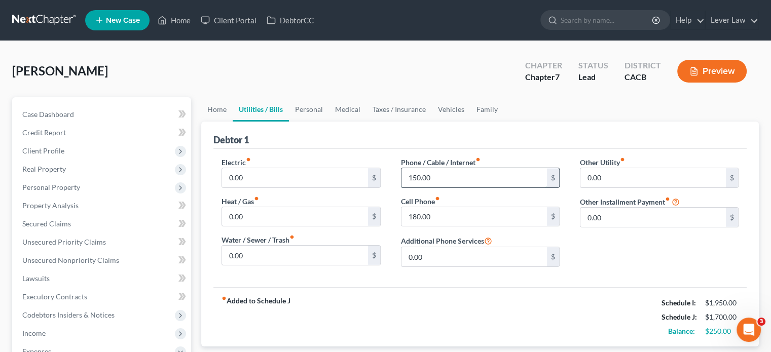
click at [438, 180] on input "150.00" at bounding box center [473, 177] width 145 height 19
click at [308, 111] on link "Personal" at bounding box center [309, 109] width 40 height 24
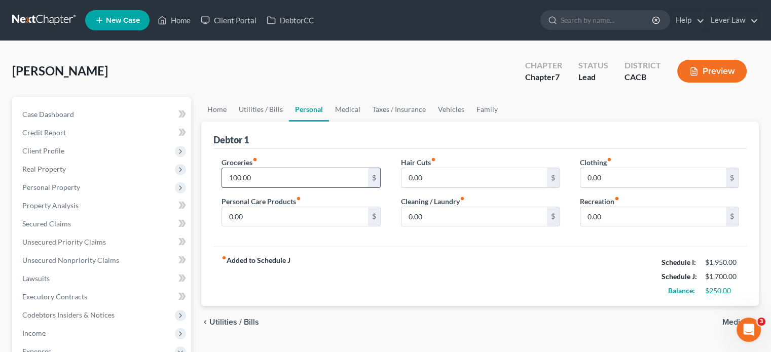
click at [276, 177] on input "100.00" at bounding box center [294, 177] width 145 height 19
type input "400"
drag, startPoint x: 345, startPoint y: 239, endPoint x: 289, endPoint y: 223, distance: 57.9
click at [345, 239] on div "Groceries fiber_manual_record 400 $ Personal Care Products fiber_manual_record …" at bounding box center [479, 198] width 533 height 98
click at [284, 221] on input "0.00" at bounding box center [294, 216] width 145 height 19
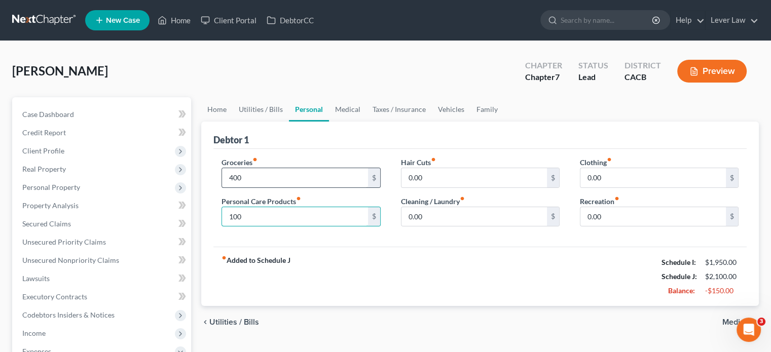
type input "100"
click at [277, 173] on input "400" at bounding box center [294, 177] width 145 height 19
type input "300"
drag, startPoint x: 446, startPoint y: 266, endPoint x: 461, endPoint y: 252, distance: 20.4
click at [446, 266] on div "fiber_manual_record Added to Schedule J Schedule I: $1,950.00 Schedule J: $2,00…" at bounding box center [479, 276] width 533 height 59
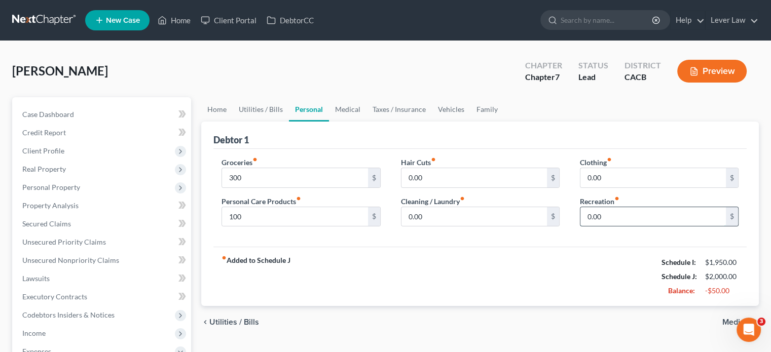
click at [623, 217] on input "0.00" at bounding box center [652, 216] width 145 height 19
type input "100"
click at [564, 236] on div "Groceries fiber_manual_record 300 $ Personal Care Products fiber_manual_record …" at bounding box center [479, 198] width 533 height 98
click at [342, 108] on link "Medical" at bounding box center [347, 109] width 37 height 24
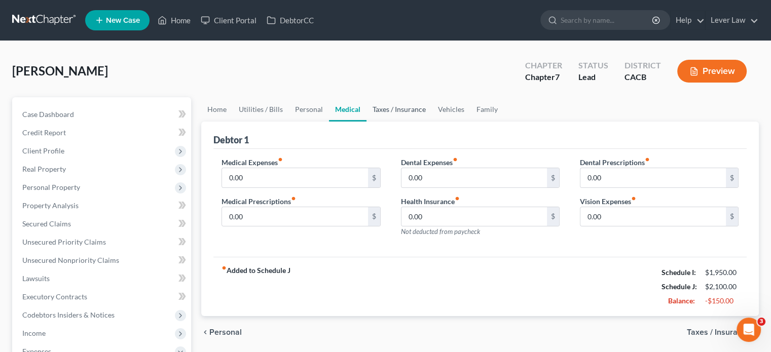
click at [410, 108] on link "Taxes / Insurance" at bounding box center [398, 109] width 65 height 24
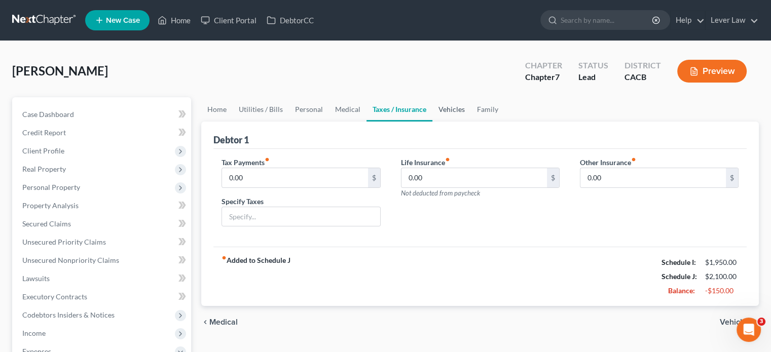
click at [452, 110] on link "Vehicles" at bounding box center [451, 109] width 39 height 24
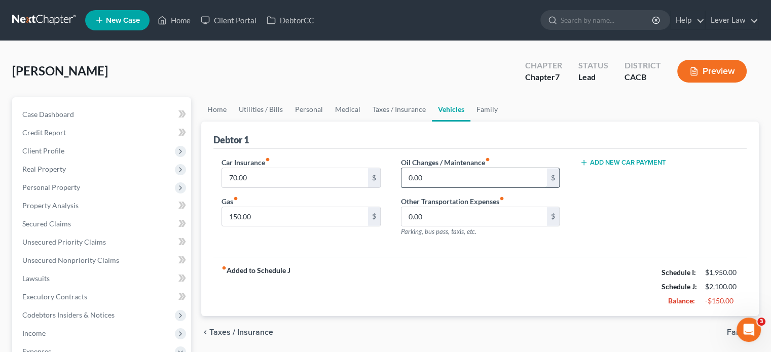
click at [439, 184] on input "0.00" at bounding box center [473, 177] width 145 height 19
type input "100"
click at [484, 113] on link "Family" at bounding box center [486, 109] width 33 height 24
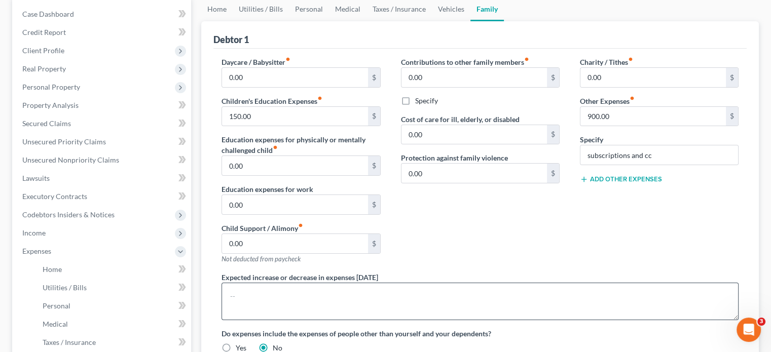
scroll to position [51, 0]
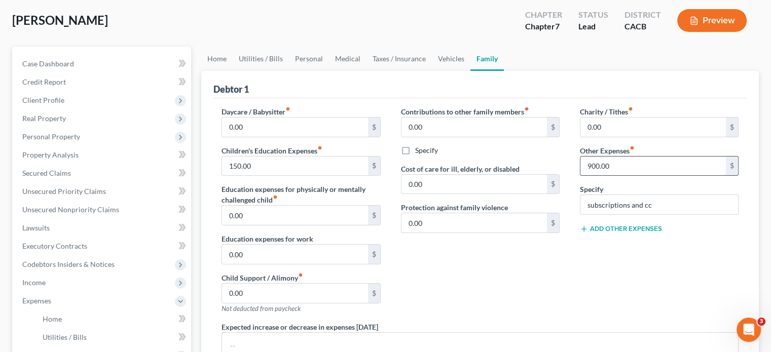
click at [634, 166] on input "900.00" at bounding box center [652, 166] width 145 height 19
click at [665, 205] on input "subscriptions and cc" at bounding box center [659, 204] width 158 height 19
click at [661, 205] on input "subscriptions and cc" at bounding box center [659, 204] width 158 height 19
type input "subscriptions"
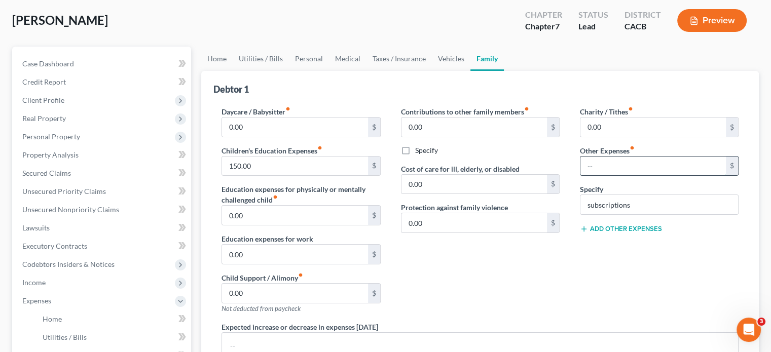
click at [627, 168] on input "text" at bounding box center [652, 166] width 145 height 19
type input "40"
drag, startPoint x: 586, startPoint y: 314, endPoint x: 591, endPoint y: 300, distance: 14.4
click at [586, 314] on div "Charity / Tithes fiber_manual_record 0.00 $ Other Expenses fiber_manual_record …" at bounding box center [659, 213] width 179 height 215
click at [278, 60] on link "Utilities / Bills" at bounding box center [261, 59] width 56 height 24
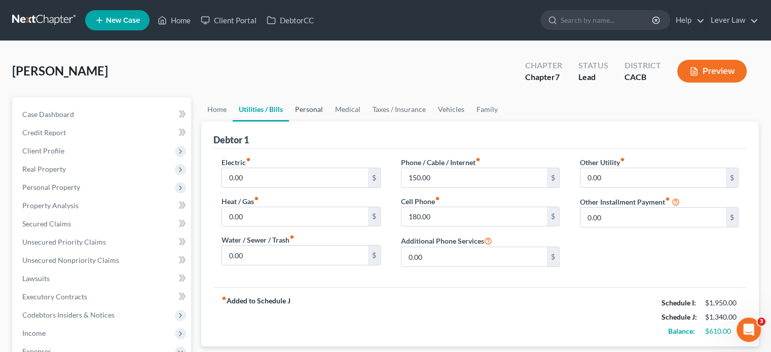
click at [313, 108] on link "Personal" at bounding box center [309, 109] width 40 height 24
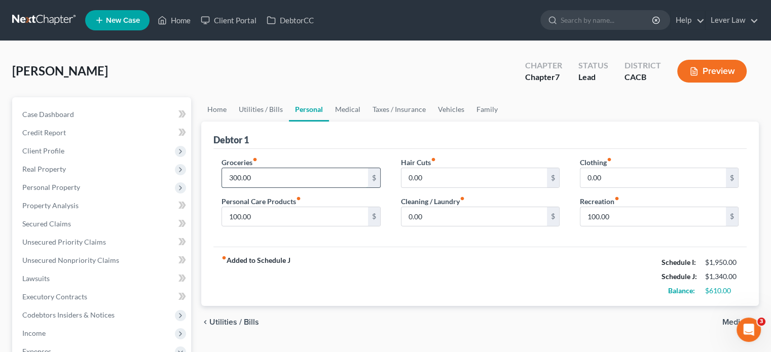
click at [262, 184] on input "300.00" at bounding box center [294, 177] width 145 height 19
type input "400"
click at [470, 266] on div "fiber_manual_record Added to Schedule J Schedule I: $1,950.00 Schedule J: $1,44…" at bounding box center [479, 276] width 533 height 59
click at [482, 111] on link "Family" at bounding box center [486, 109] width 33 height 24
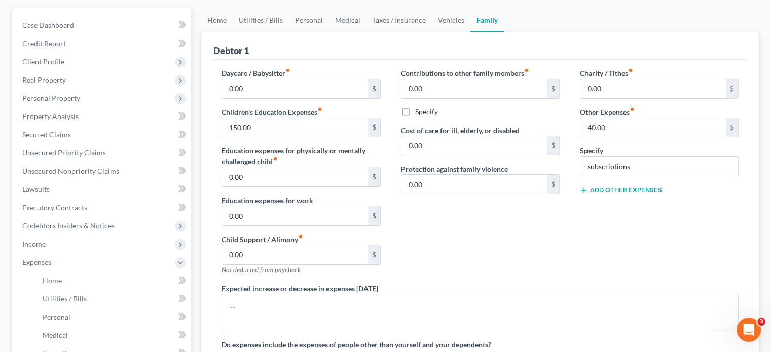
scroll to position [101, 0]
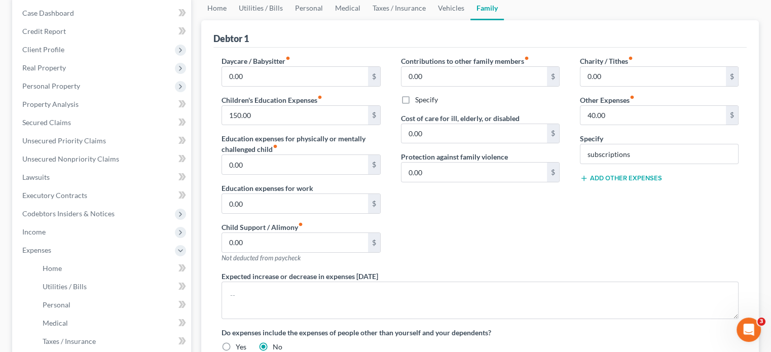
click at [615, 174] on button "Add Other Expenses" at bounding box center [621, 178] width 82 height 8
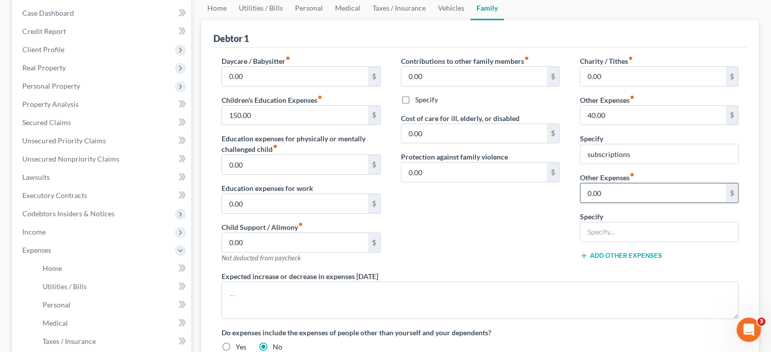
click at [611, 194] on input "0.00" at bounding box center [652, 192] width 145 height 19
type input "110"
click at [639, 238] on input "text" at bounding box center [659, 231] width 158 height 19
click at [641, 231] on input "text" at bounding box center [659, 231] width 158 height 19
type input "Storage"
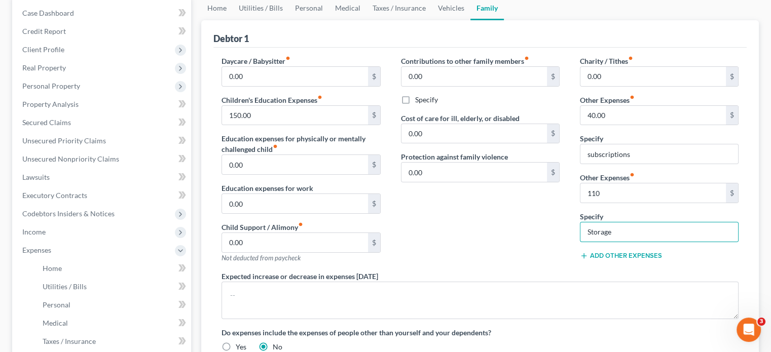
click at [525, 242] on div "Contributions to other family members fiber_manual_record 0.00 $ Specify Cost o…" at bounding box center [480, 163] width 179 height 215
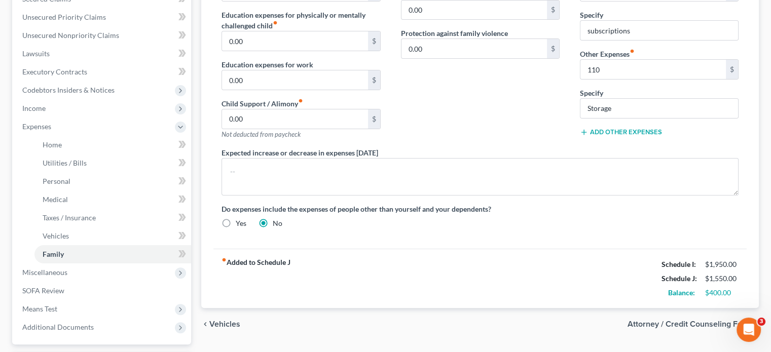
scroll to position [253, 0]
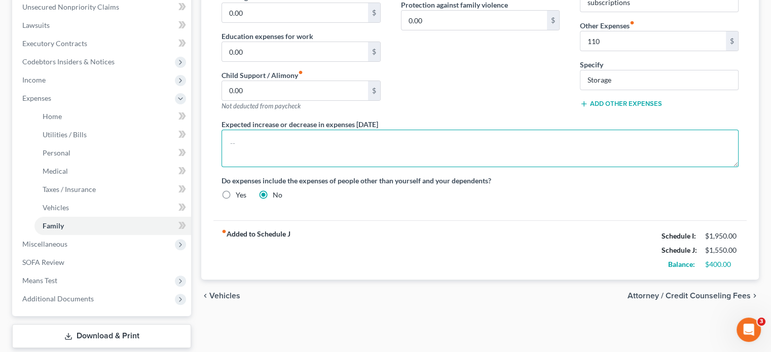
click at [350, 149] on textarea at bounding box center [479, 148] width 517 height 37
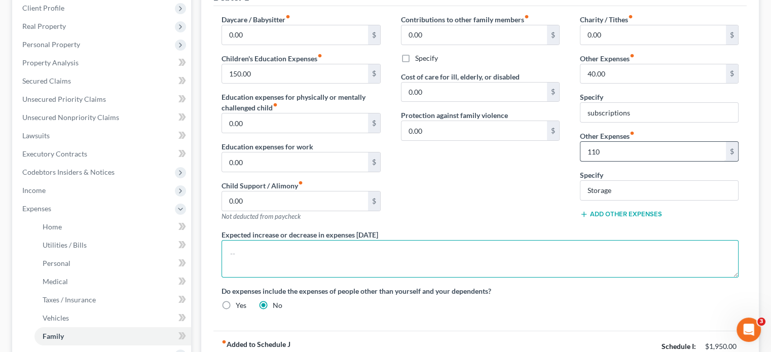
scroll to position [101, 0]
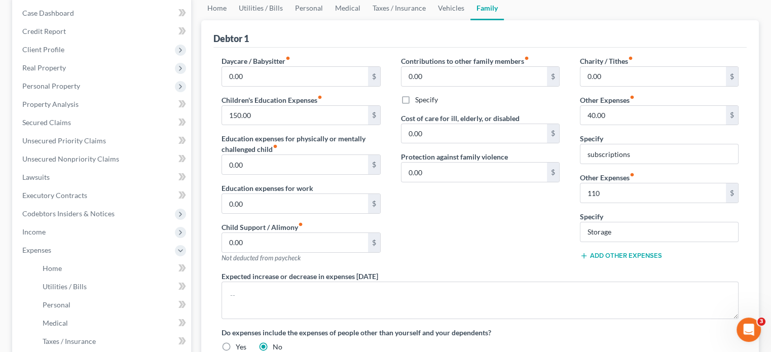
click at [608, 252] on button "Add Other Expenses" at bounding box center [621, 256] width 82 height 8
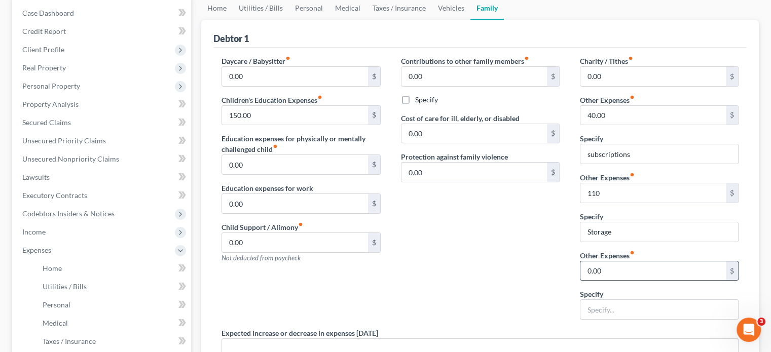
click at [611, 268] on input "0.00" at bounding box center [652, 270] width 145 height 19
type input "300"
click at [610, 310] on input "text" at bounding box center [659, 309] width 158 height 19
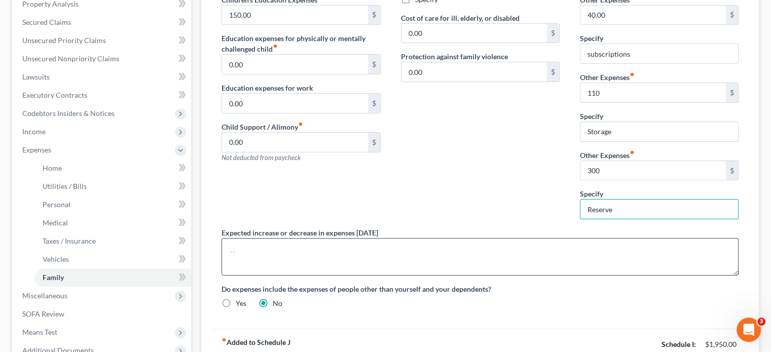
scroll to position [203, 0]
type input "Reserve"
click at [448, 258] on textarea at bounding box center [479, 255] width 517 height 37
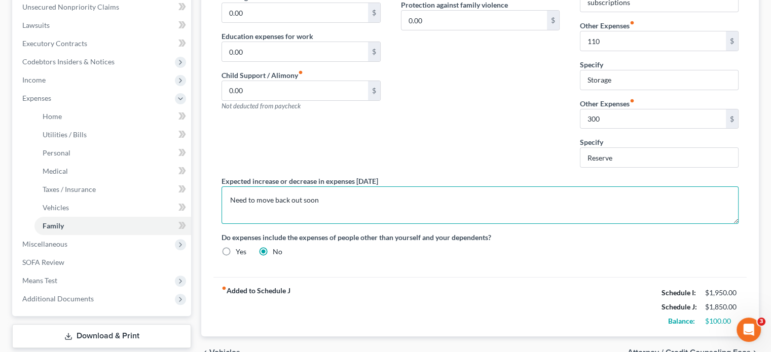
type textarea "Need to move back out soon"
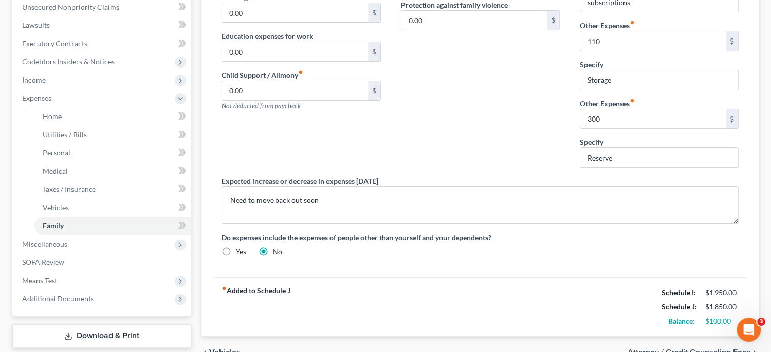
drag, startPoint x: 499, startPoint y: 270, endPoint x: 555, endPoint y: 275, distance: 57.0
click at [499, 271] on div "Daycare / Babysitter fiber_manual_record 0.00 $ Children's Education Expenses f…" at bounding box center [479, 87] width 533 height 382
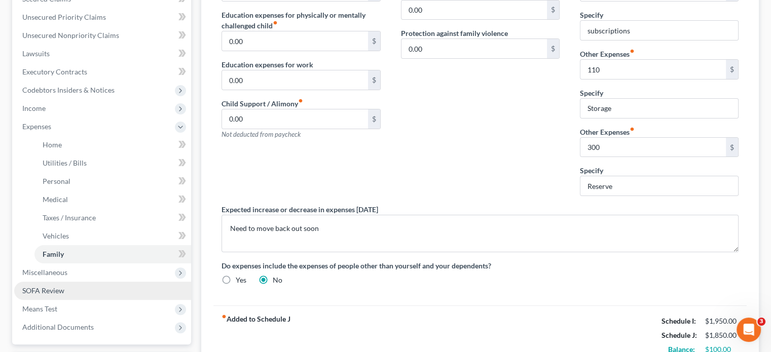
scroll to position [253, 0]
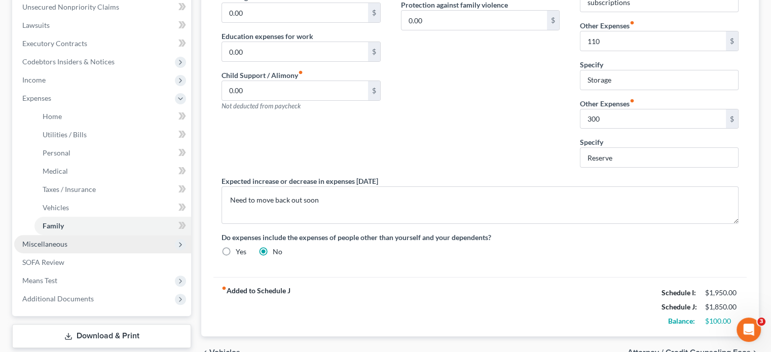
click at [38, 243] on span "Miscellaneous" at bounding box center [44, 244] width 45 height 9
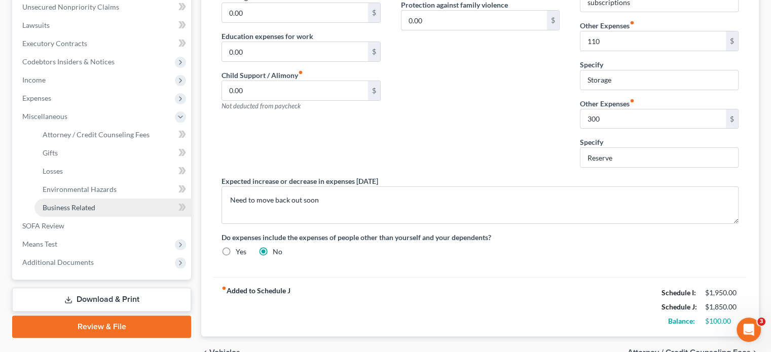
click at [78, 207] on span "Business Related" at bounding box center [69, 207] width 53 height 9
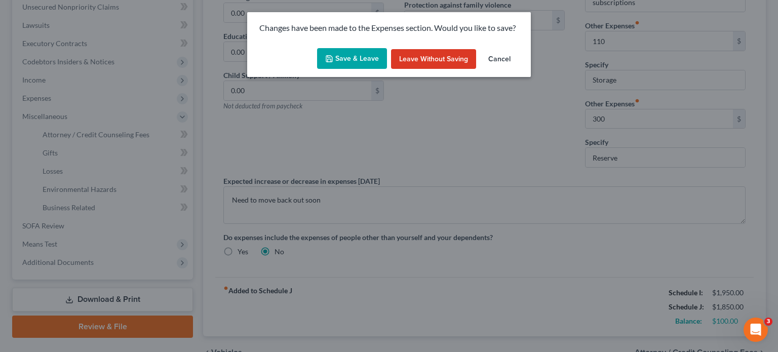
click at [360, 61] on button "Save & Leave" at bounding box center [352, 58] width 70 height 21
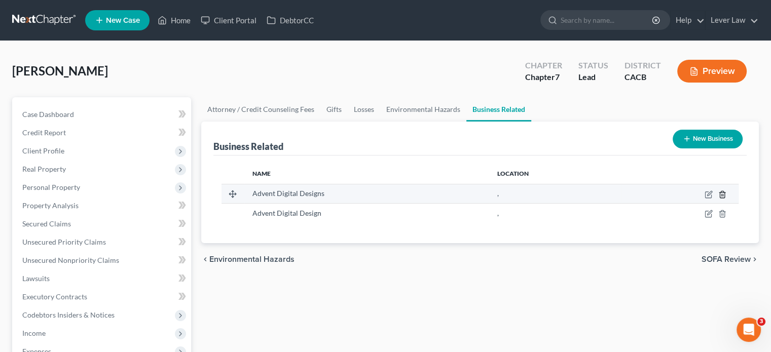
click at [722, 197] on icon "button" at bounding box center [722, 195] width 8 height 8
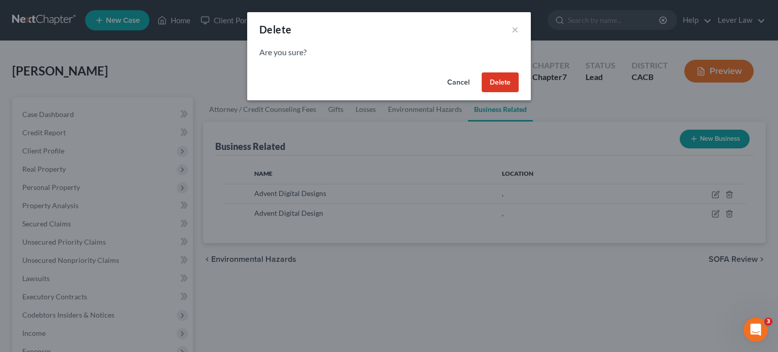
click at [496, 89] on button "Delete" at bounding box center [500, 82] width 37 height 20
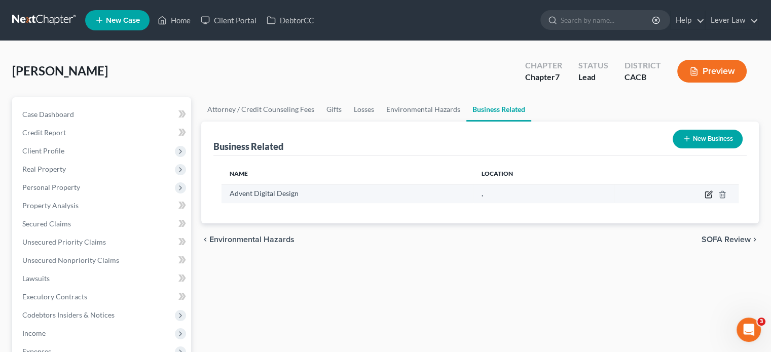
click at [707, 194] on icon "button" at bounding box center [709, 193] width 5 height 5
select select "sole_proprietor"
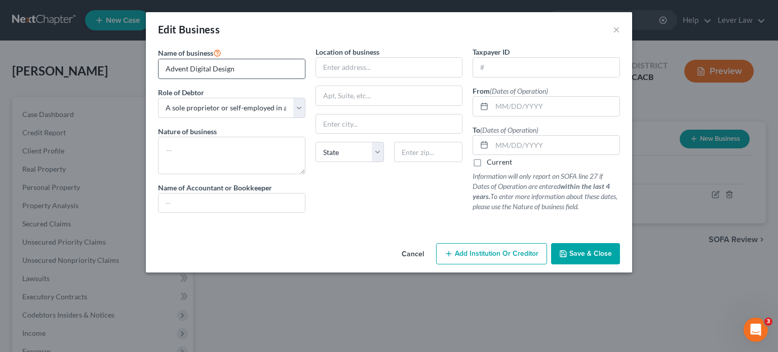
click at [253, 71] on input "Advent Digital Design" at bounding box center [232, 68] width 146 height 19
type input "Advent Digital Design, LLC"
drag, startPoint x: 255, startPoint y: 101, endPoint x: 249, endPoint y: 112, distance: 12.7
click at [255, 101] on select "Select A member of a limited liability company (LLC) or limited liability partn…" at bounding box center [231, 108] width 147 height 20
select select "member"
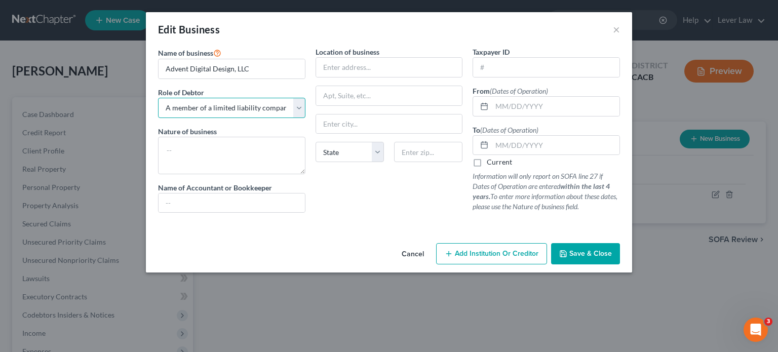
click at [158, 98] on select "Select A member of a limited liability company (LLC) or limited liability partn…" at bounding box center [231, 108] width 147 height 20
click at [228, 154] on textarea at bounding box center [231, 155] width 147 height 37
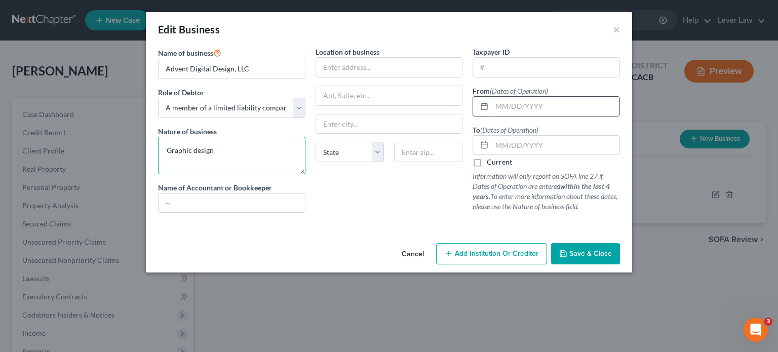
type textarea "Graphic design"
click at [524, 104] on input "text" at bounding box center [556, 106] width 128 height 19
type input "09/17/2024"
click at [504, 70] on input "text" at bounding box center [546, 67] width 146 height 19
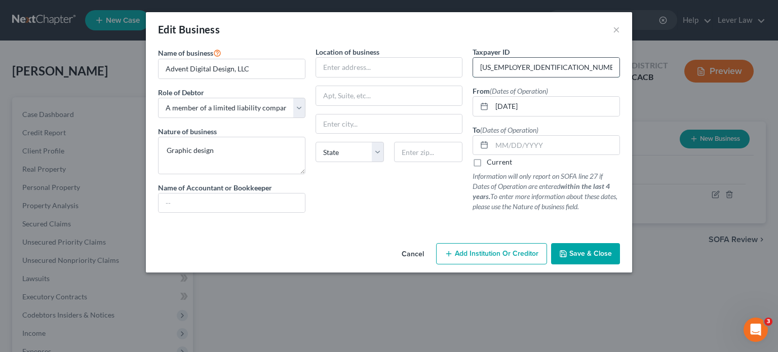
type input "20-2463819"
drag, startPoint x: 539, startPoint y: 67, endPoint x: 470, endPoint y: 72, distance: 68.6
click at [470, 72] on div "Taxpayer ID 20-2463819 From (Dates of Operation) 09/17/2024 To (Dates of Operat…" at bounding box center [547, 134] width 158 height 174
click at [574, 257] on span "Save & Close" at bounding box center [591, 253] width 43 height 9
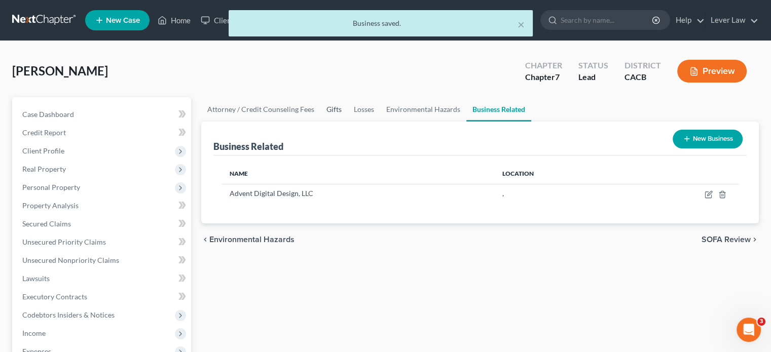
click at [322, 113] on link "Gifts" at bounding box center [333, 109] width 27 height 24
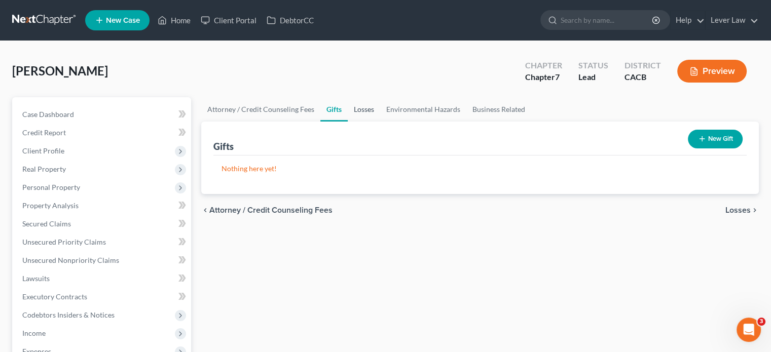
click at [362, 113] on link "Losses" at bounding box center [364, 109] width 32 height 24
click at [253, 111] on link "Attorney / Credit Counseling Fees" at bounding box center [260, 109] width 119 height 24
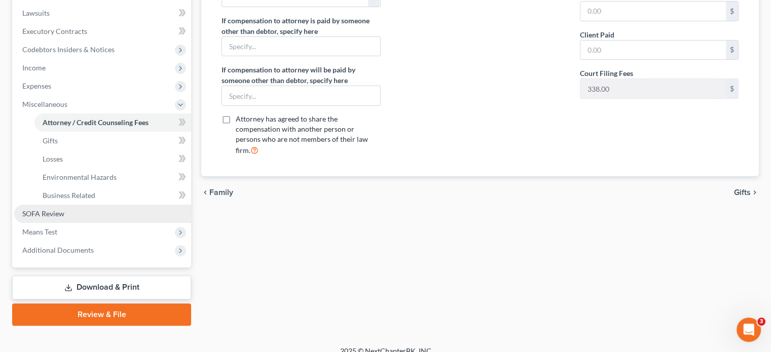
scroll to position [277, 0]
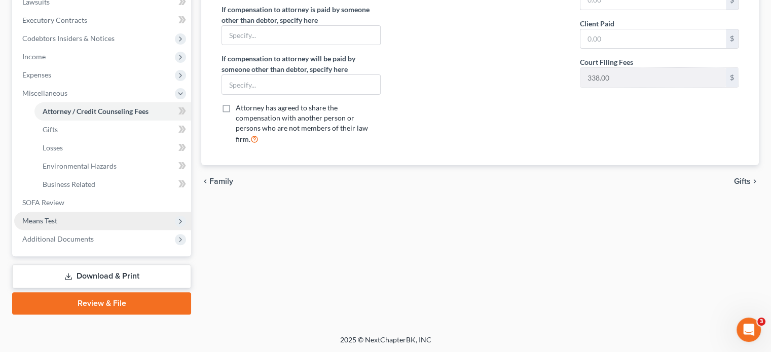
click at [59, 225] on span "Means Test" at bounding box center [102, 221] width 177 height 18
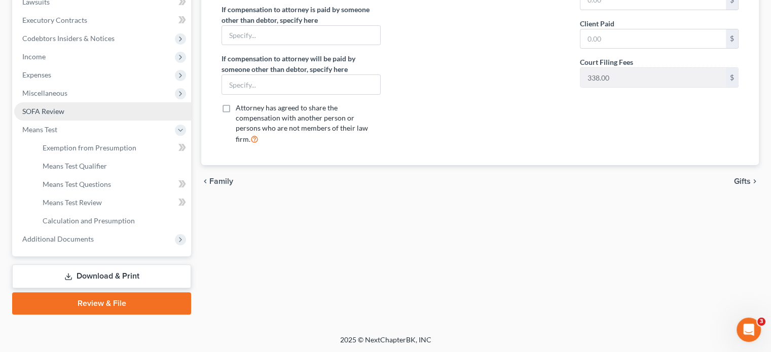
drag, startPoint x: 43, startPoint y: 107, endPoint x: 64, endPoint y: 118, distance: 24.2
click at [42, 107] on span "SOFA Review" at bounding box center [43, 111] width 42 height 9
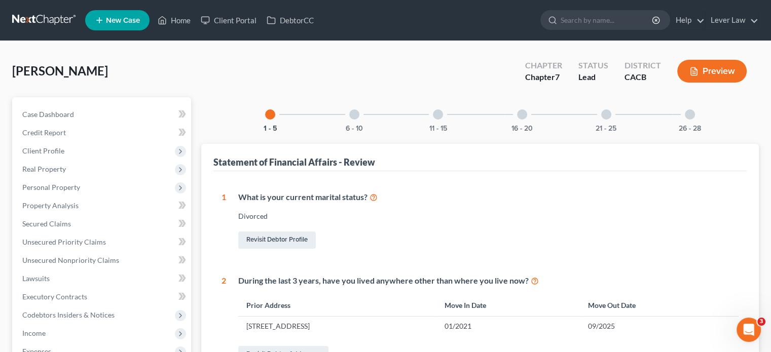
click at [356, 120] on div "6 - 10" at bounding box center [354, 114] width 34 height 34
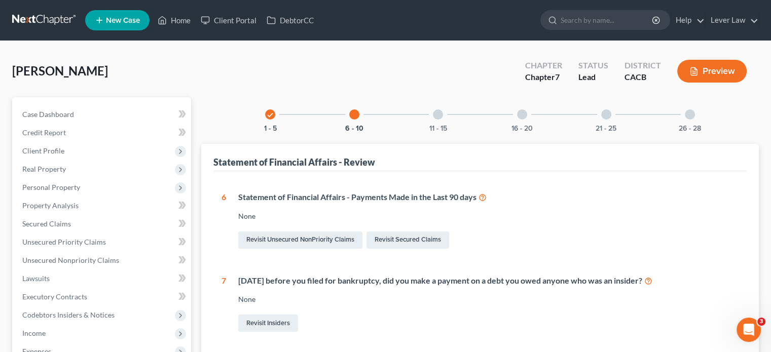
click at [439, 112] on div at bounding box center [438, 114] width 10 height 10
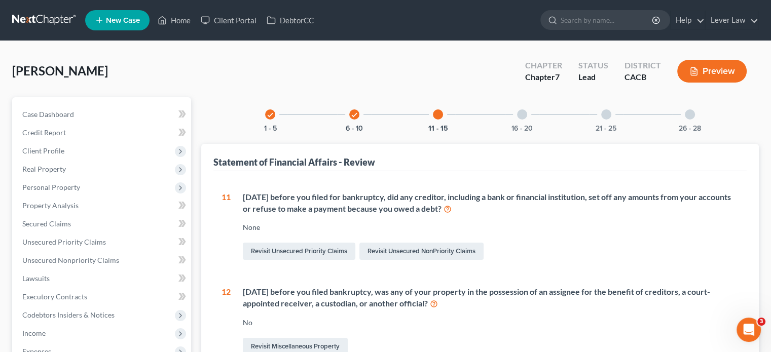
click at [525, 112] on div at bounding box center [522, 114] width 10 height 10
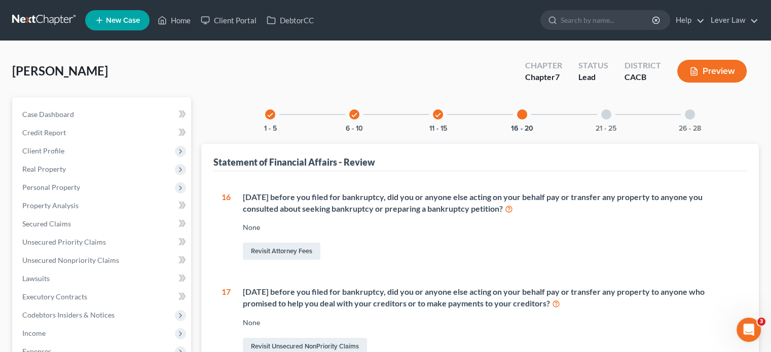
click at [607, 116] on div at bounding box center [606, 114] width 10 height 10
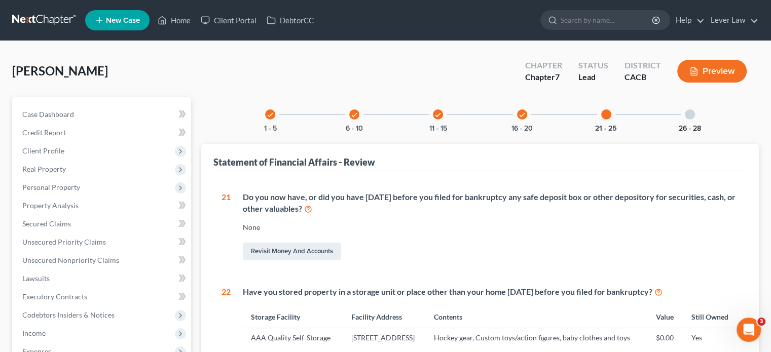
click at [692, 125] on button "26 - 28" at bounding box center [689, 128] width 22 height 7
